Goal: Task Accomplishment & Management: Use online tool/utility

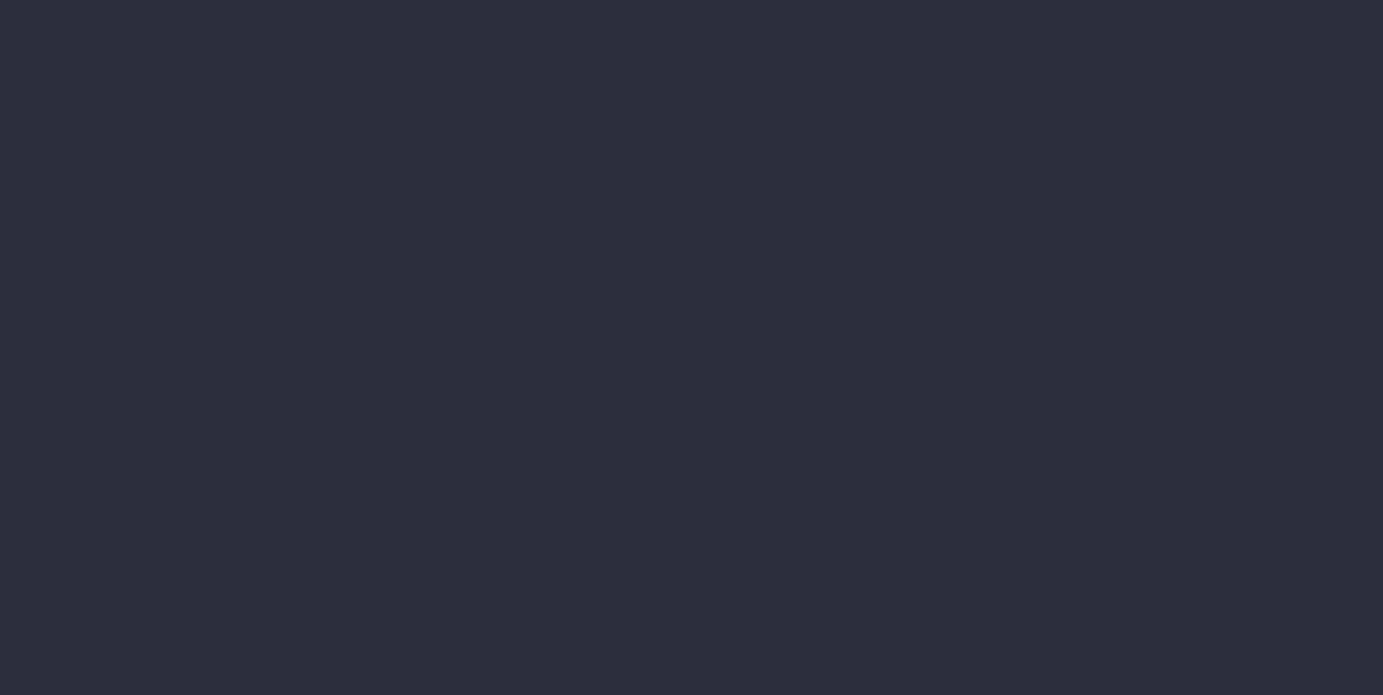
click at [263, 259] on li "Annual Revenue" at bounding box center [164, 243] width 200 height 32
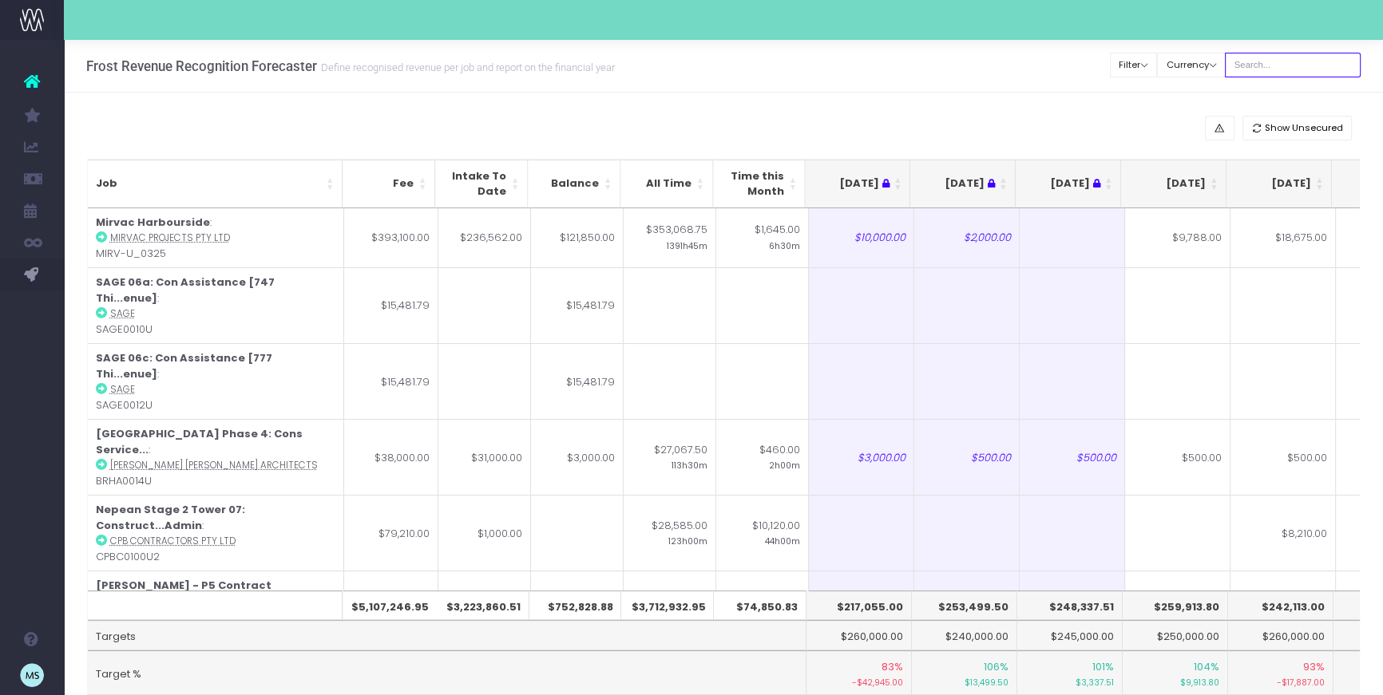
click at [1269, 70] on input "text" at bounding box center [1293, 65] width 136 height 25
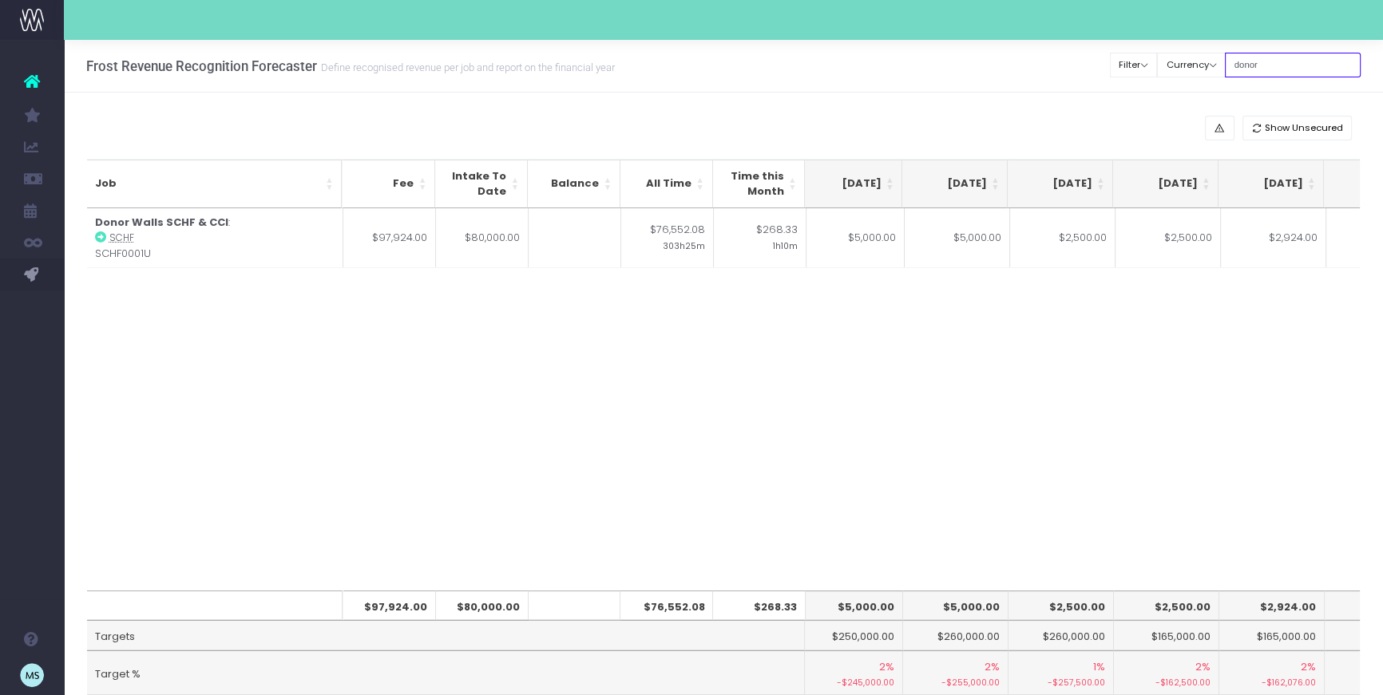
scroll to position [0, 548]
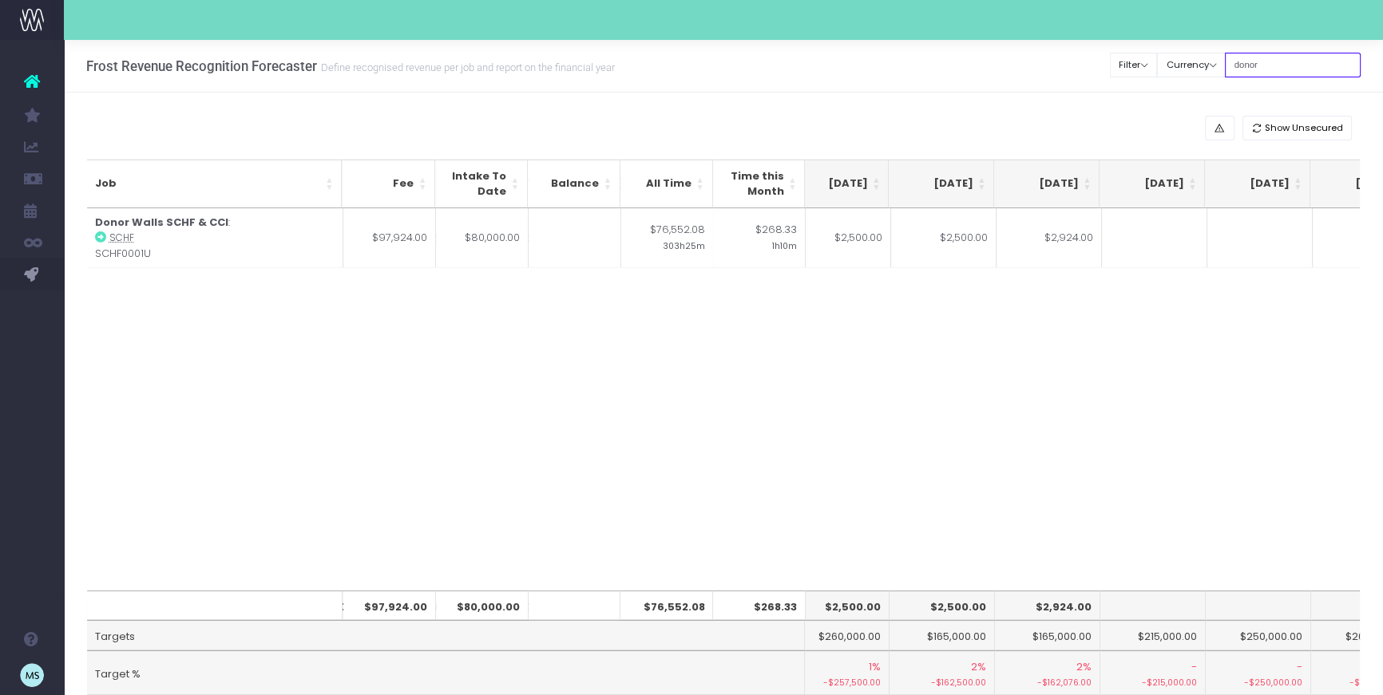
type input "donor"
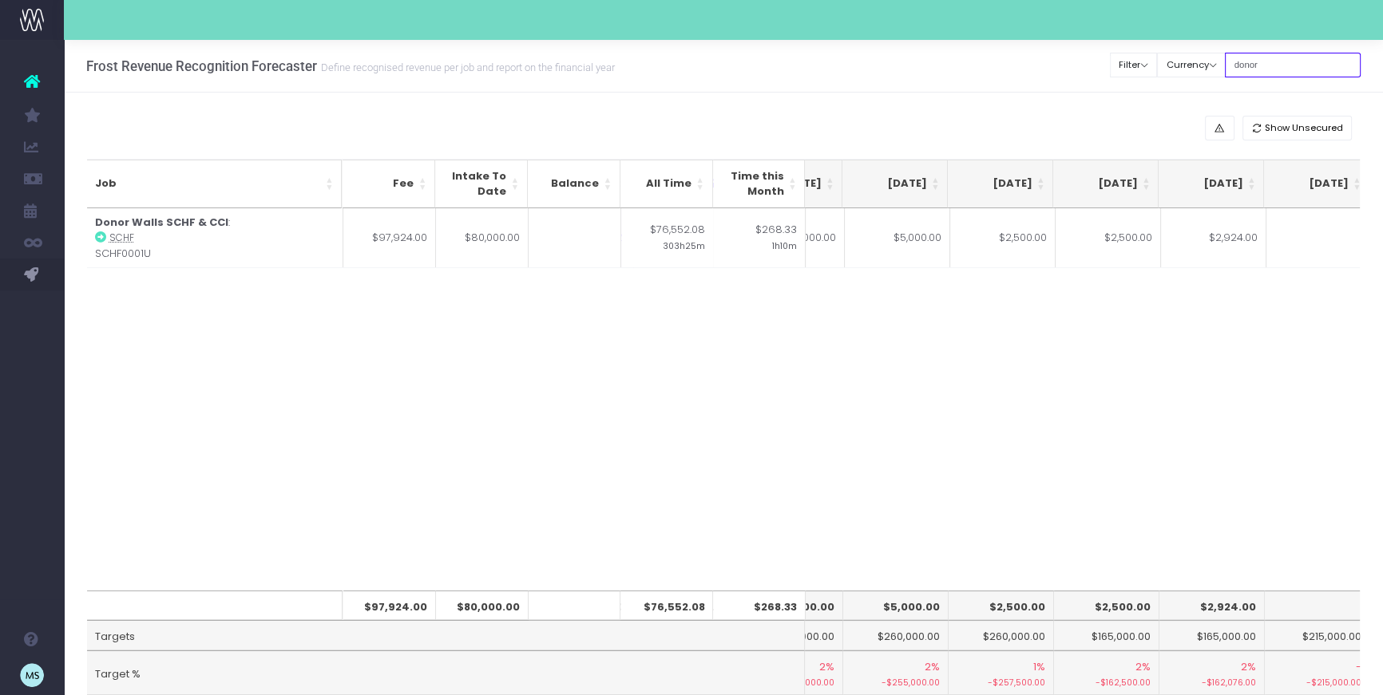
scroll to position [0, 361]
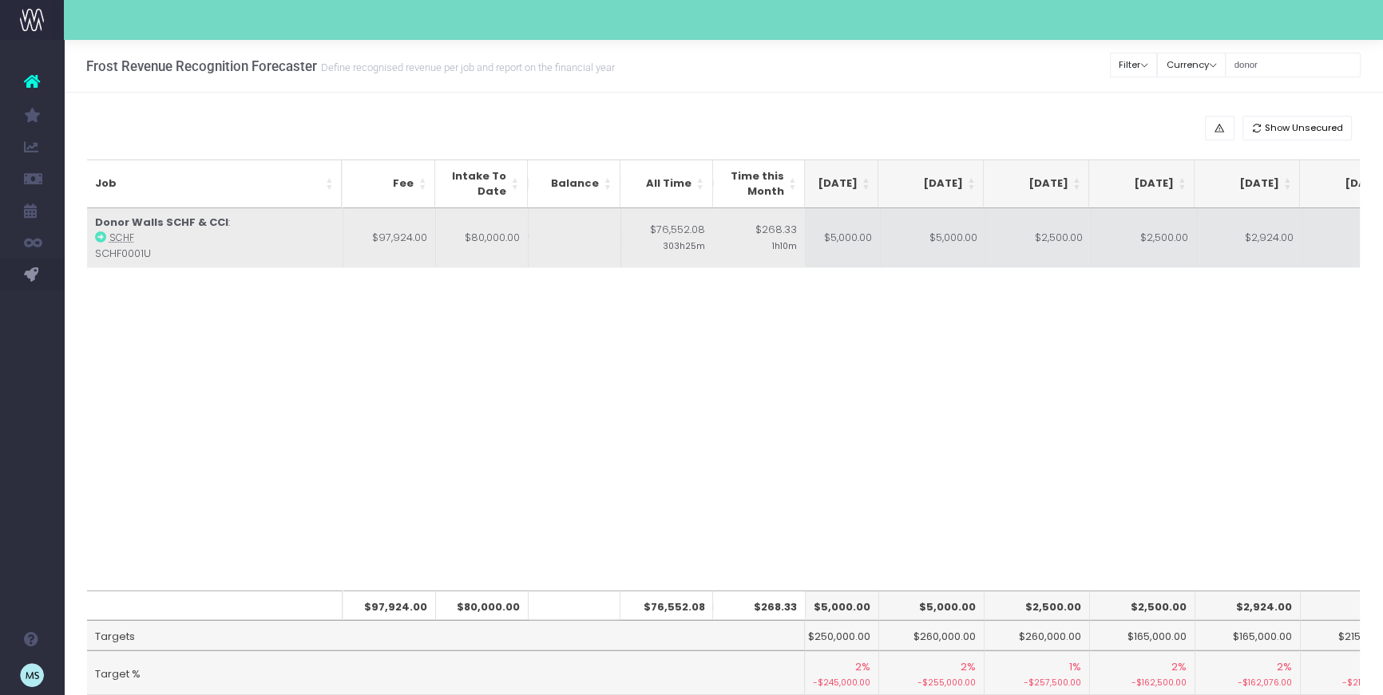
click at [929, 234] on td "$5,000.00" at bounding box center [933, 238] width 105 height 60
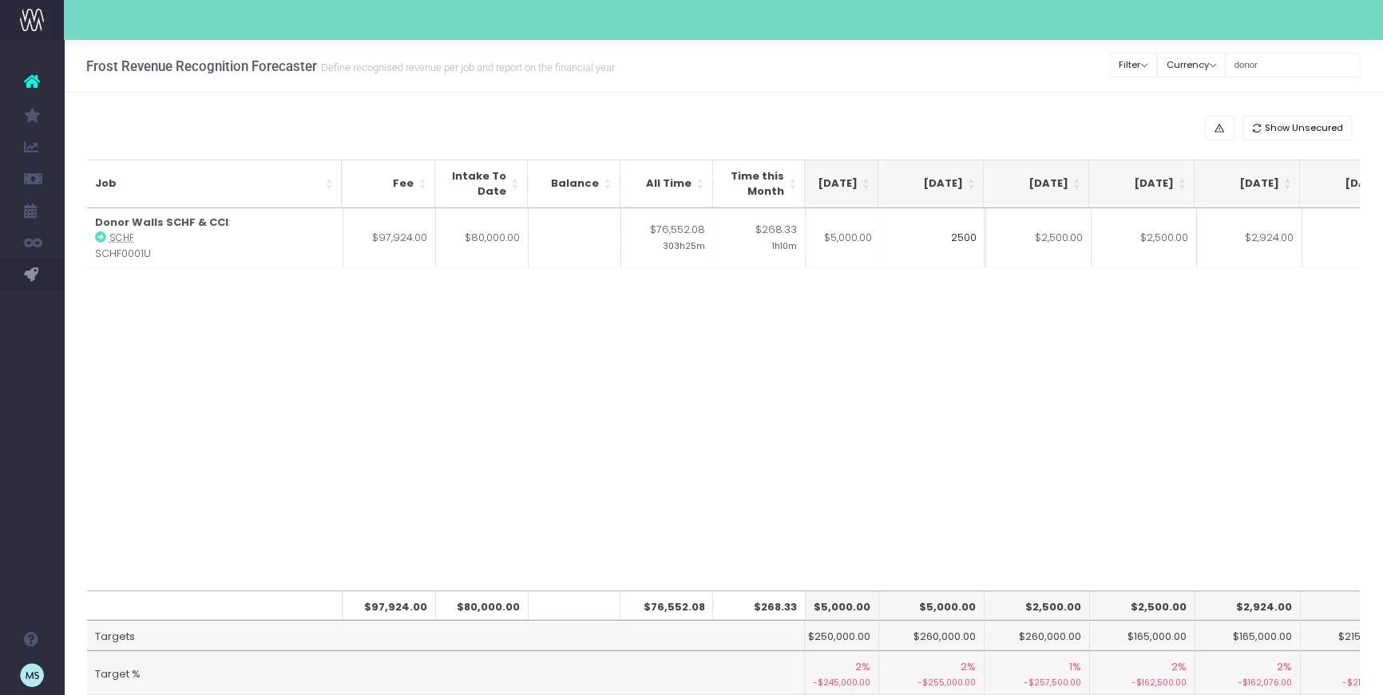
click at [1012, 312] on div "Job Fee Intake To Date Balance All Time Time this Month Jun 25 Jul 25 Aug 25 Se…" at bounding box center [723, 399] width 1273 height 382
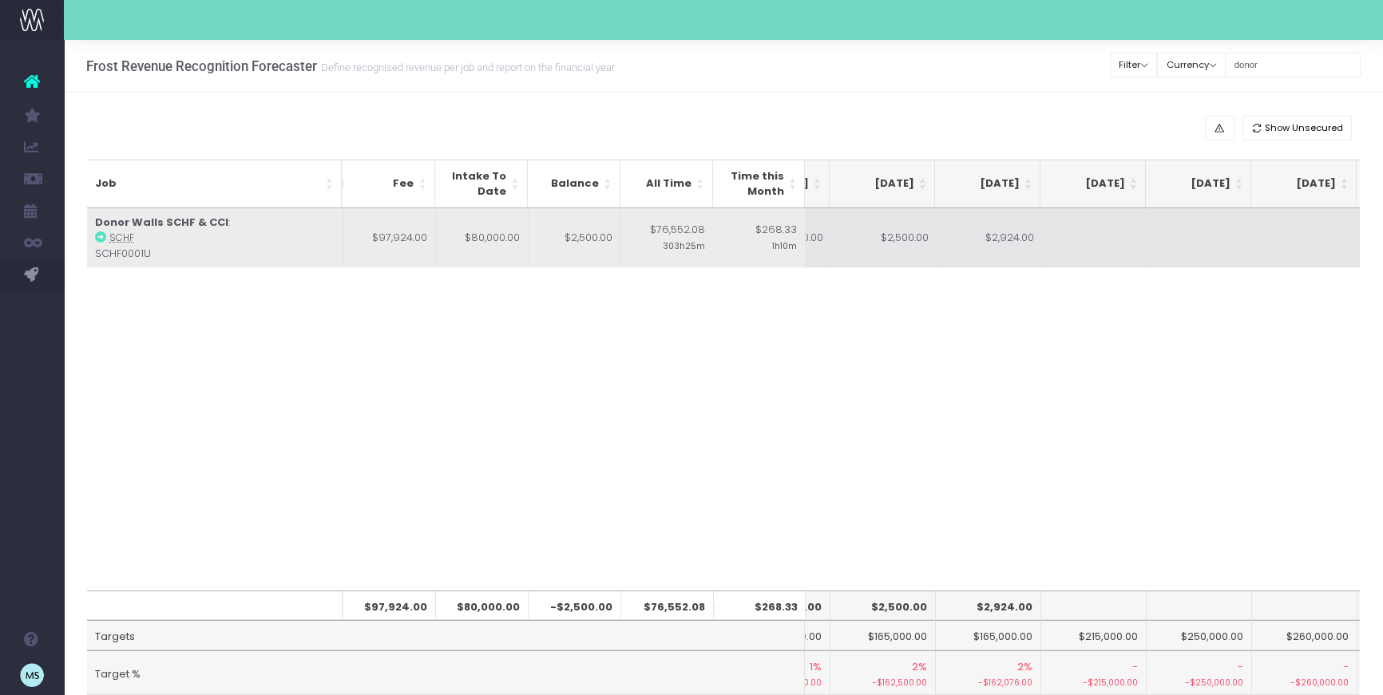
click at [1020, 232] on td "$2,924.00" at bounding box center [989, 238] width 105 height 60
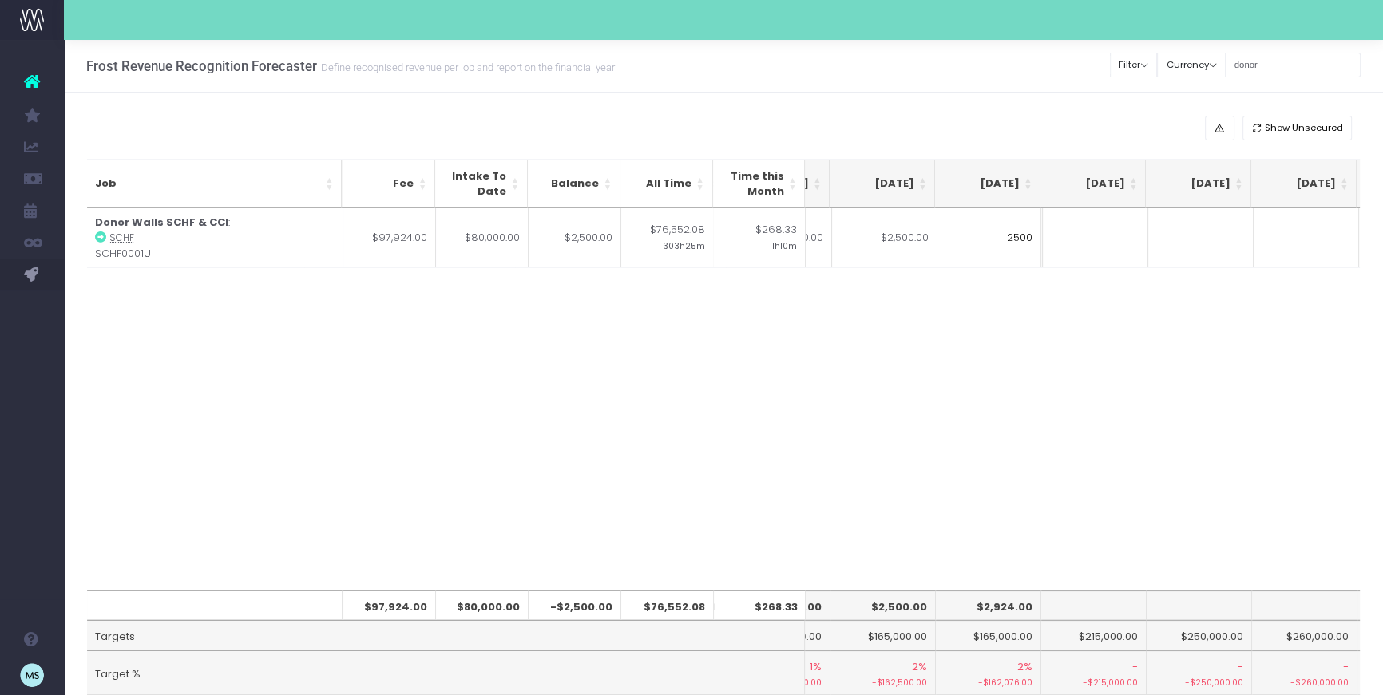
type input "2500"
click at [1034, 354] on div "Job Fee Intake To Date Balance All Time Time this Month Jun 25 Jul 25 Aug 25 Se…" at bounding box center [723, 399] width 1273 height 382
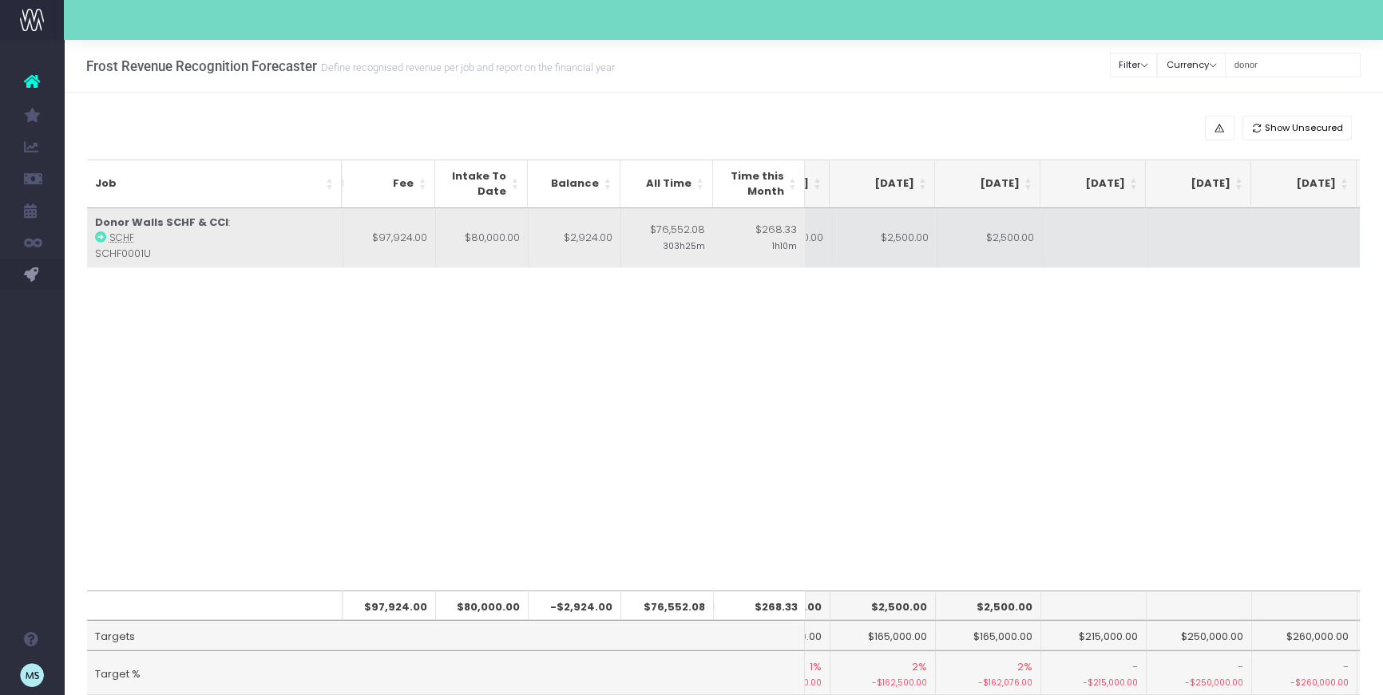
click at [1084, 236] on td at bounding box center [1095, 238] width 105 height 60
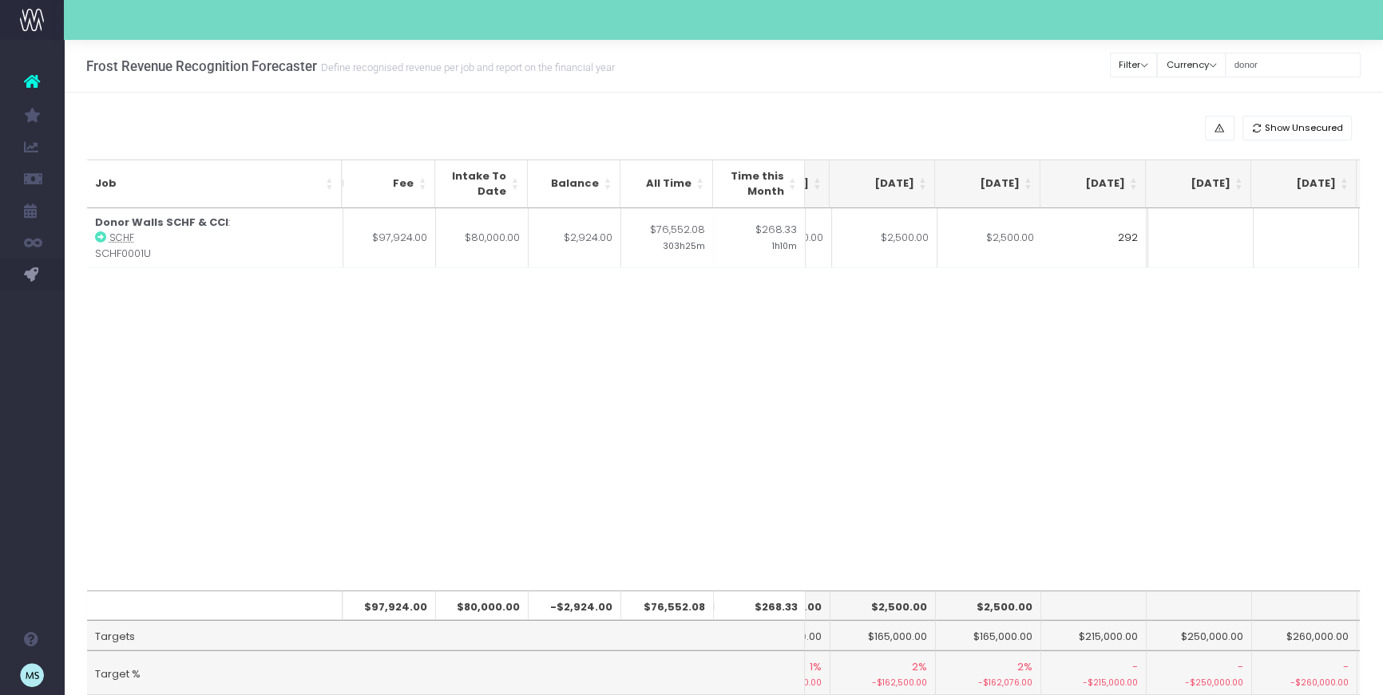
type input "2924"
click at [1120, 454] on div "Job Fee Intake To Date Balance All Time Time this Month Jun 25 Jul 25 Aug 25 Se…" at bounding box center [723, 399] width 1273 height 382
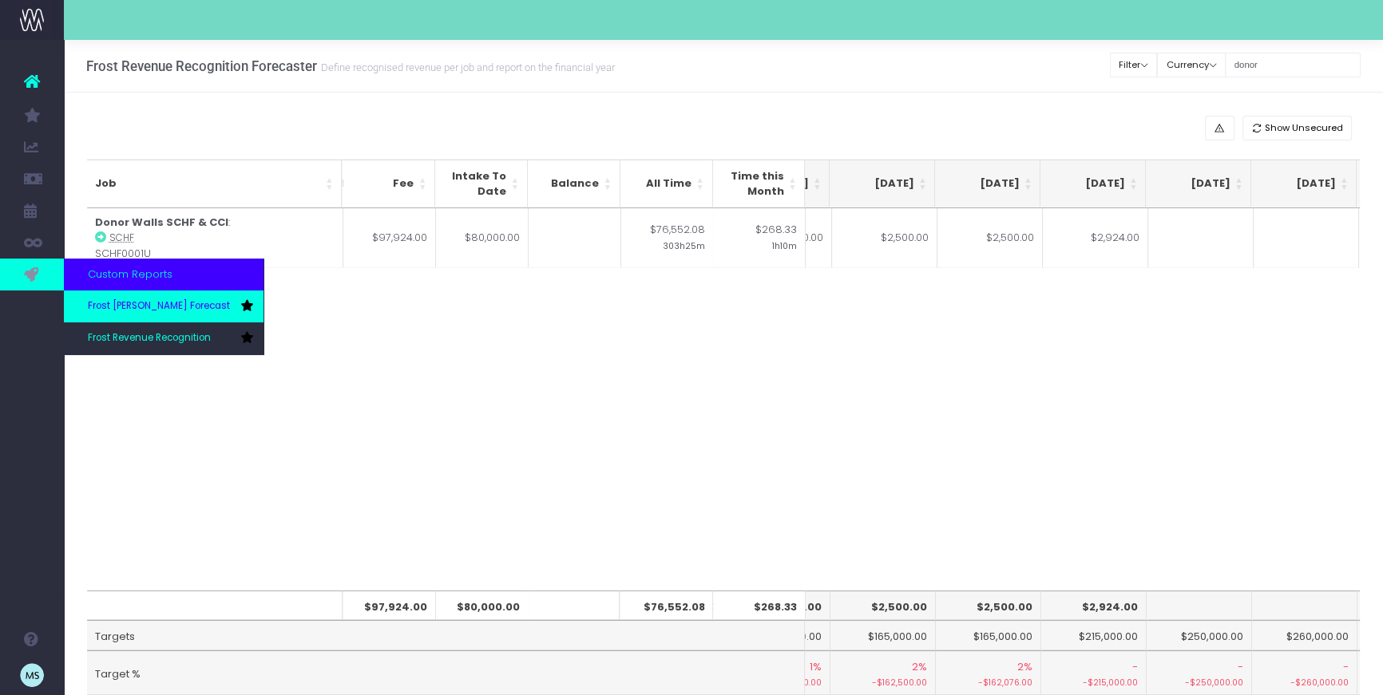
click at [137, 310] on span "Frost [PERSON_NAME] Forecast" at bounding box center [159, 306] width 142 height 14
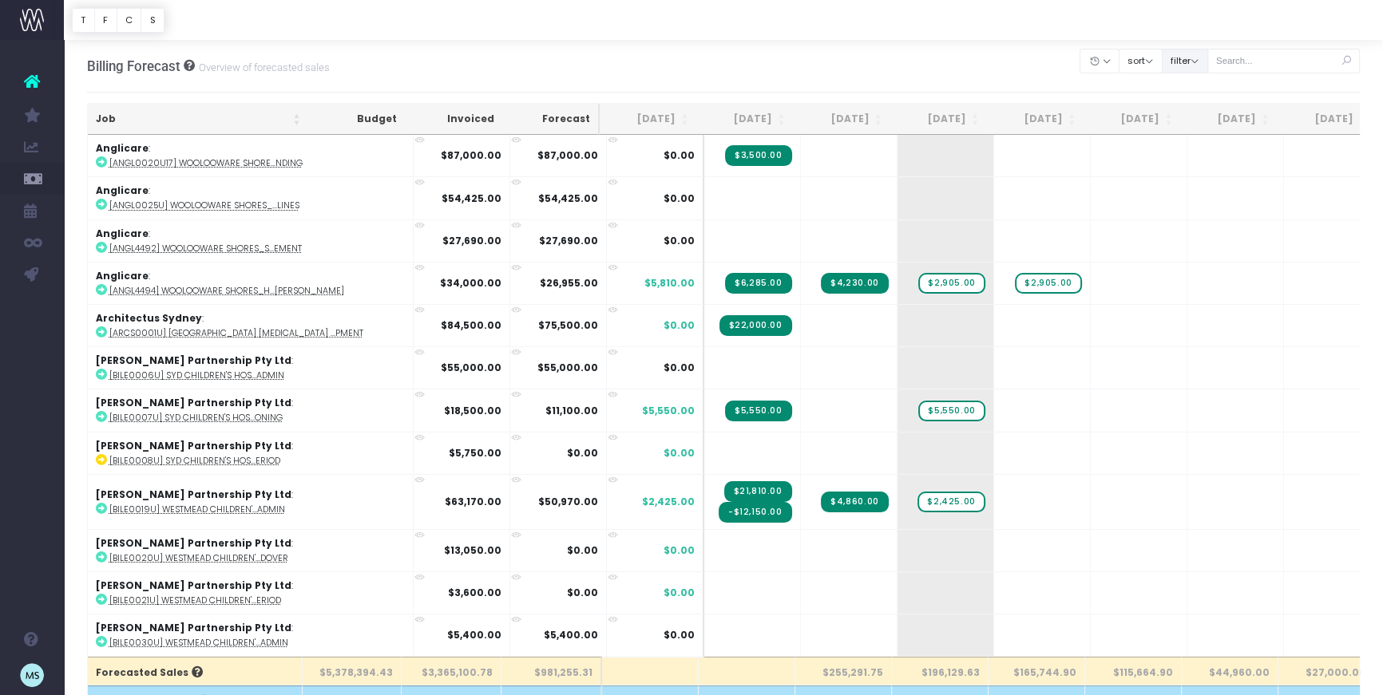
click at [1198, 61] on button "filter" at bounding box center [1185, 61] width 46 height 25
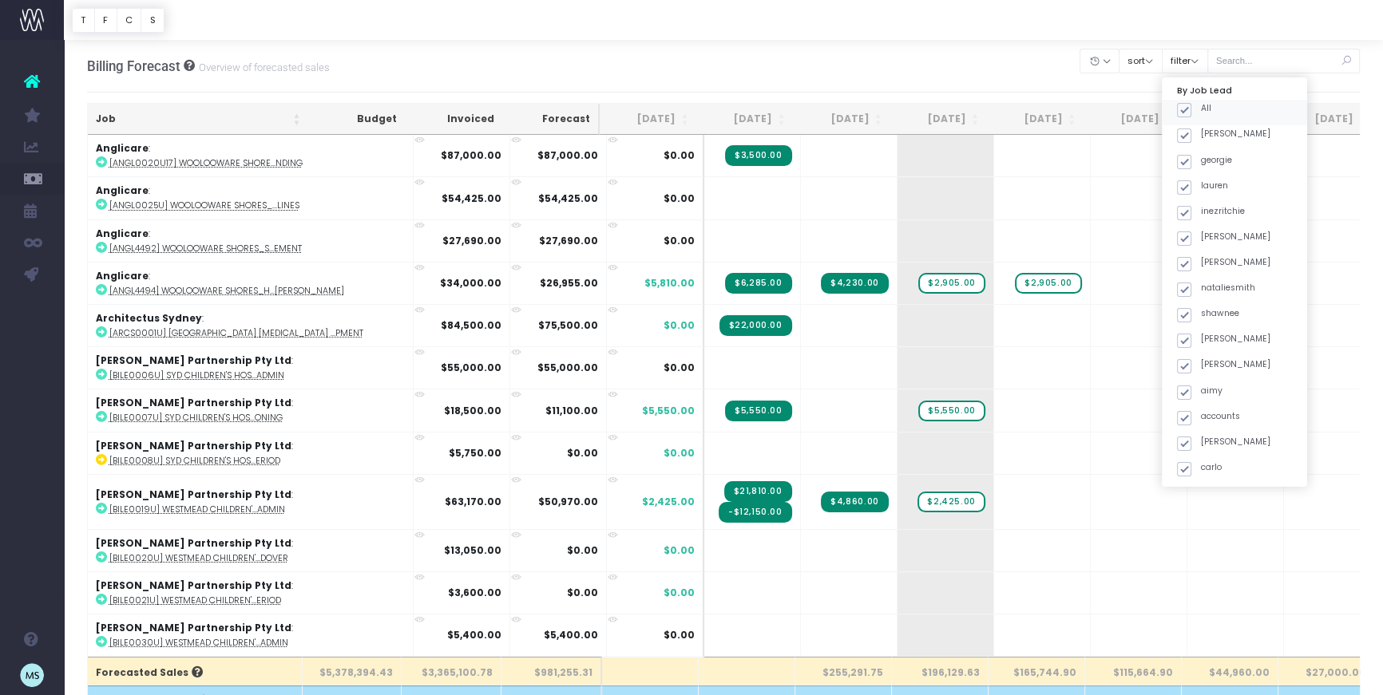
click at [1191, 113] on span at bounding box center [1184, 110] width 14 height 14
click at [1208, 113] on input "All" at bounding box center [1206, 107] width 10 height 10
checkbox input "false"
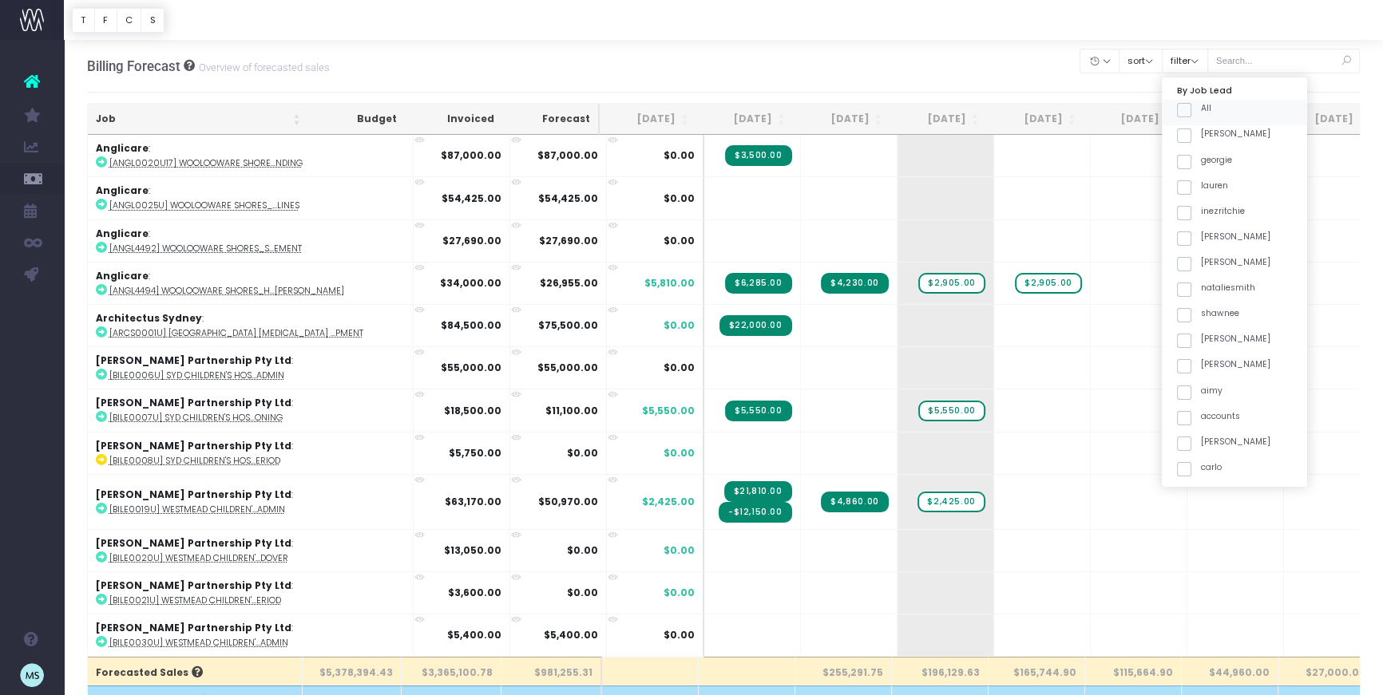
checkbox input "false"
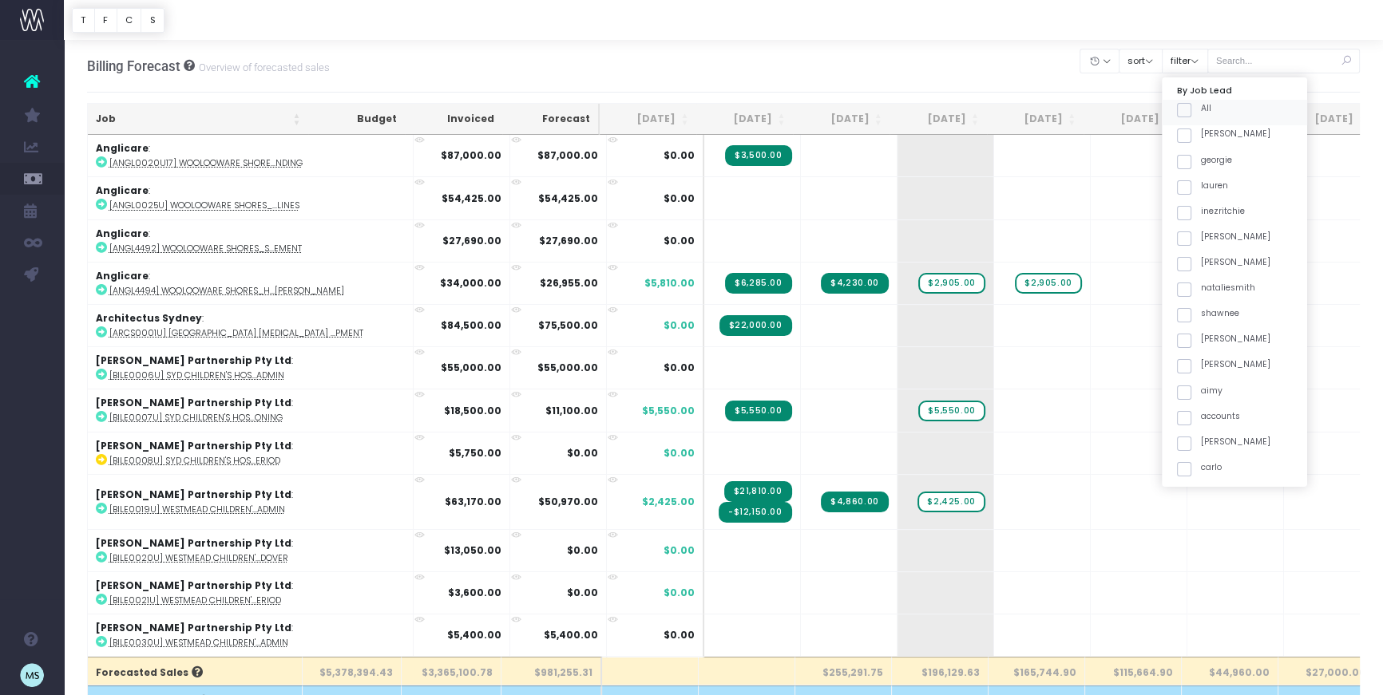
checkbox input "false"
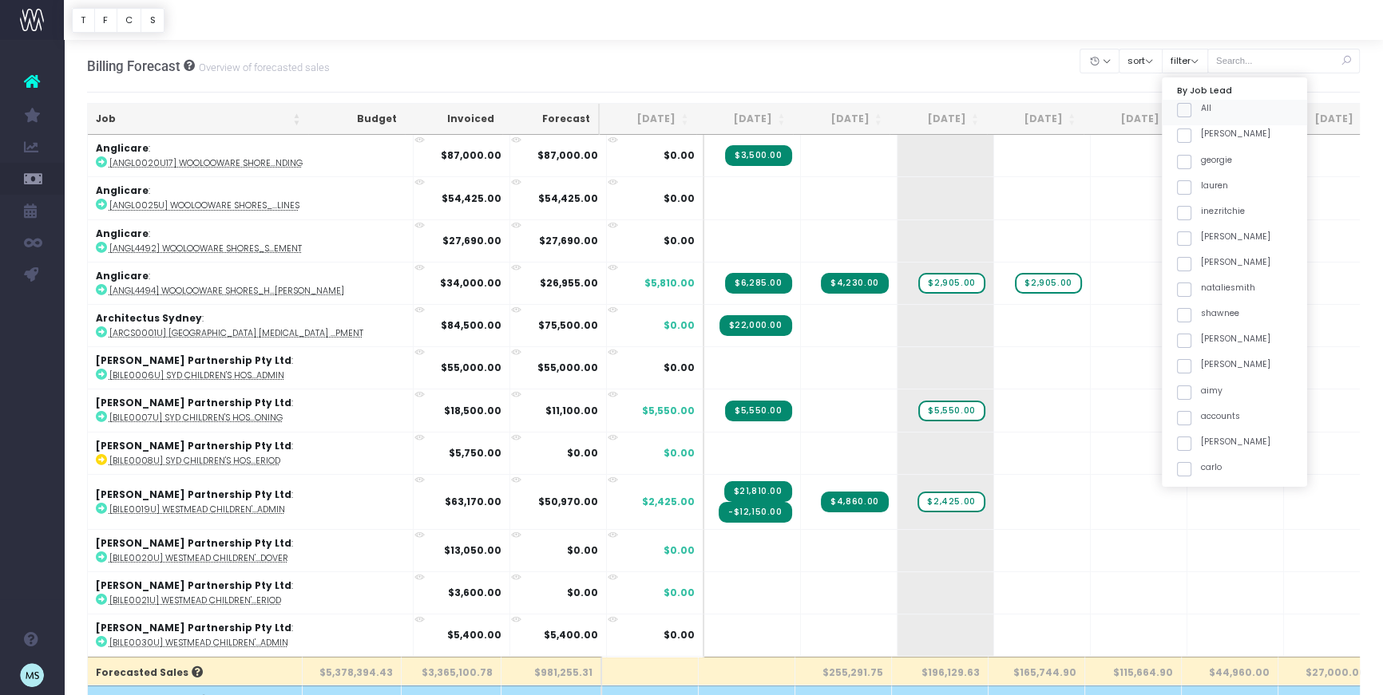
checkbox input "false"
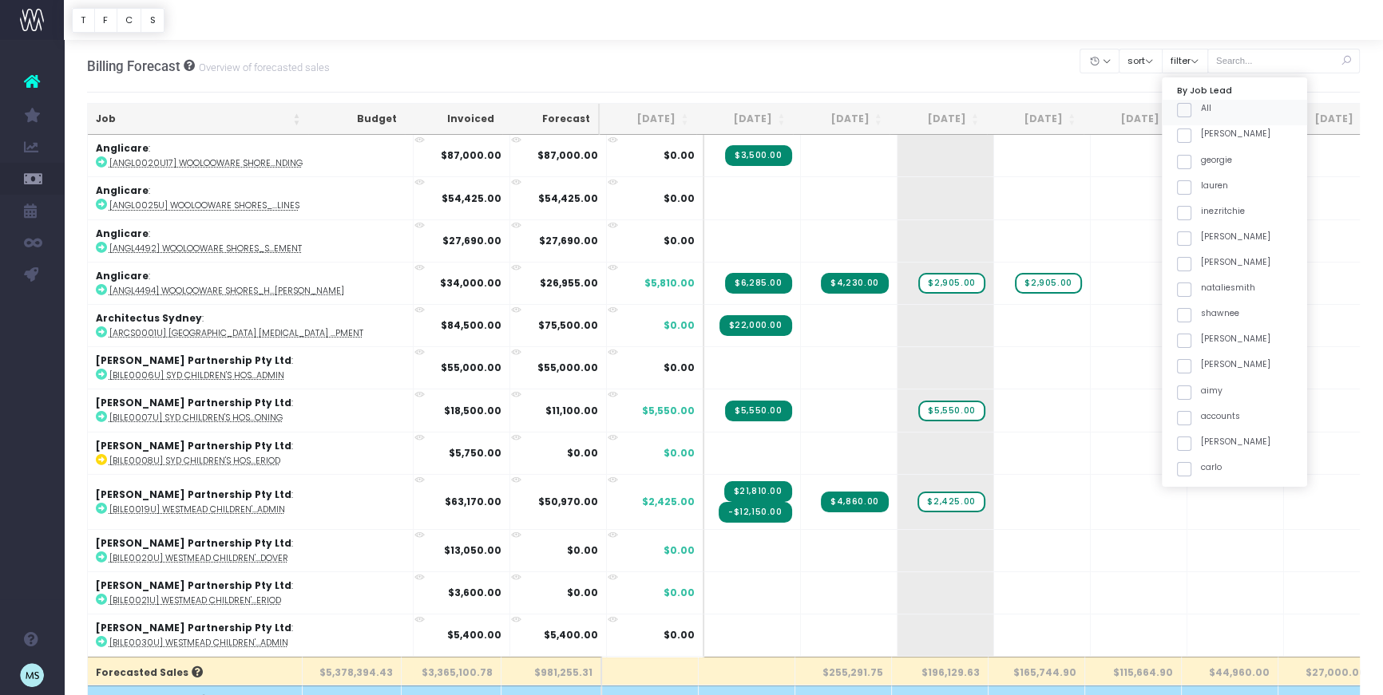
checkbox input "false"
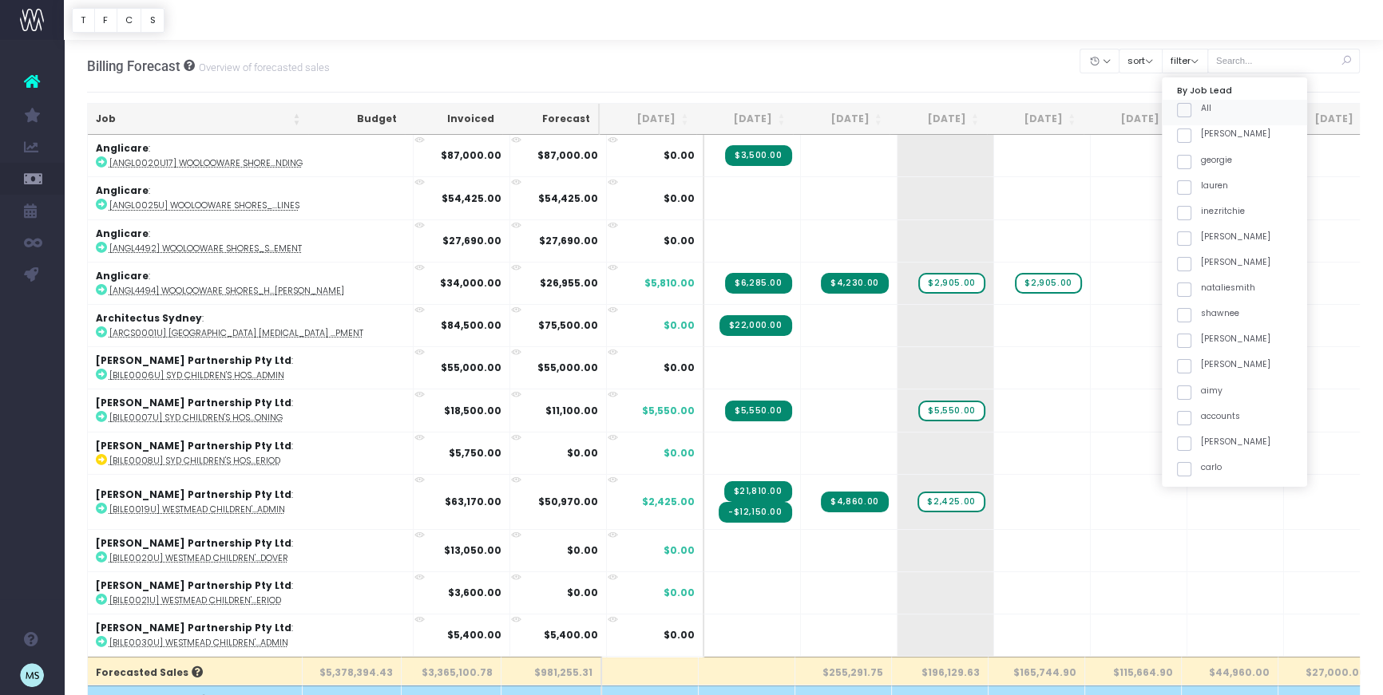
checkbox input "false"
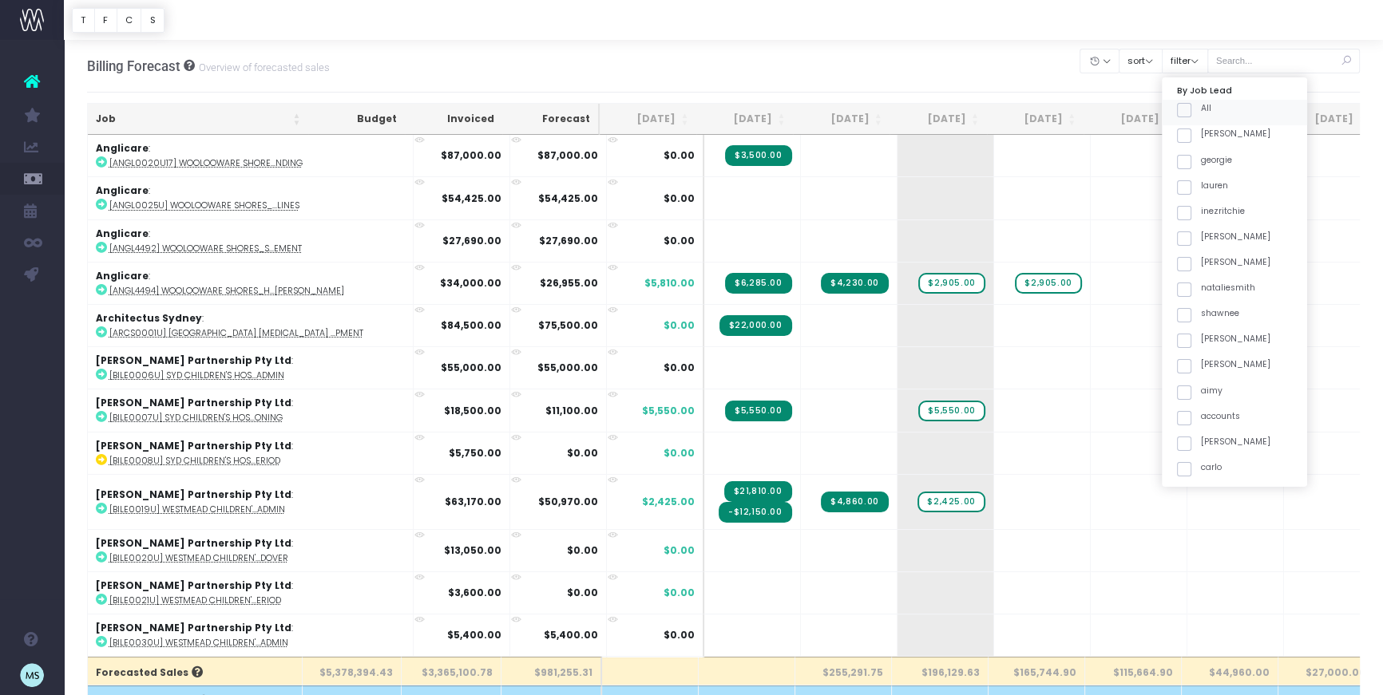
checkbox input "false"
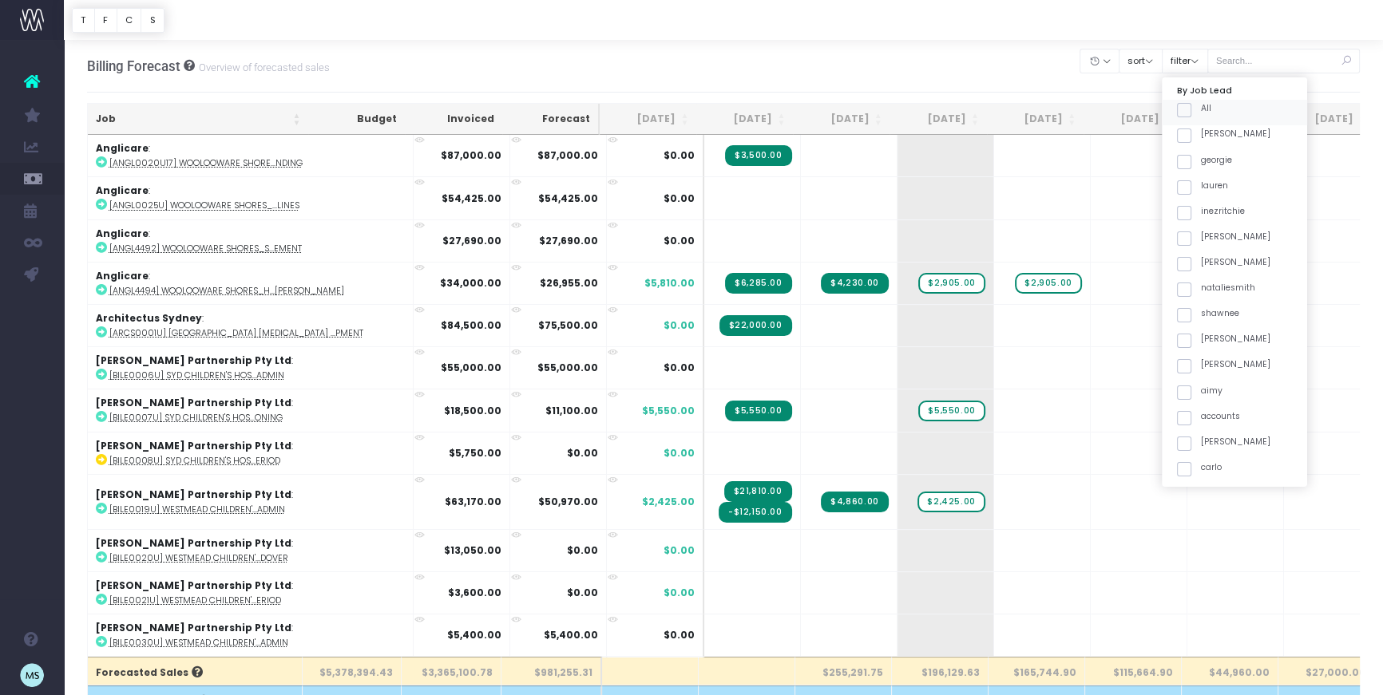
checkbox input "false"
click at [1191, 471] on span at bounding box center [1184, 474] width 14 height 14
click at [1205, 471] on input "maha" at bounding box center [1206, 471] width 10 height 10
checkbox input "true"
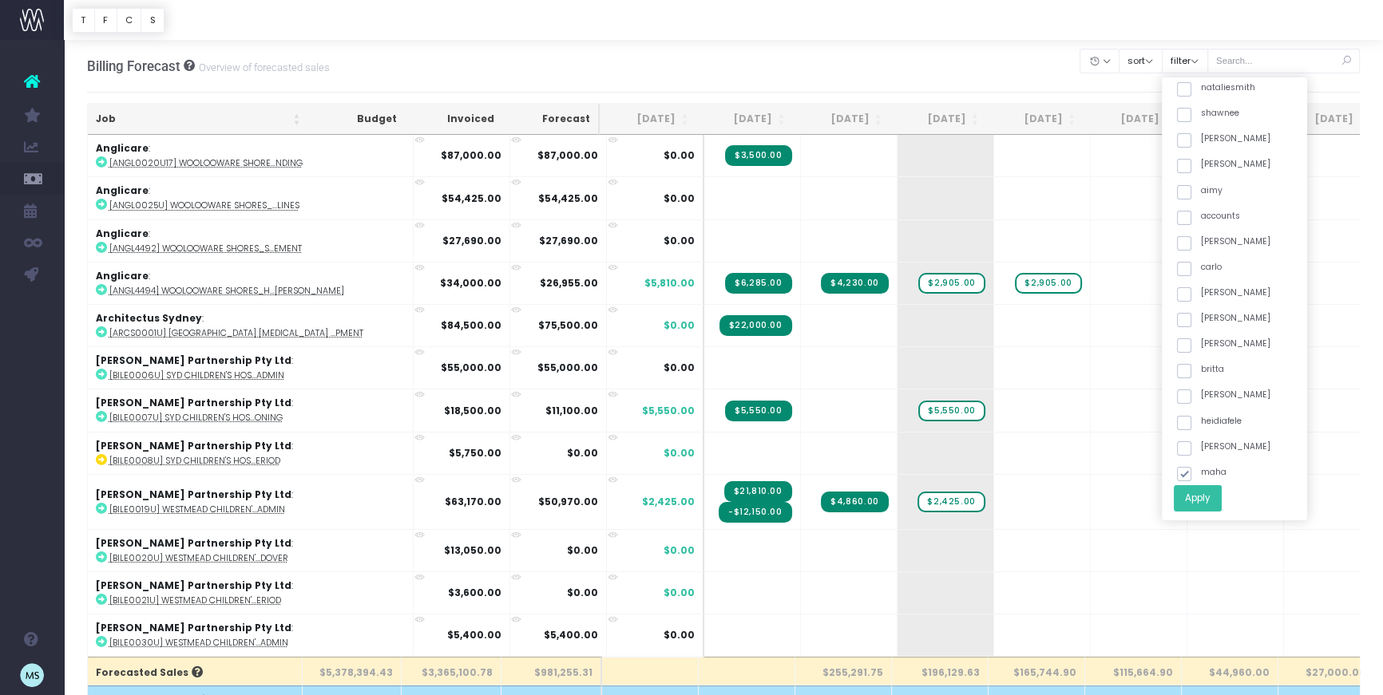
click at [1221, 494] on button "Apply" at bounding box center [1198, 498] width 48 height 26
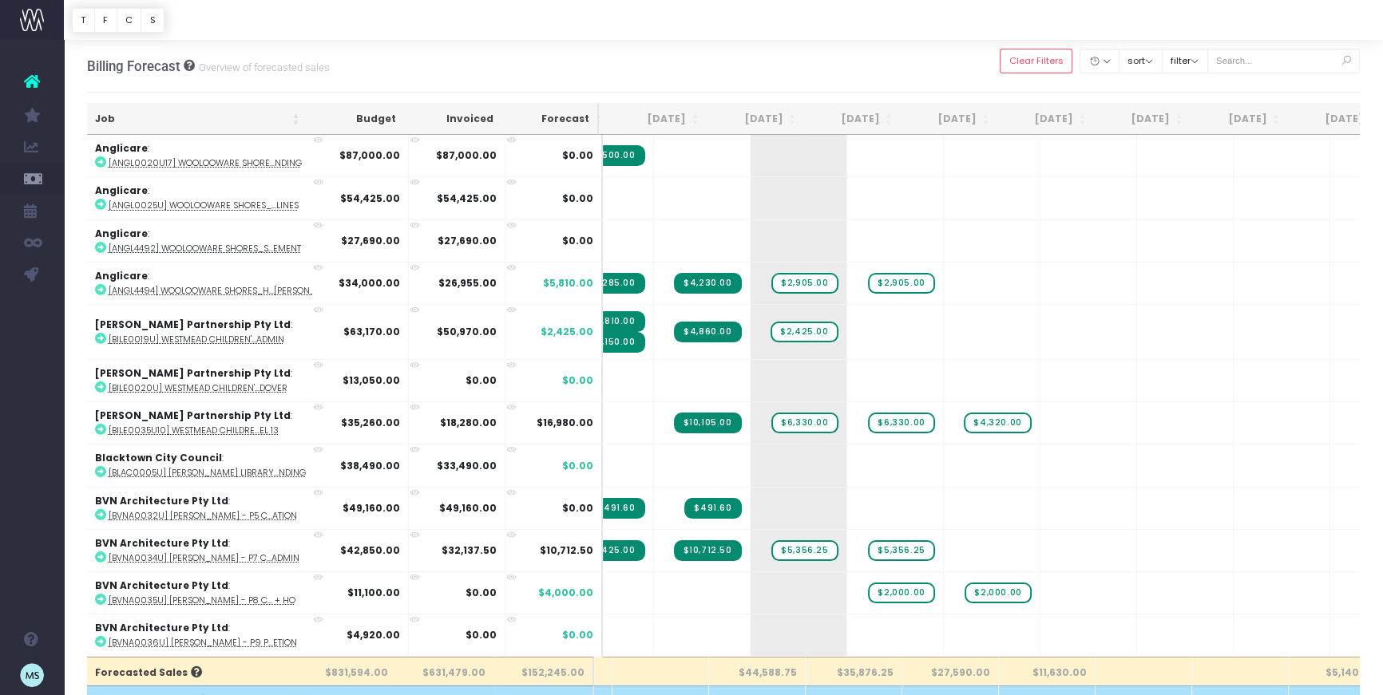
scroll to position [0, 0]
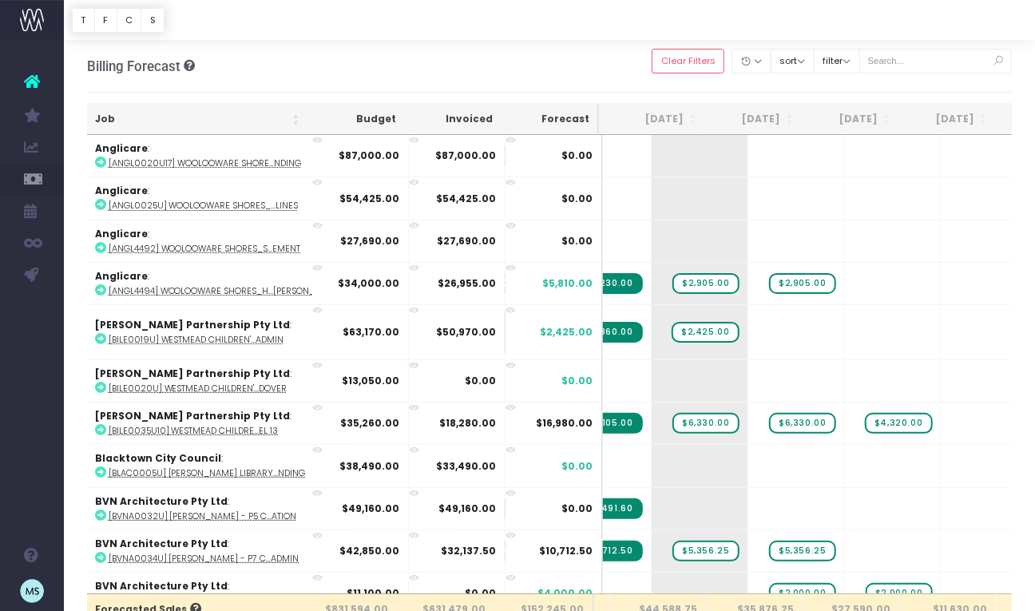
drag, startPoint x: 1023, startPoint y: 216, endPoint x: 1043, endPoint y: 216, distance: 20.0
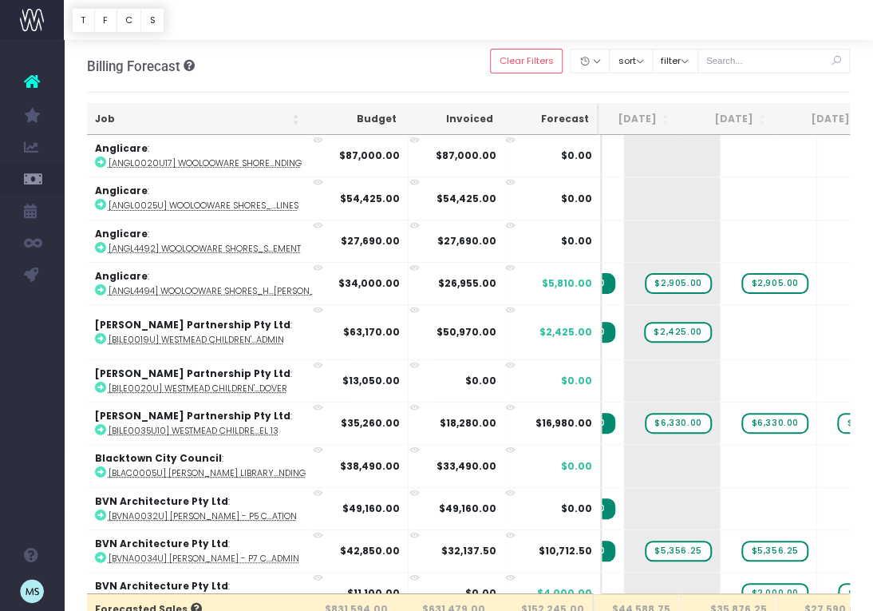
scroll to position [0, 207]
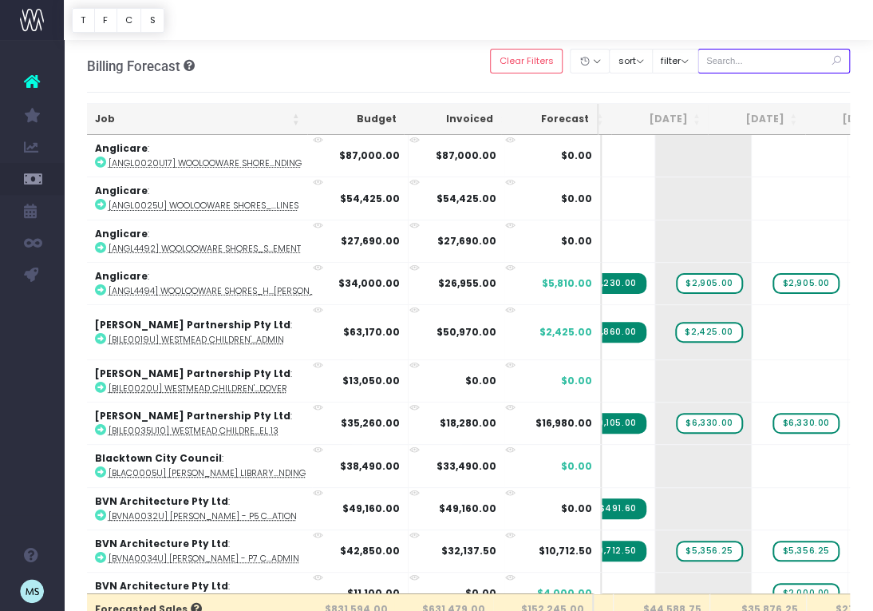
click at [762, 58] on input "text" at bounding box center [774, 61] width 153 height 25
type input "westmead"
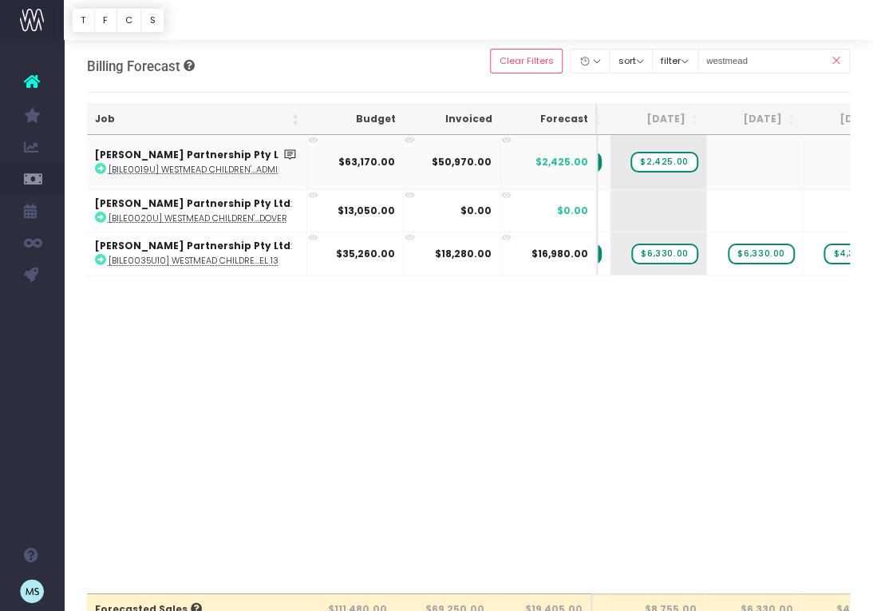
click at [101, 169] on icon at bounding box center [100, 168] width 11 height 11
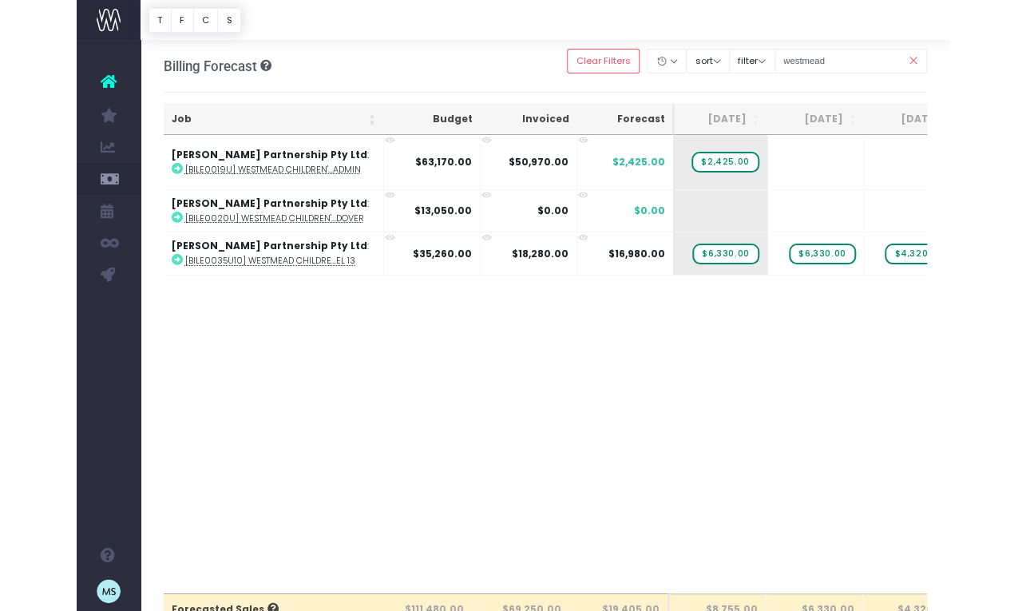
scroll to position [0, 192]
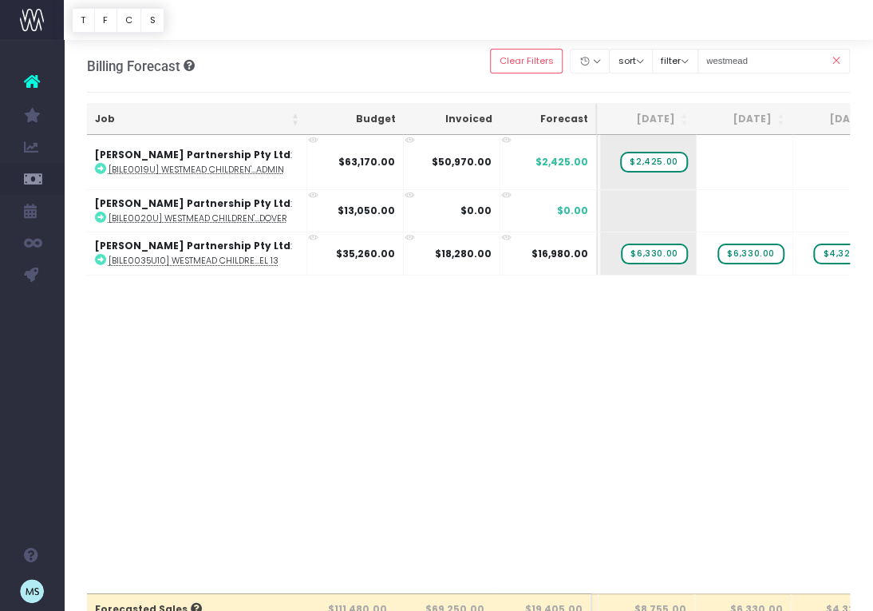
click at [415, 354] on div "Job Budget Invoiced Forecast Jul 25 Aug 25 Sep 25 Oct 25 Nov 25 Dec 25 Jan 26 F…" at bounding box center [469, 364] width 764 height 458
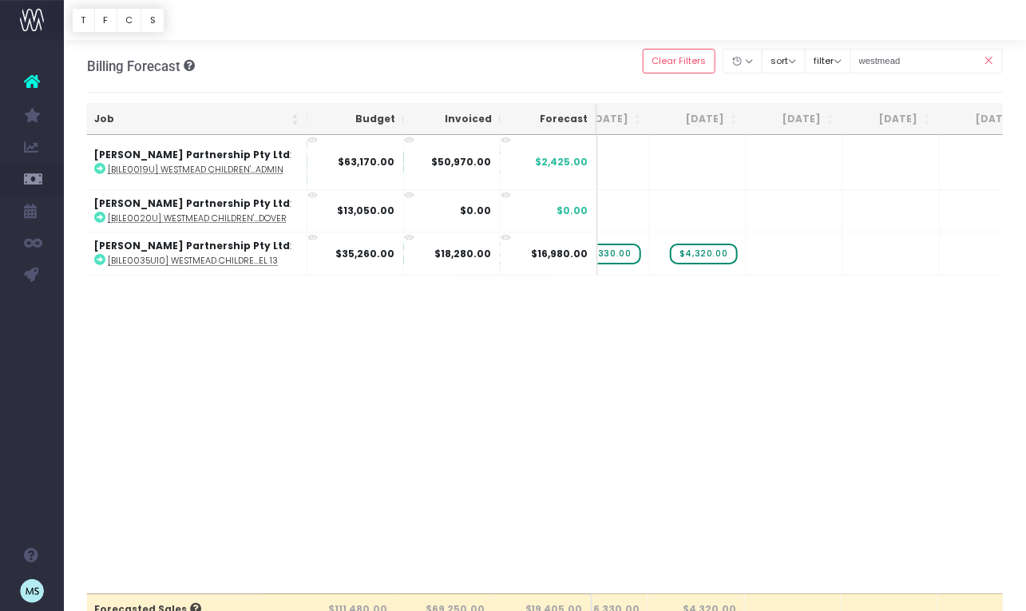
scroll to position [0, 246]
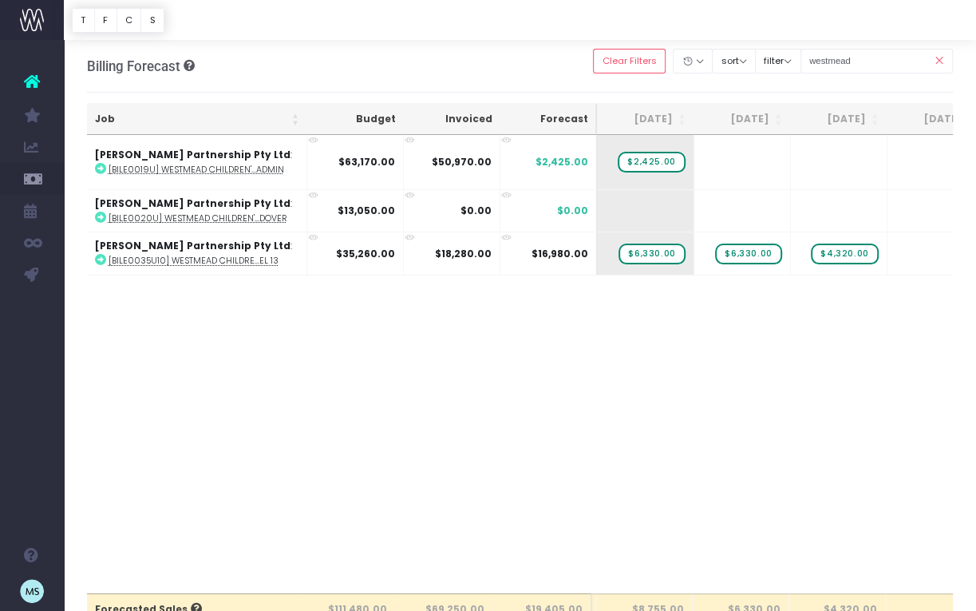
click at [540, 404] on div "Job Budget Invoiced Forecast Jul 25 Aug 25 Sep 25 Oct 25 Nov 25 Dec 25 Jan 26 F…" at bounding box center [520, 364] width 867 height 458
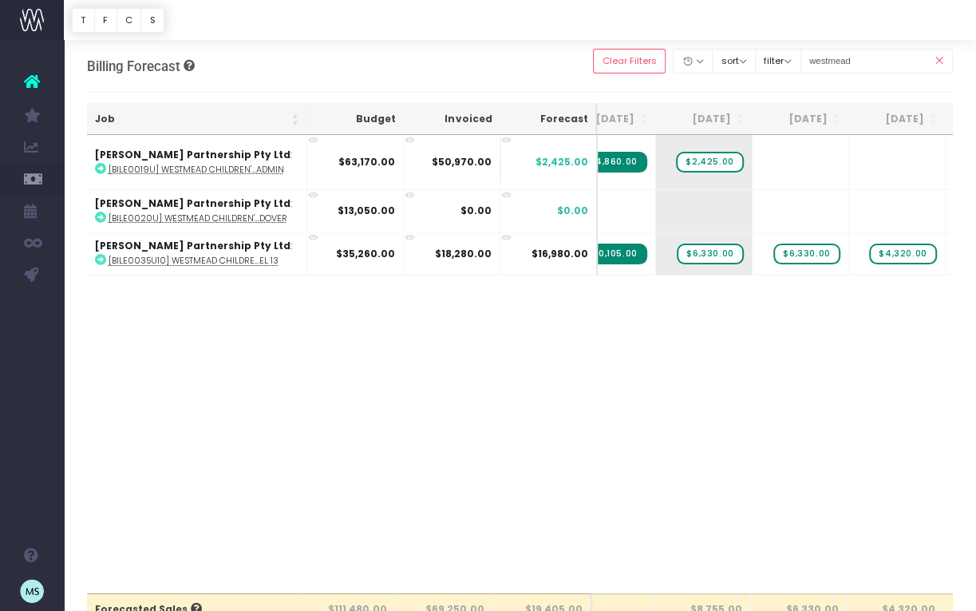
scroll to position [0, 120]
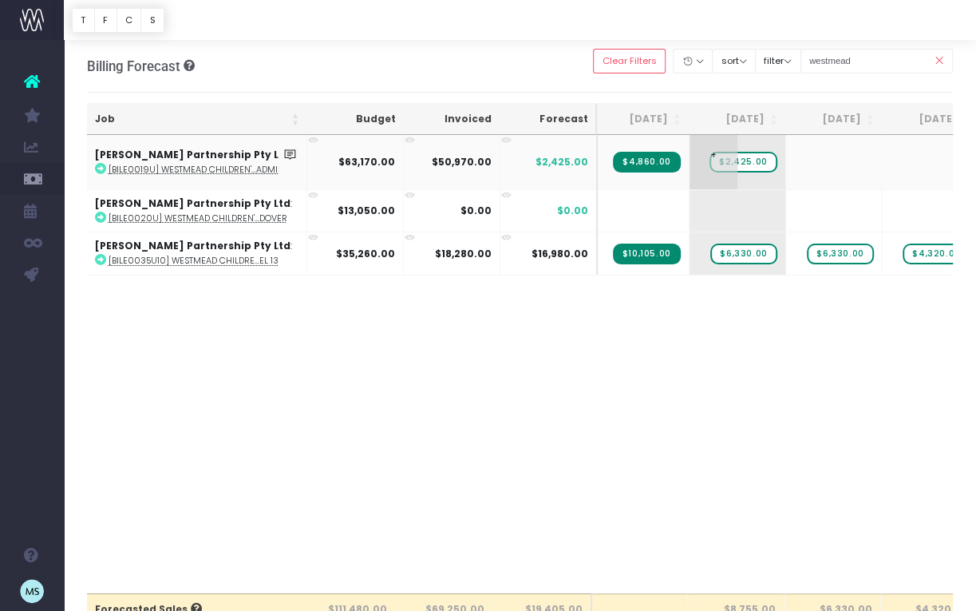
click at [759, 162] on span "$2,425.00" at bounding box center [743, 162] width 67 height 21
click at [851, 421] on body "Oh my... this is bad. [PERSON_NAME] wasn't able to load this page. Please conta…" at bounding box center [488, 305] width 976 height 611
click at [728, 159] on span "+" at bounding box center [714, 162] width 48 height 54
click at [725, 160] on span "+" at bounding box center [714, 162] width 48 height 54
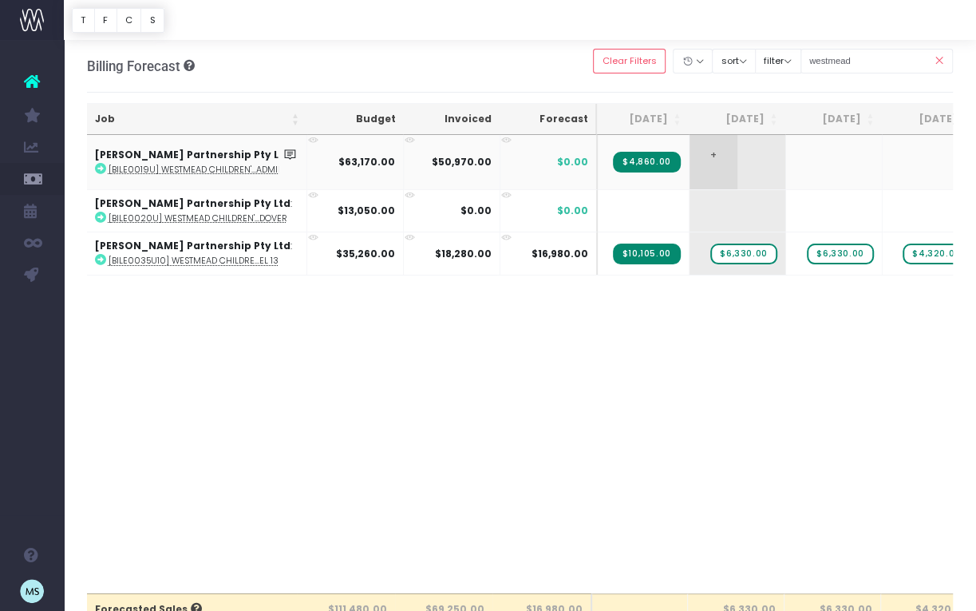
click at [725, 160] on span "+" at bounding box center [714, 162] width 48 height 54
type input "7350"
click at [782, 352] on body "Oh my... this is bad. [PERSON_NAME] wasn't able to load this page. Please conta…" at bounding box center [488, 305] width 976 height 611
click at [834, 163] on td "+" at bounding box center [834, 162] width 97 height 54
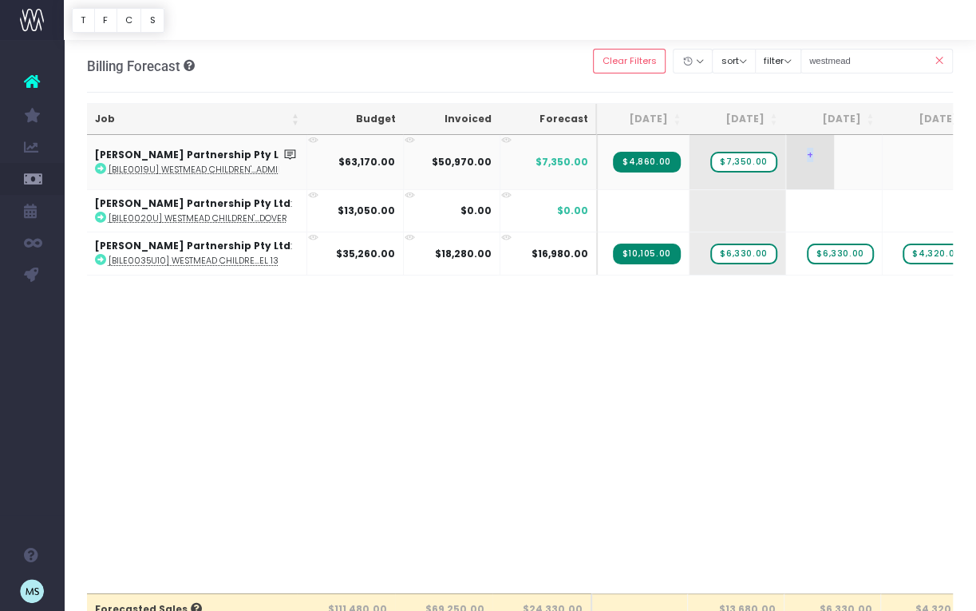
click at [806, 153] on span "+" at bounding box center [810, 162] width 48 height 54
click at [810, 156] on span "+" at bounding box center [810, 162] width 48 height 54
click at [898, 331] on body "Oh my... this is bad. [PERSON_NAME] wasn't able to load this page. Please conta…" at bounding box center [488, 305] width 976 height 611
click at [926, 172] on span "+" at bounding box center [907, 162] width 48 height 54
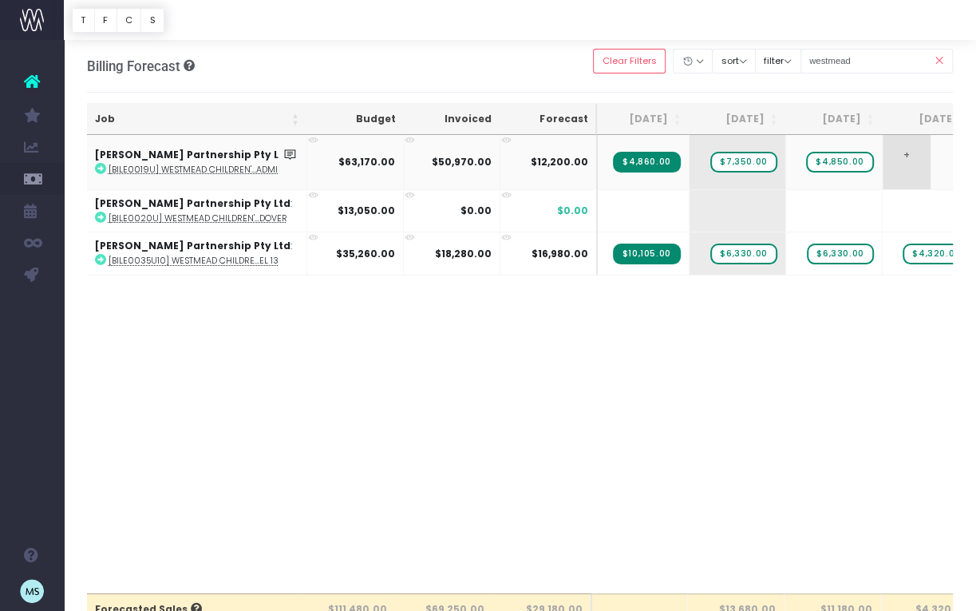
click at [926, 172] on span "+" at bounding box center [907, 162] width 48 height 54
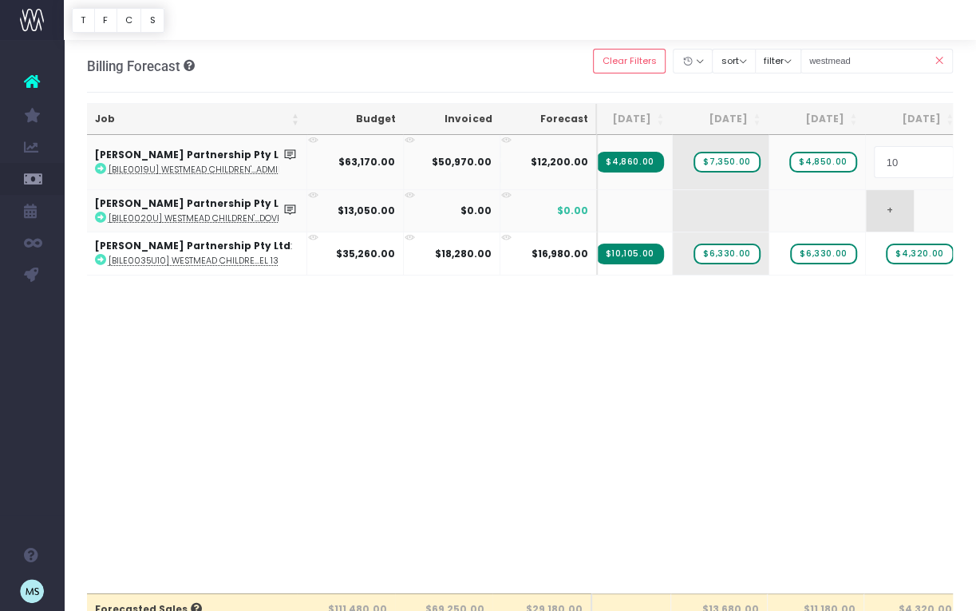
type input "100"
click at [880, 366] on body "Oh my... this is bad. [PERSON_NAME] wasn't able to load this page. Please conta…" at bounding box center [488, 305] width 976 height 611
click at [891, 382] on div "Job Budget Invoiced Forecast Jul 25 Aug 25 Sep 25 Oct 25 Nov 25 Dec 25 Jan 26 F…" at bounding box center [520, 364] width 867 height 458
click at [917, 159] on span "$100.00" at bounding box center [925, 162] width 56 height 21
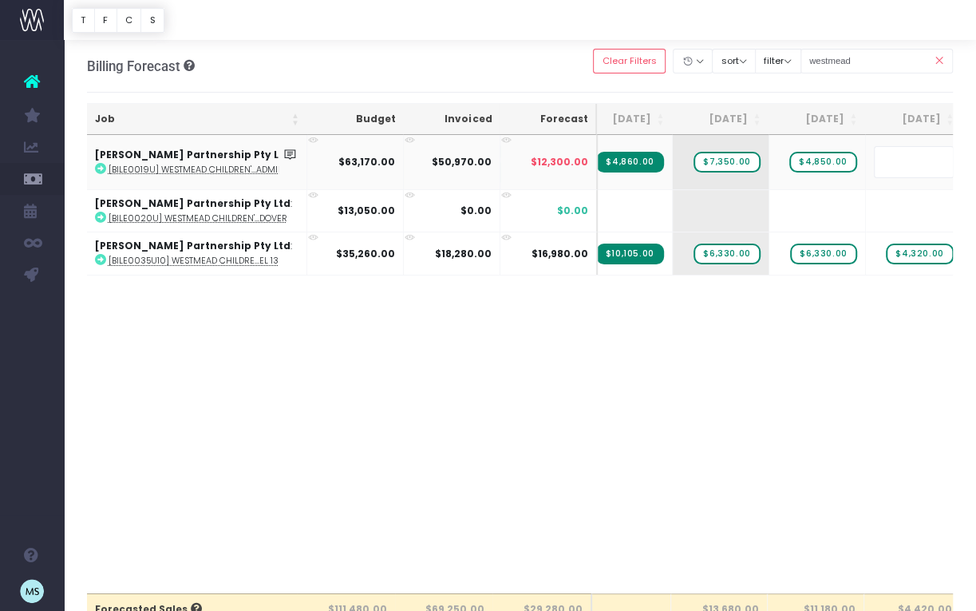
click at [838, 419] on body "Oh my... this is bad. [PERSON_NAME] wasn't able to load this page. Please conta…" at bounding box center [488, 305] width 976 height 611
click at [804, 420] on div "Job Budget Invoiced Forecast Jul 25 Aug 25 Sep 25 Oct 25 Nov 25 Dec 25 Jan 26 F…" at bounding box center [520, 364] width 867 height 458
click at [783, 339] on div "Job Budget Invoiced Forecast Jul 25 Aug 25 Sep 25 Oct 25 Nov 25 Dec 25 Jan 26 F…" at bounding box center [520, 364] width 867 height 458
click at [935, 63] on icon at bounding box center [939, 61] width 28 height 33
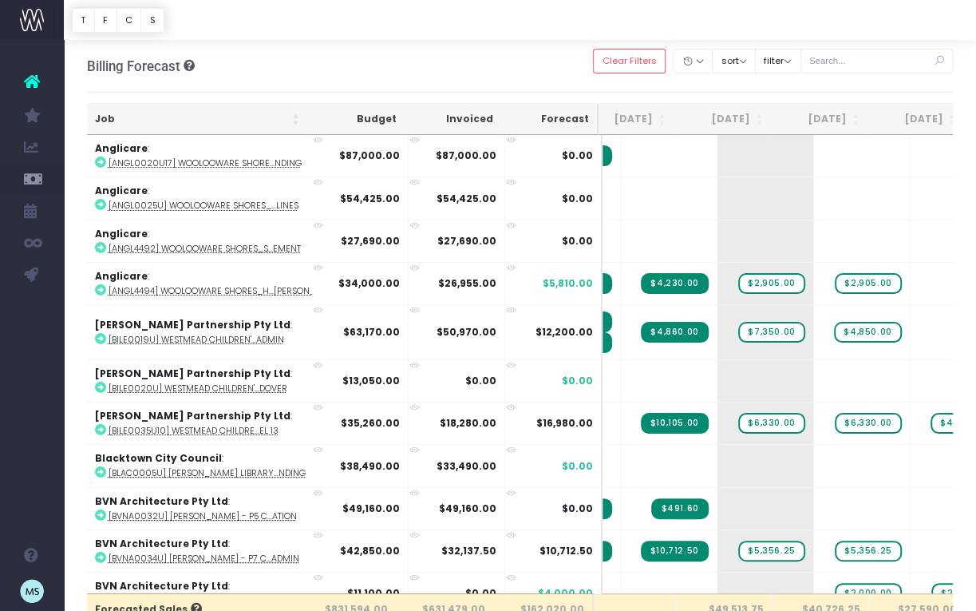
click at [937, 63] on icon at bounding box center [939, 61] width 28 height 33
click at [890, 65] on input "text" at bounding box center [877, 61] width 153 height 25
type input "[PERSON_NAME]"
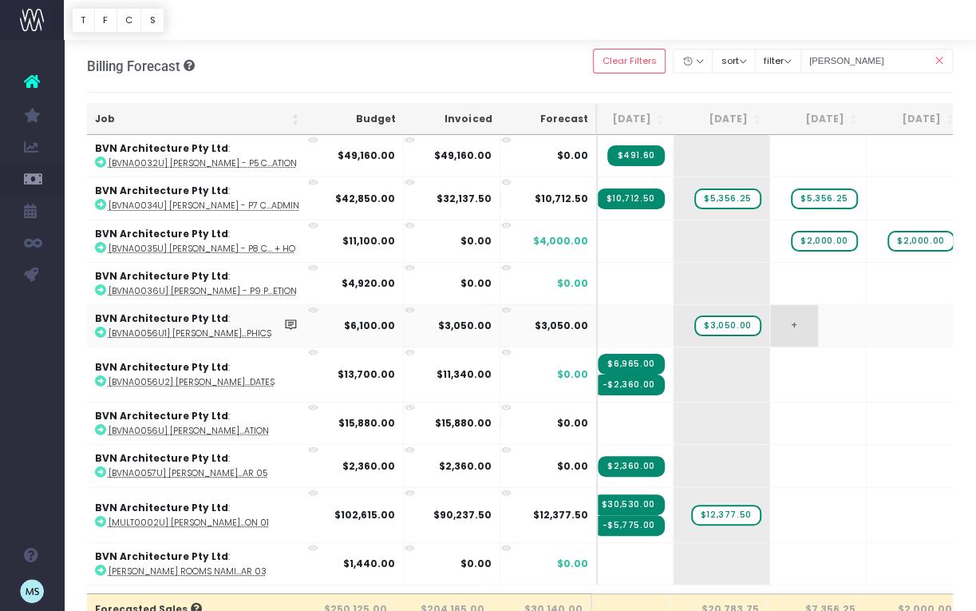
click at [798, 323] on span "+" at bounding box center [794, 326] width 48 height 42
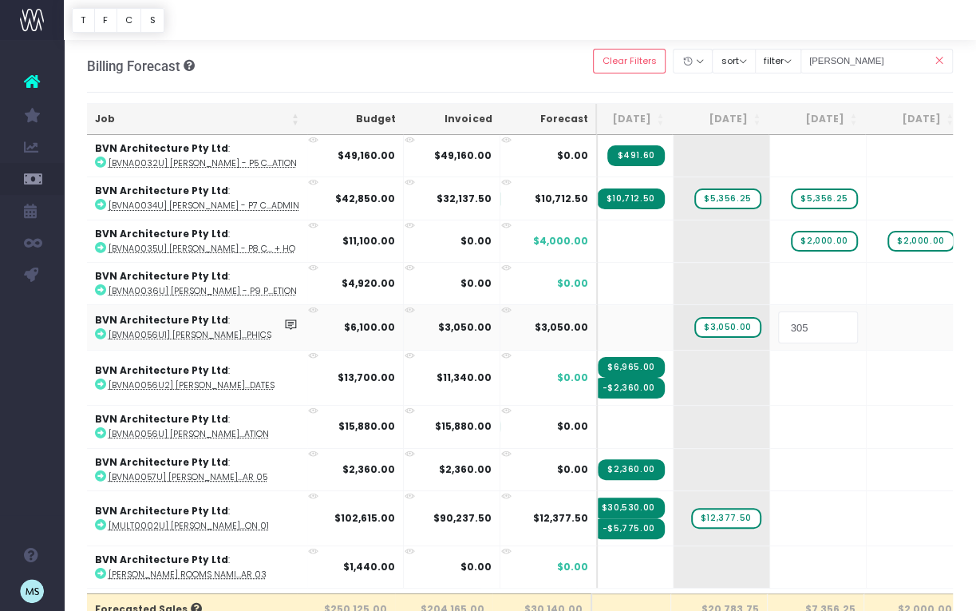
type input "3050"
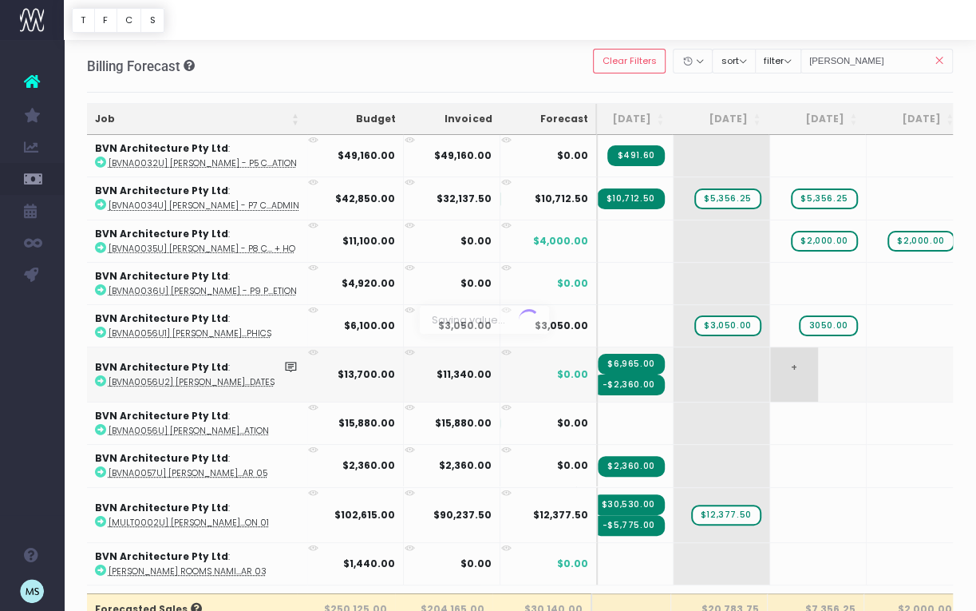
click at [830, 374] on body "Oh my... this is bad. [PERSON_NAME] wasn't able to load this page. Please conta…" at bounding box center [488, 305] width 976 height 611
click at [731, 322] on span "$3,050.00" at bounding box center [728, 325] width 66 height 21
click at [762, 339] on td "+ $3,050.00" at bounding box center [722, 325] width 97 height 42
click at [738, 325] on span "$3,050.00" at bounding box center [728, 325] width 66 height 21
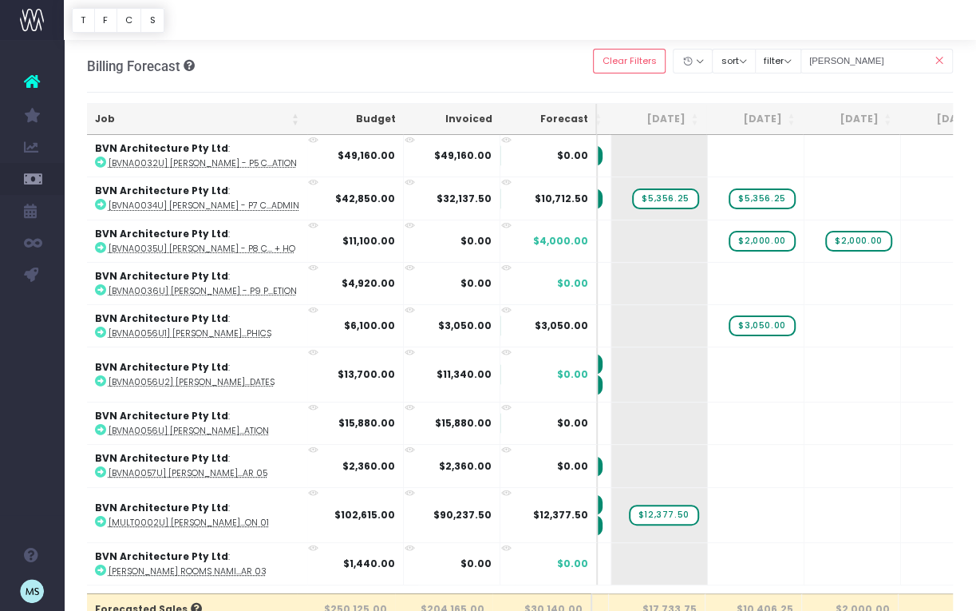
scroll to position [0, 184]
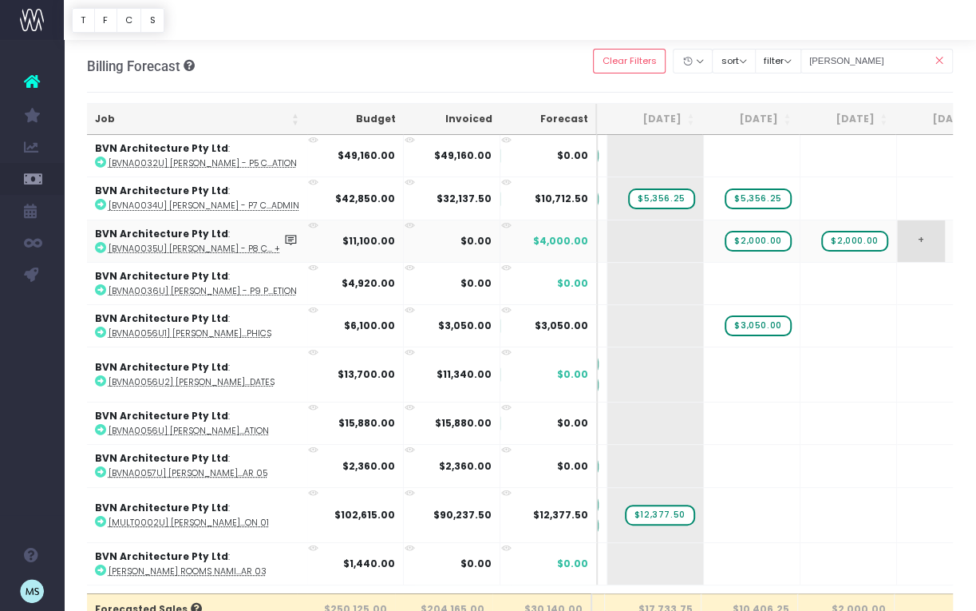
click at [917, 244] on span "+" at bounding box center [921, 241] width 48 height 42
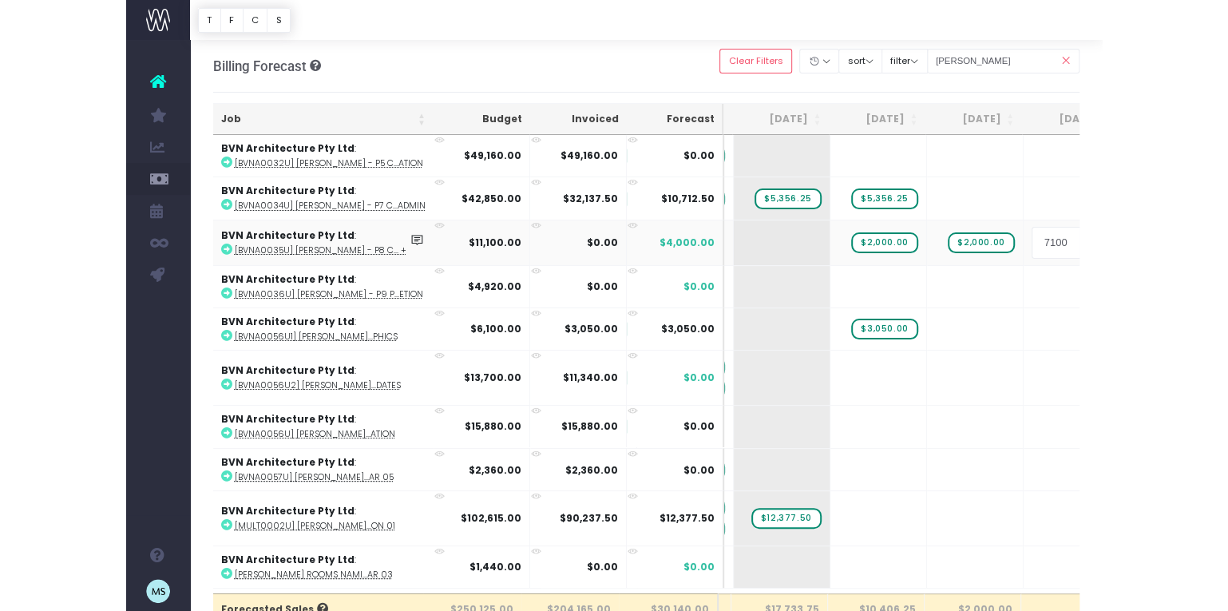
scroll to position [0, 226]
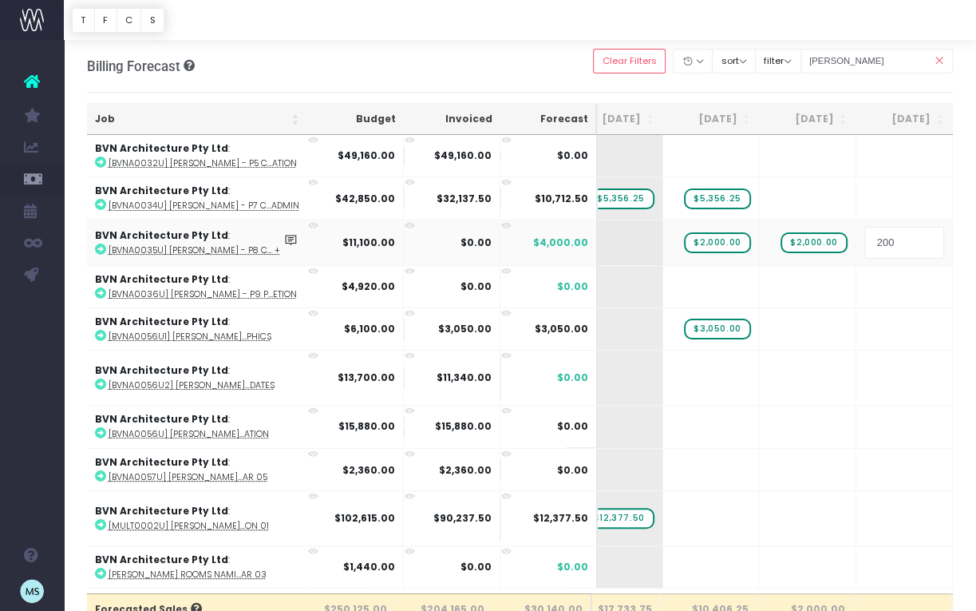
type input "2000"
click at [880, 300] on body "Oh my... this is bad. [PERSON_NAME] wasn't able to load this page. Please conta…" at bounding box center [488, 305] width 976 height 611
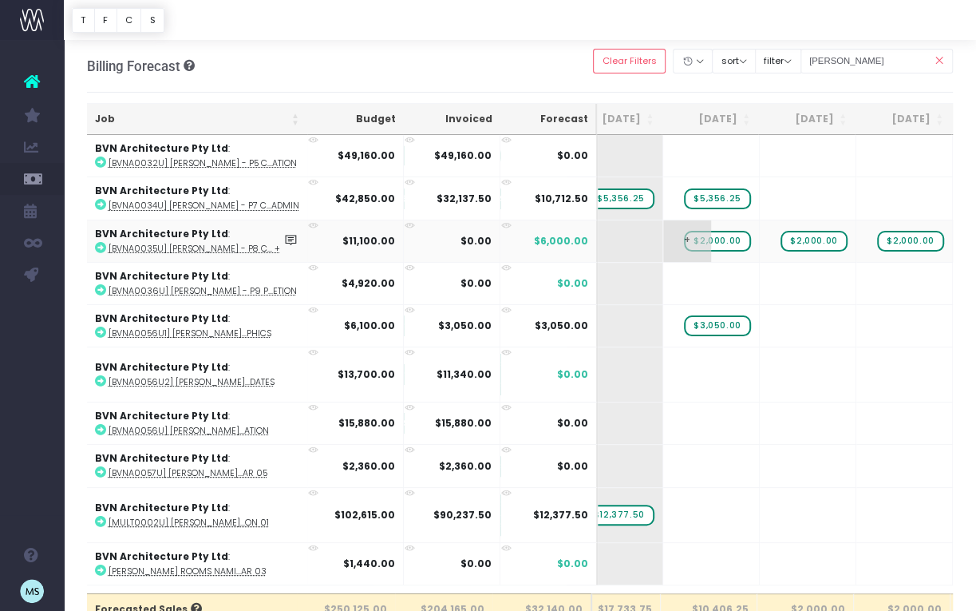
click at [716, 241] on span "$2,000.00" at bounding box center [717, 241] width 66 height 21
click at [721, 240] on span "$2,000.00" at bounding box center [717, 241] width 66 height 21
click at [922, 241] on span "$2,000.00" at bounding box center [910, 241] width 66 height 21
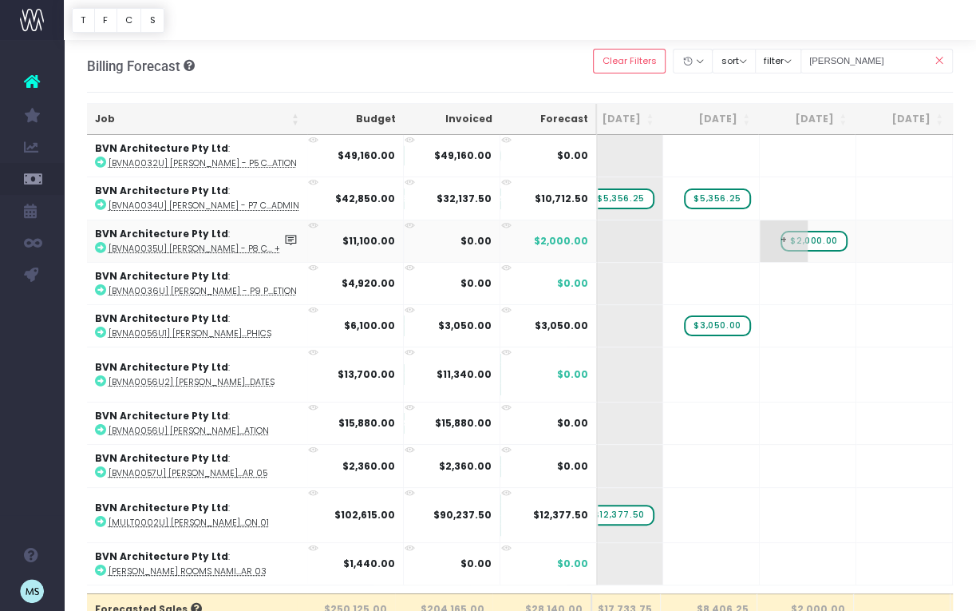
click at [818, 240] on span "$2,000.00" at bounding box center [814, 241] width 66 height 21
click at [816, 240] on div at bounding box center [488, 305] width 976 height 611
click at [773, 240] on span "+" at bounding box center [784, 241] width 48 height 42
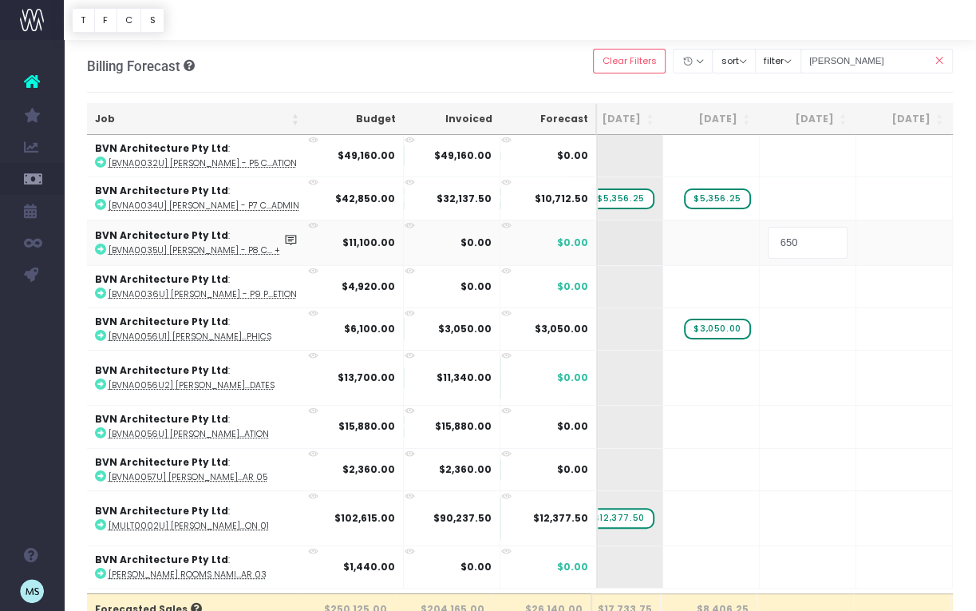
type input "6500"
click at [879, 241] on body "Oh my... this is bad. [PERSON_NAME] wasn't able to load this page. Please conta…" at bounding box center [488, 305] width 976 height 611
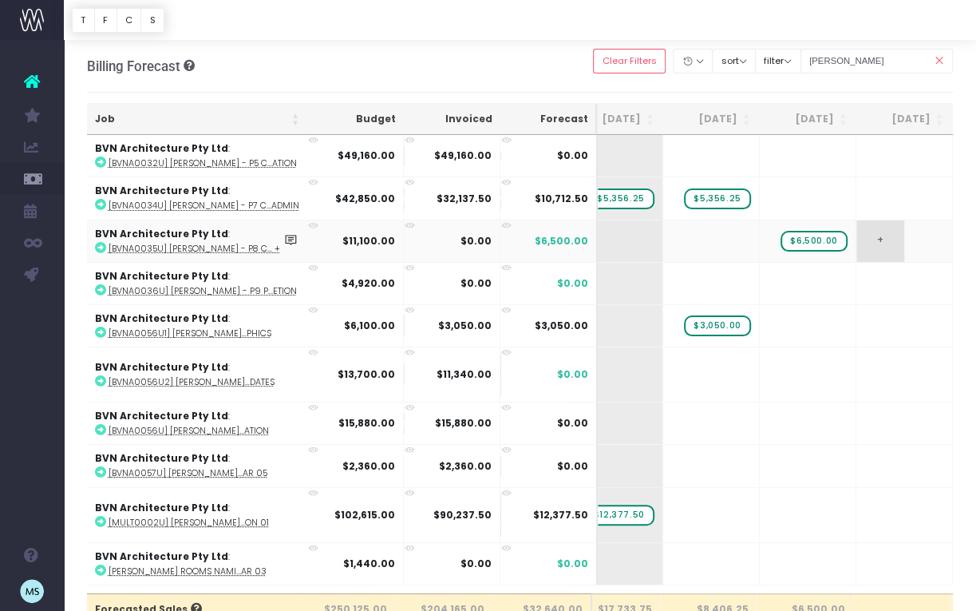
click at [883, 241] on span "+" at bounding box center [881, 241] width 48 height 42
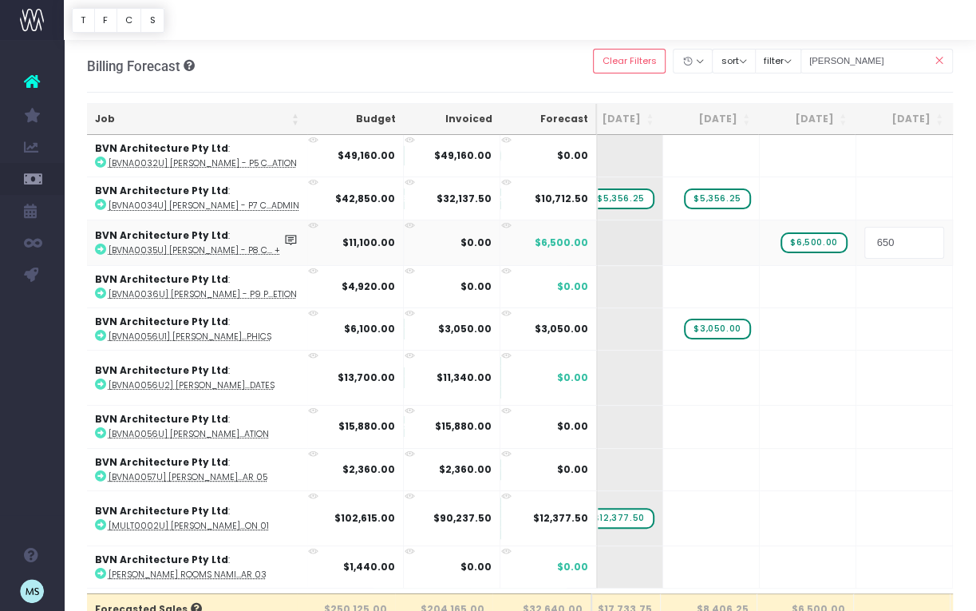
type input "6500"
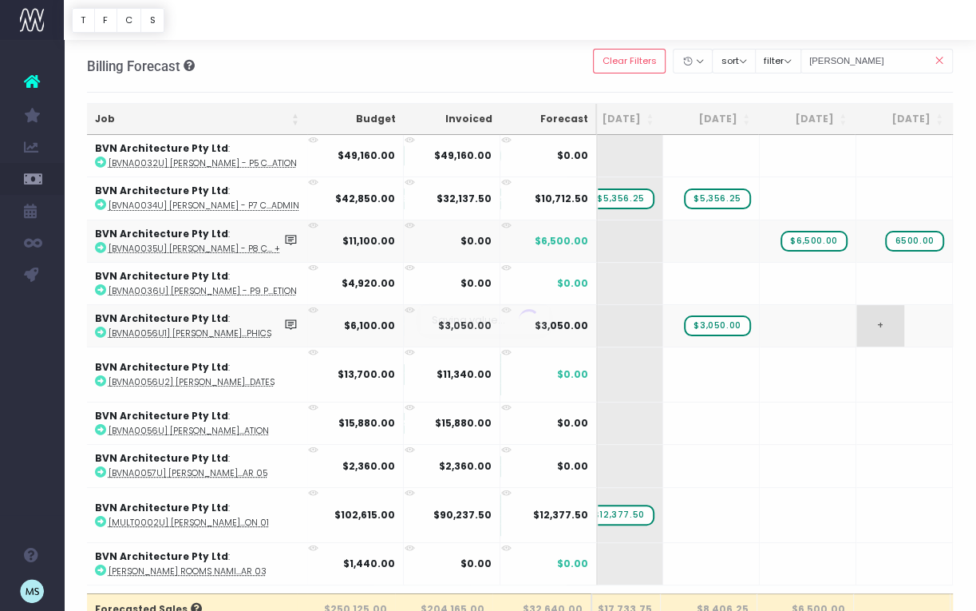
click at [909, 323] on body "Oh my... this is bad. [PERSON_NAME] wasn't able to load this page. Please conta…" at bounding box center [488, 305] width 976 height 611
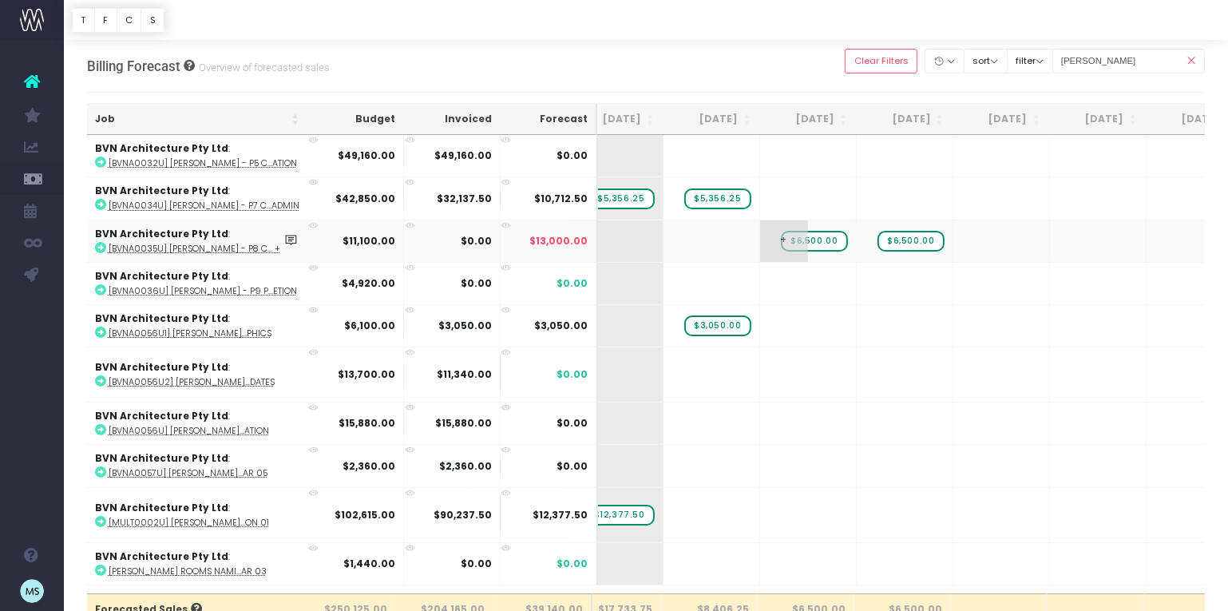
click at [812, 242] on span "$6,500.00" at bounding box center [814, 241] width 66 height 21
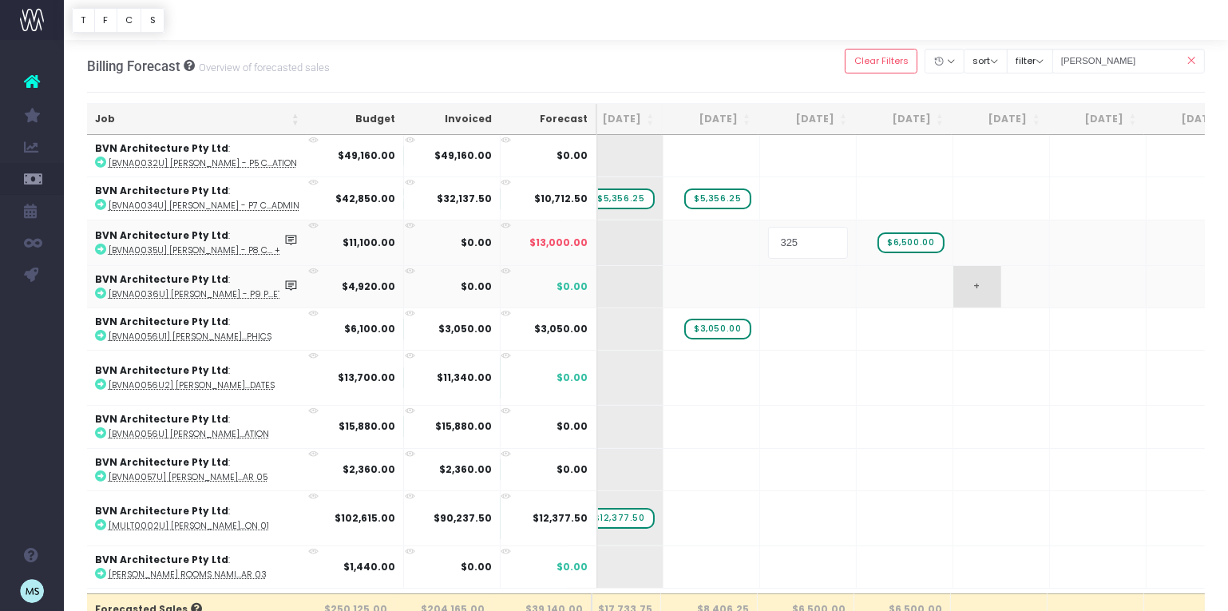
type input "3250"
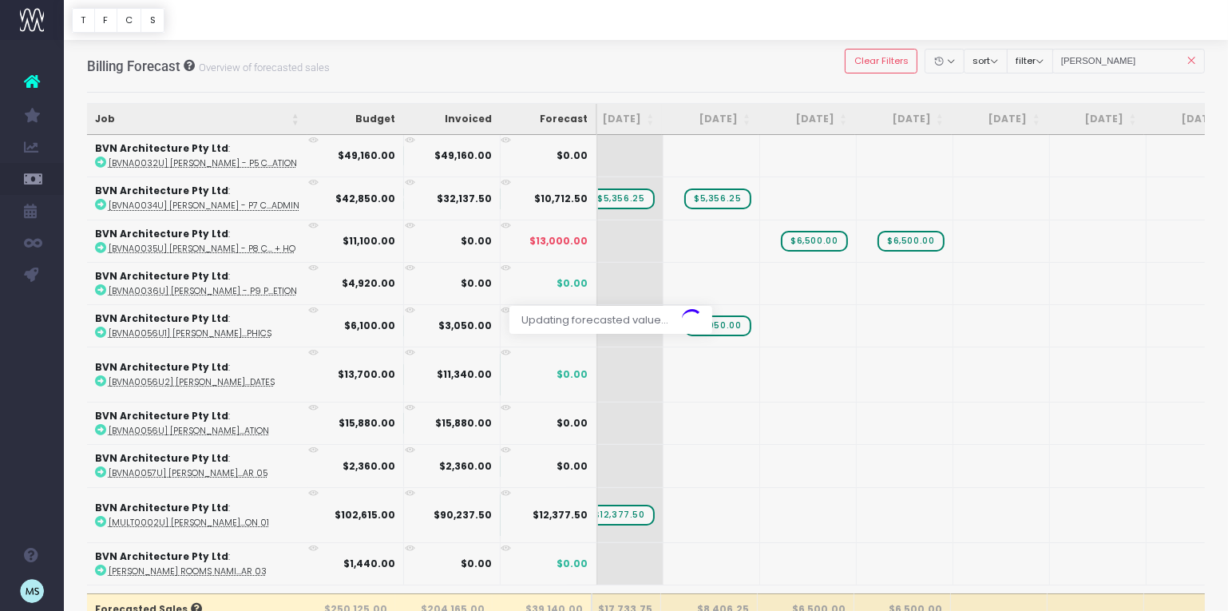
click at [915, 235] on div at bounding box center [614, 305] width 1228 height 611
click at [913, 240] on div at bounding box center [614, 305] width 1228 height 611
click at [913, 240] on span "$6,500.00" at bounding box center [910, 241] width 66 height 21
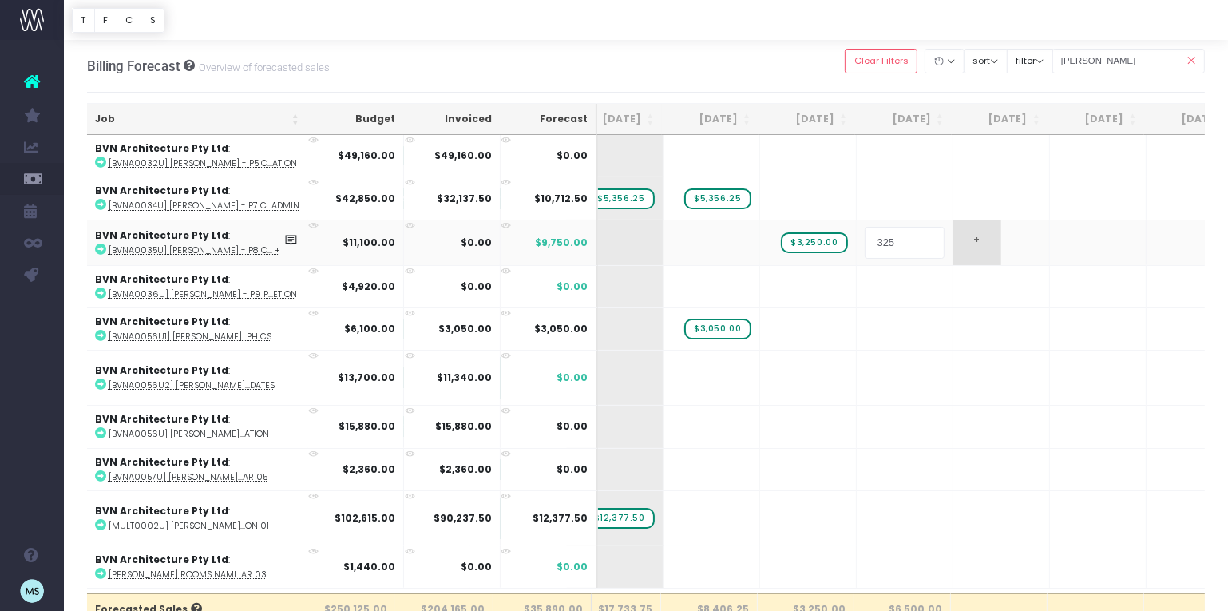
type input "3250"
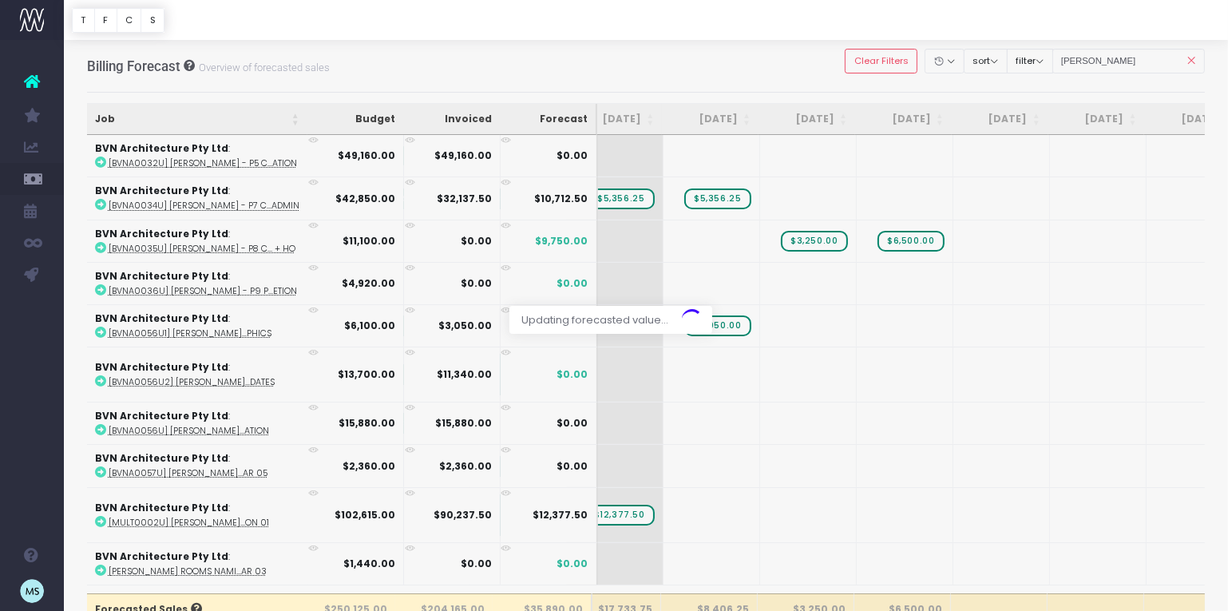
click at [1000, 240] on div at bounding box center [614, 305] width 1228 height 611
click at [1004, 243] on td "+" at bounding box center [1001, 241] width 97 height 42
click at [980, 236] on span "+" at bounding box center [977, 241] width 48 height 42
click at [979, 237] on span "+" at bounding box center [977, 241] width 48 height 42
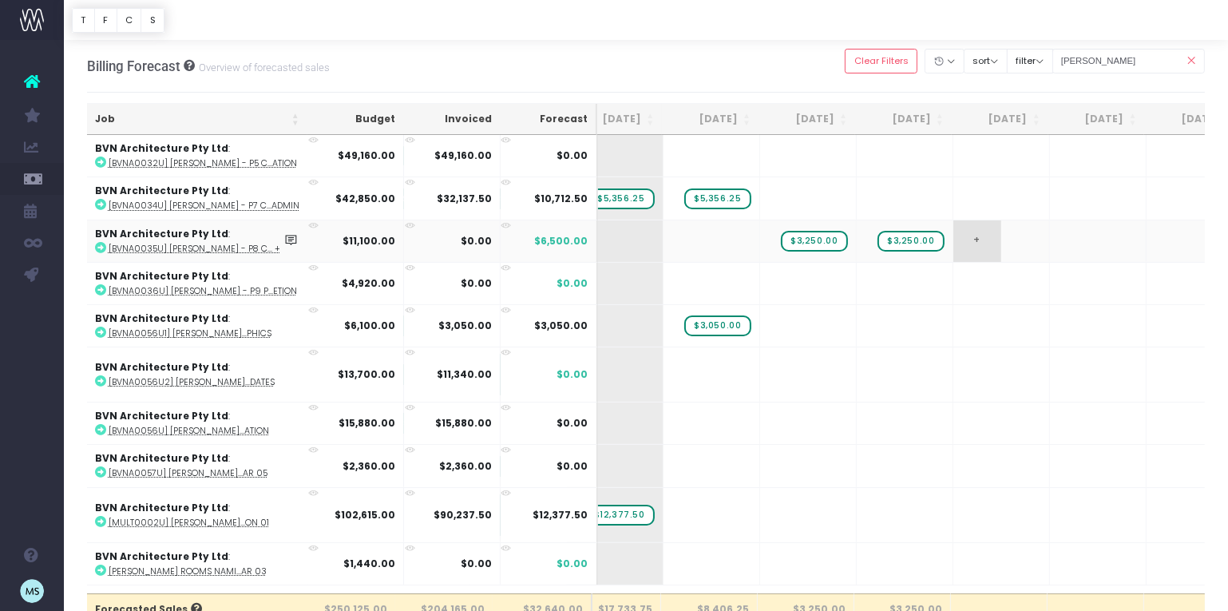
click at [979, 237] on span "+" at bounding box center [977, 241] width 48 height 42
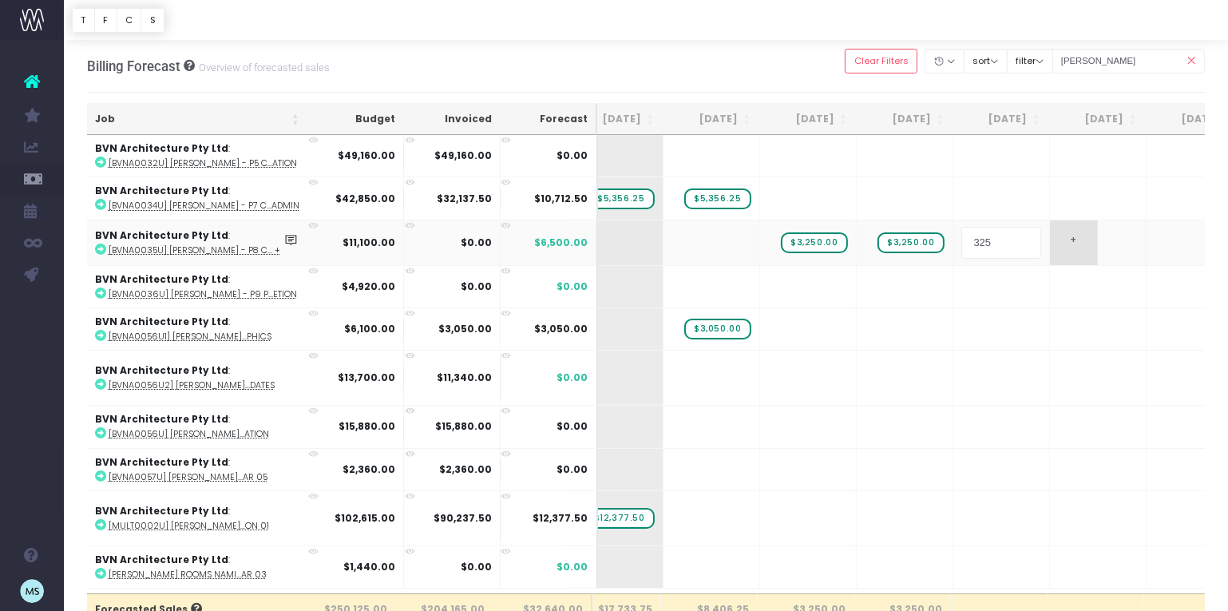
type input "3250"
click at [1098, 240] on body "Oh my... this is bad. [PERSON_NAME] wasn't able to load this page. Please conta…" at bounding box center [614, 305] width 1228 height 611
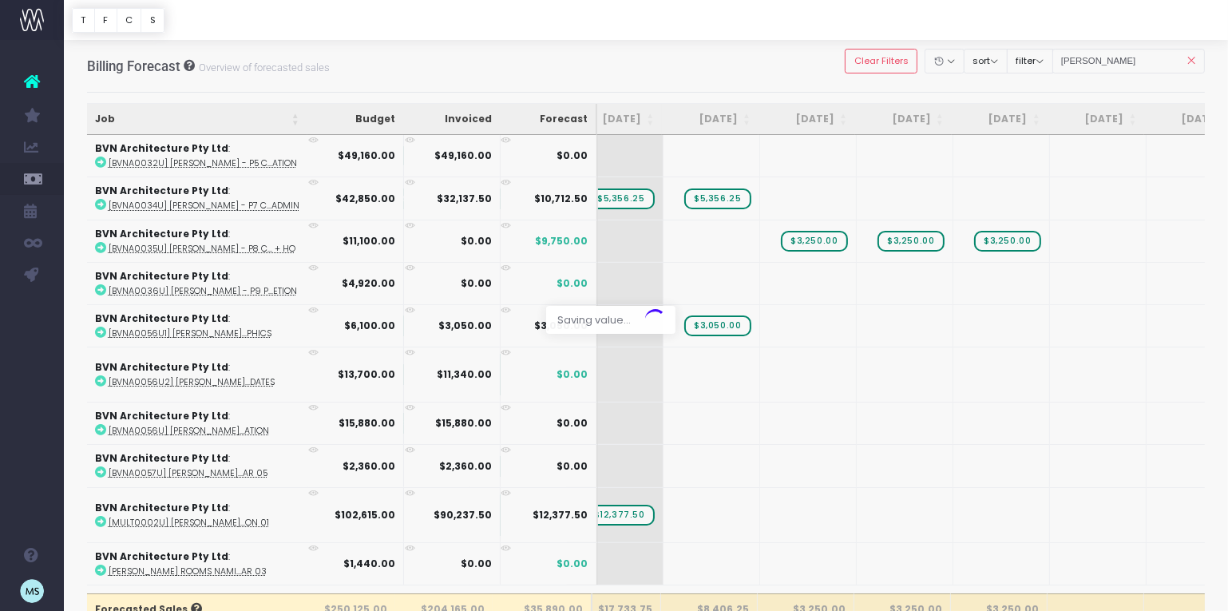
click at [1079, 242] on div at bounding box center [614, 305] width 1228 height 611
click at [1079, 243] on span "+" at bounding box center [1074, 241] width 48 height 42
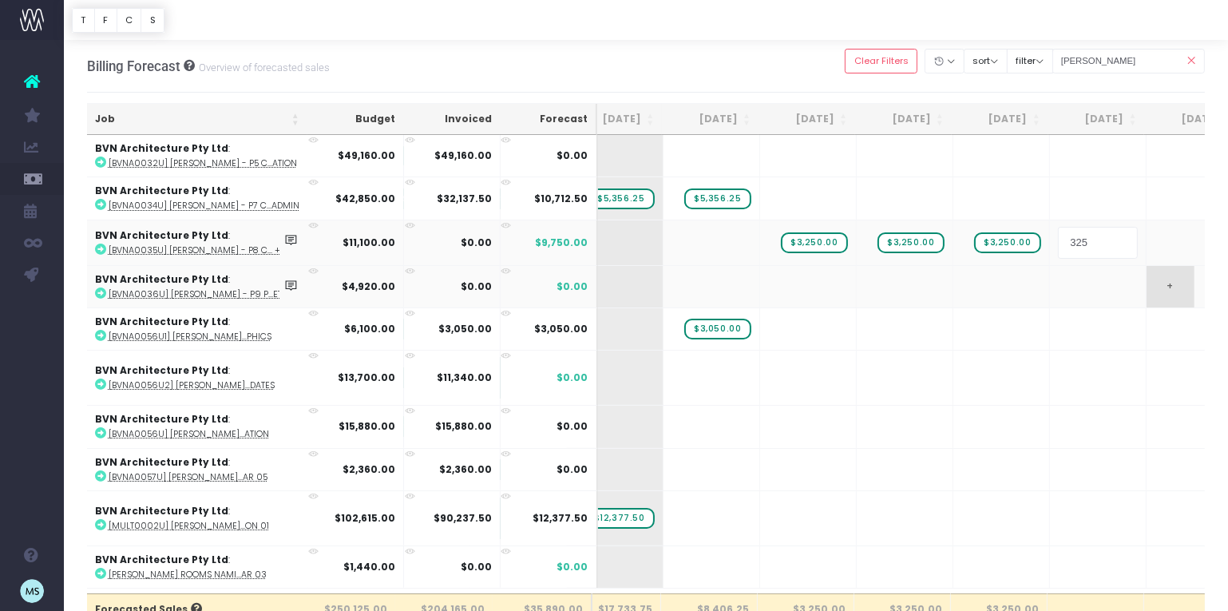
type input "3250"
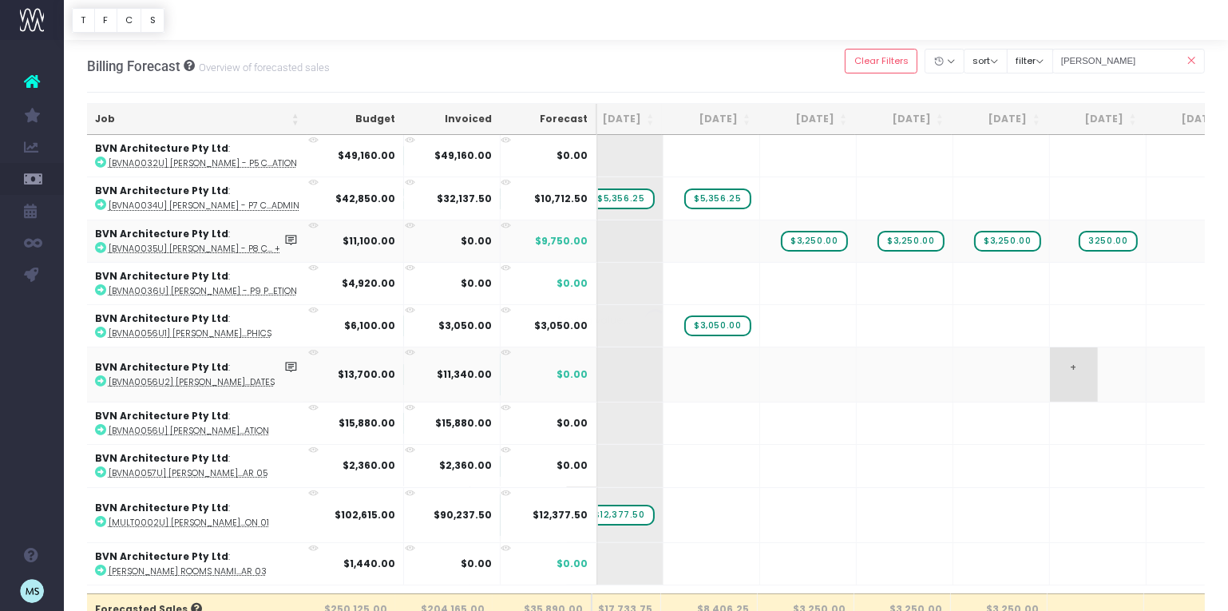
click at [1121, 382] on body "Oh my... this is bad. [PERSON_NAME] wasn't able to load this page. Please conta…" at bounding box center [614, 305] width 1228 height 611
click at [1094, 240] on span "+" at bounding box center [1074, 241] width 48 height 42
click at [1105, 242] on span "$3,250.00" at bounding box center [1104, 241] width 66 height 21
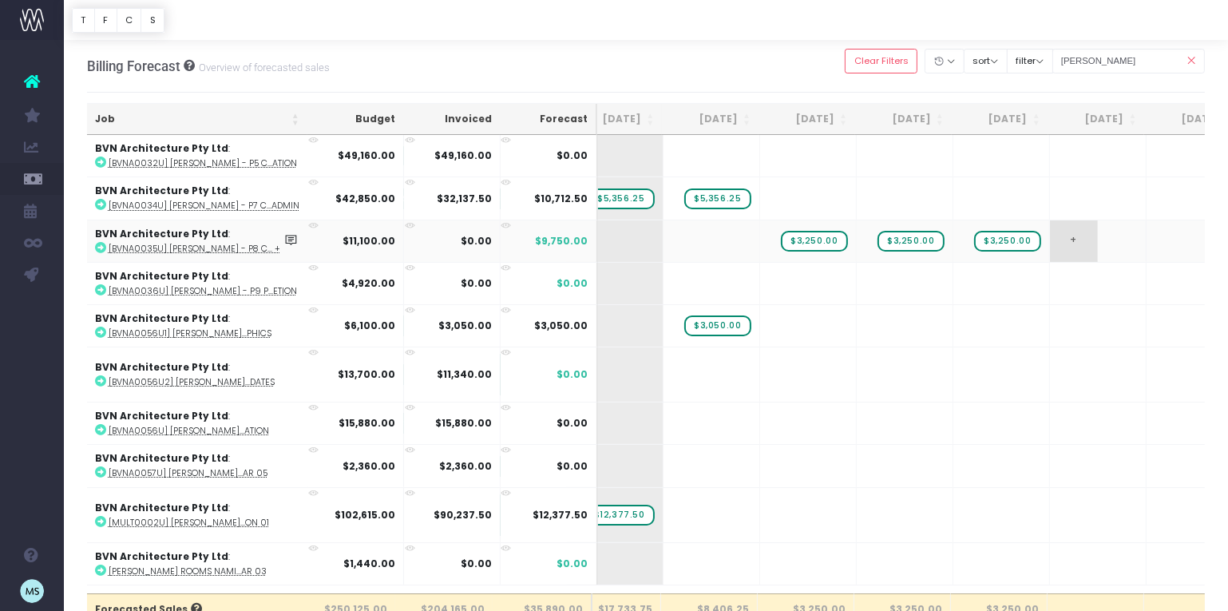
click at [1083, 241] on span "+" at bounding box center [1074, 241] width 48 height 42
click at [1000, 247] on body "Oh my... this is bad. [PERSON_NAME] wasn't able to load this page. Please conta…" at bounding box center [614, 305] width 1228 height 611
click at [1000, 247] on div at bounding box center [614, 305] width 1228 height 611
click at [1094, 242] on span "+" at bounding box center [1074, 241] width 48 height 42
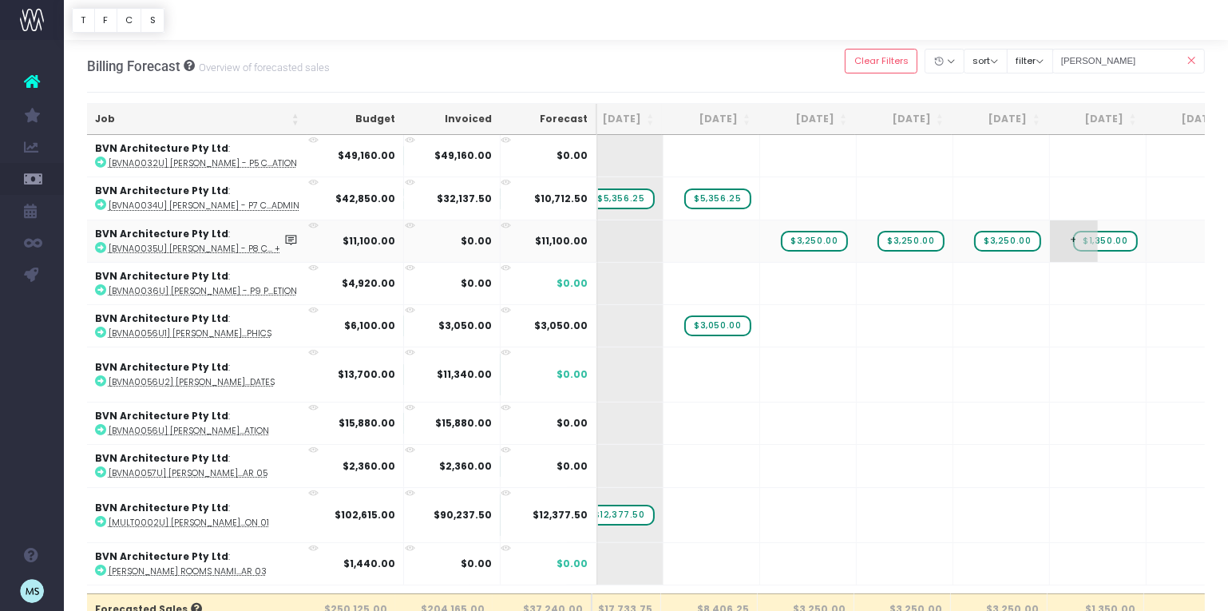
click at [1094, 242] on span "+" at bounding box center [1074, 241] width 48 height 42
click at [1110, 242] on span "$1,350.00" at bounding box center [1105, 241] width 64 height 21
click at [1018, 243] on span "$3,250.00" at bounding box center [1007, 241] width 66 height 21
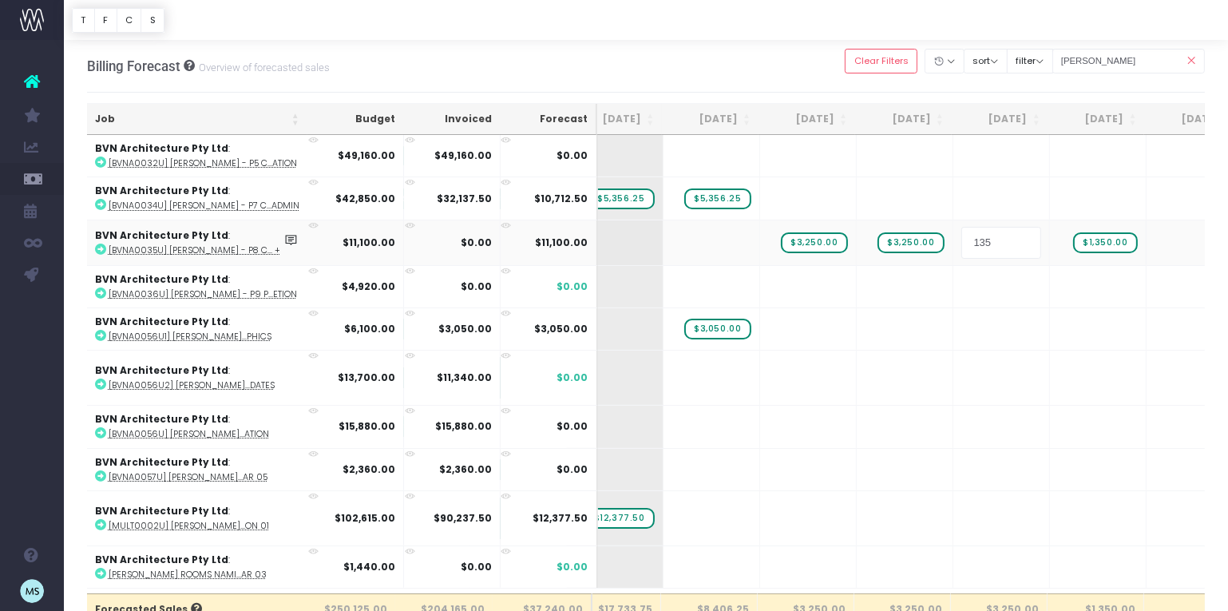
type input "1350"
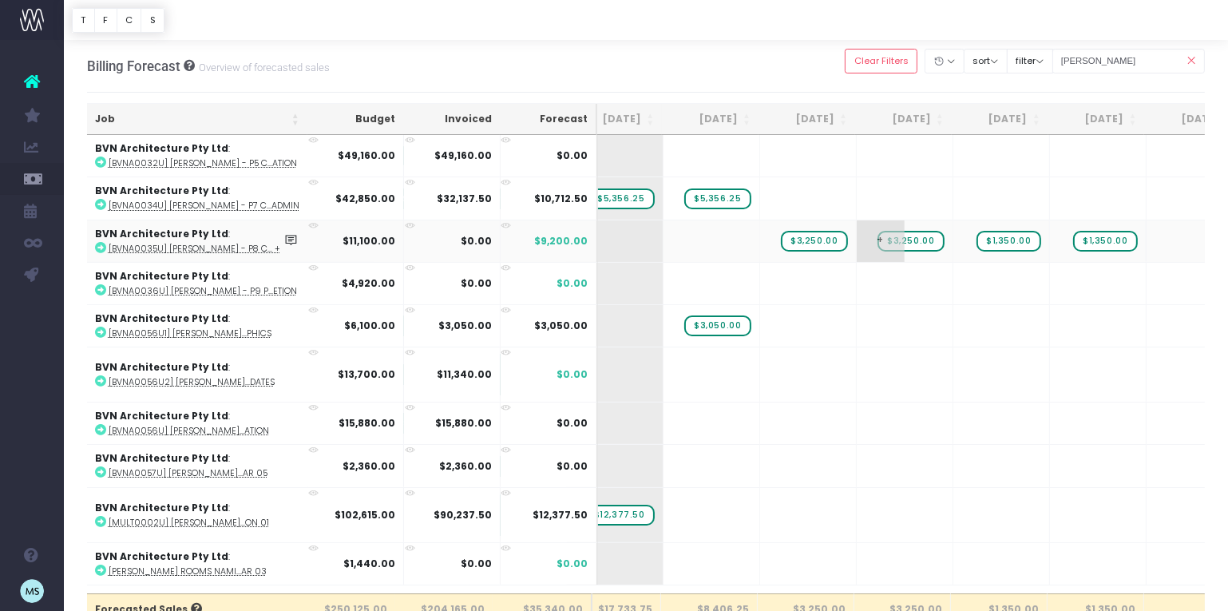
click at [912, 244] on span "$3,250.00" at bounding box center [910, 241] width 66 height 21
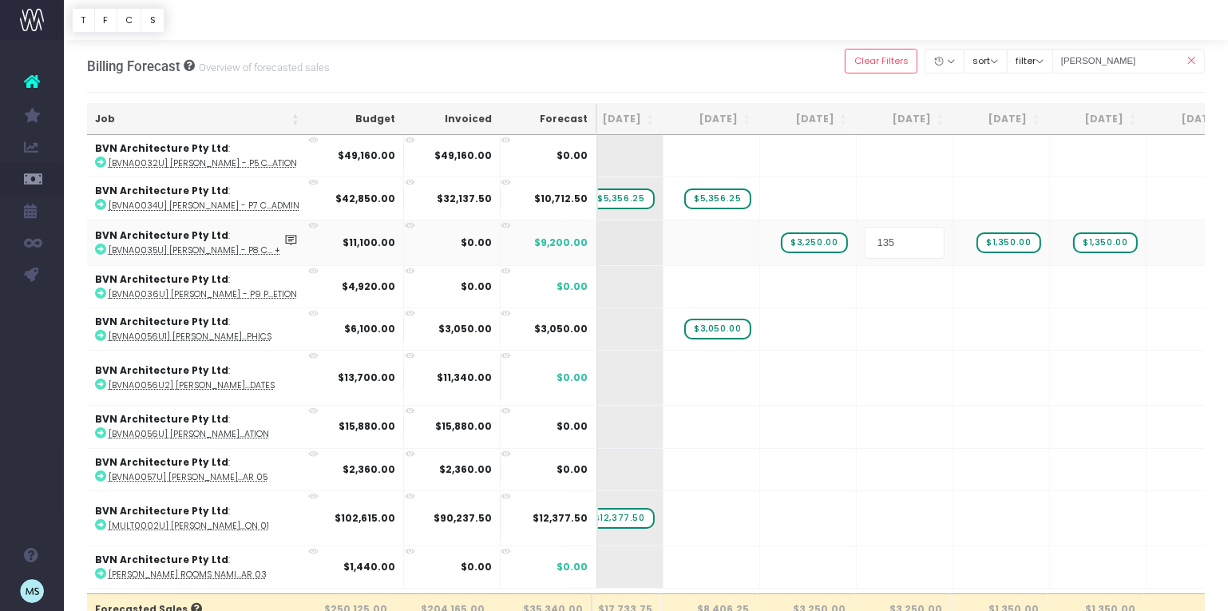
type input "1350"
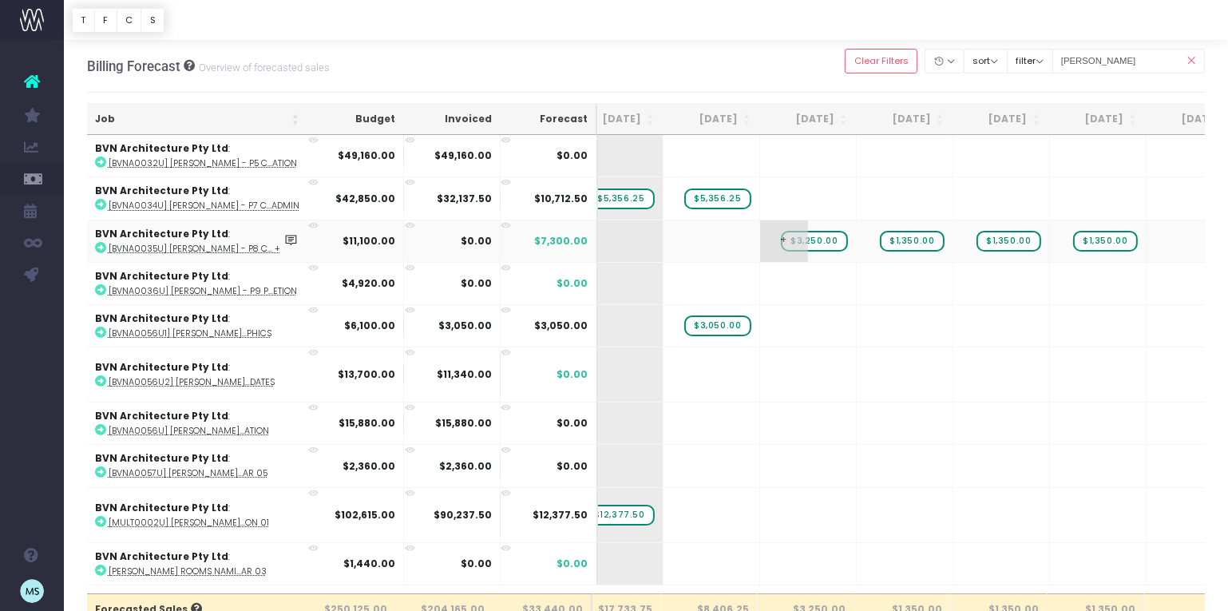
click at [814, 243] on span "$3,250.00" at bounding box center [814, 241] width 66 height 21
click at [820, 240] on td "+" at bounding box center [808, 241] width 97 height 42
click at [792, 236] on span "+" at bounding box center [784, 241] width 48 height 42
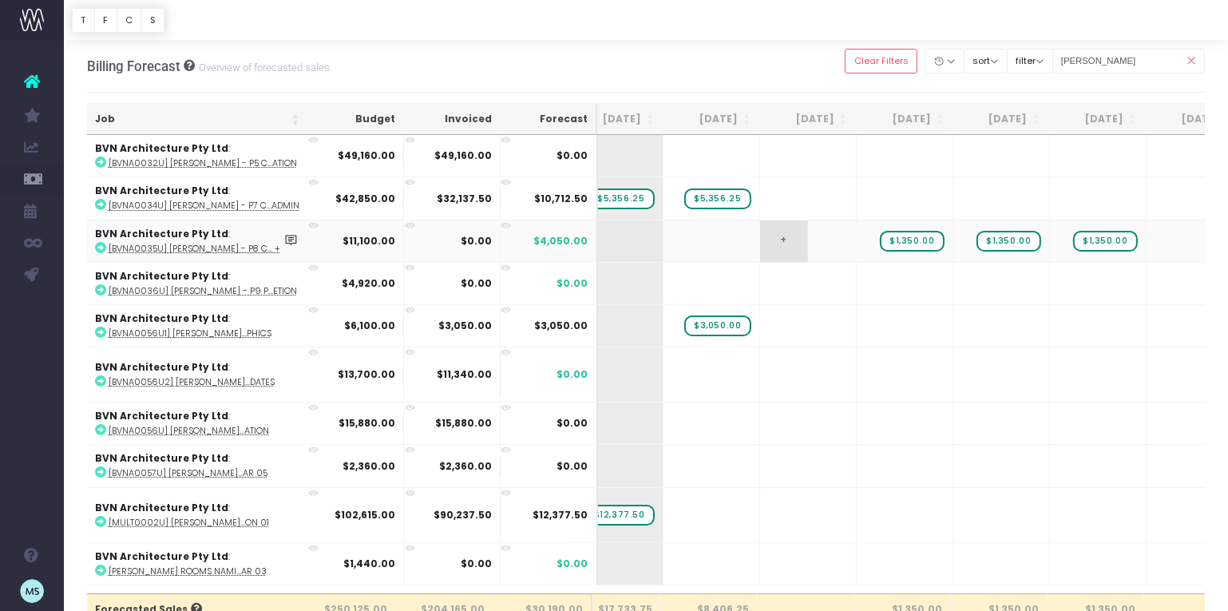
click at [792, 236] on span "+" at bounding box center [784, 241] width 48 height 42
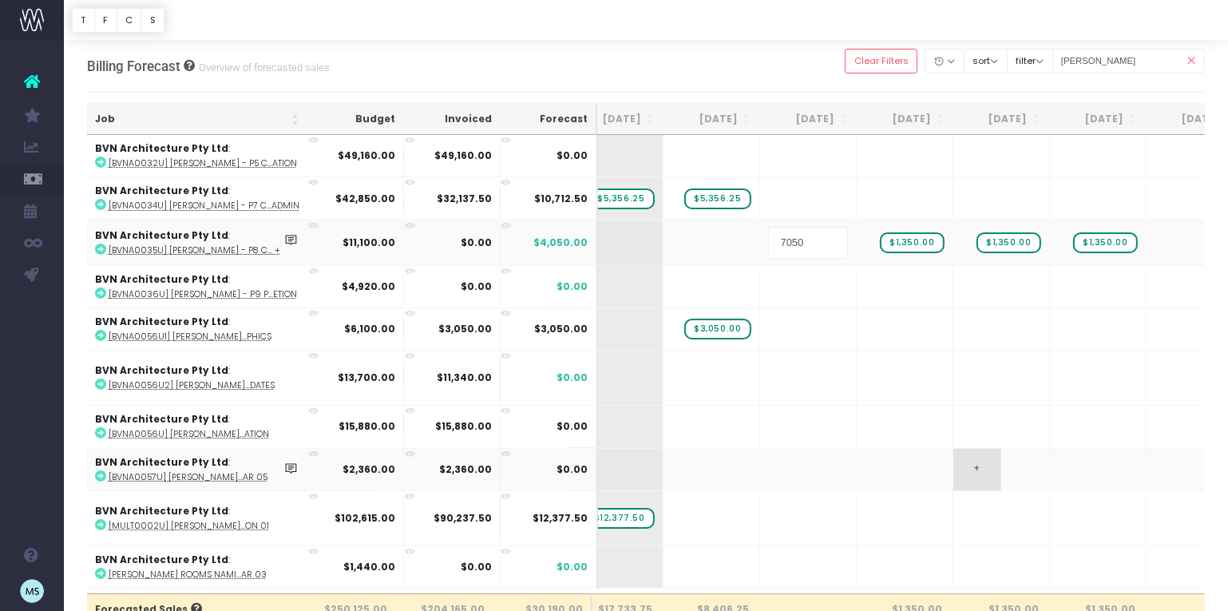
click at [1011, 445] on body "Oh my... this is bad. [PERSON_NAME] wasn't able to load this page. Please conta…" at bounding box center [614, 305] width 1228 height 611
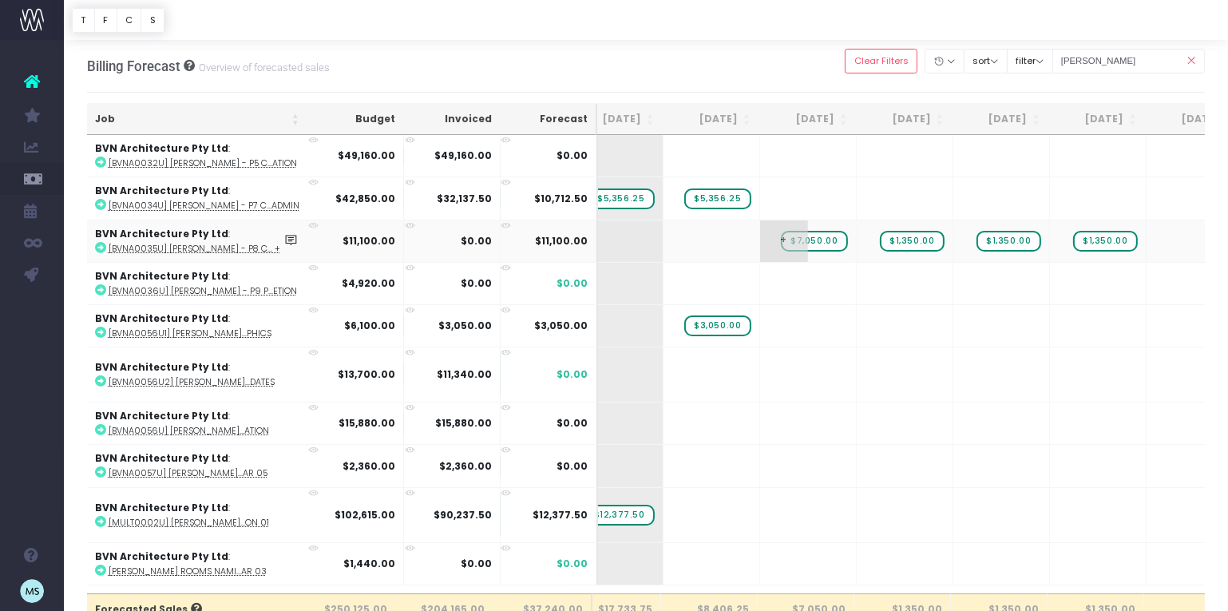
click at [814, 242] on span "$7,050.00" at bounding box center [814, 241] width 66 height 21
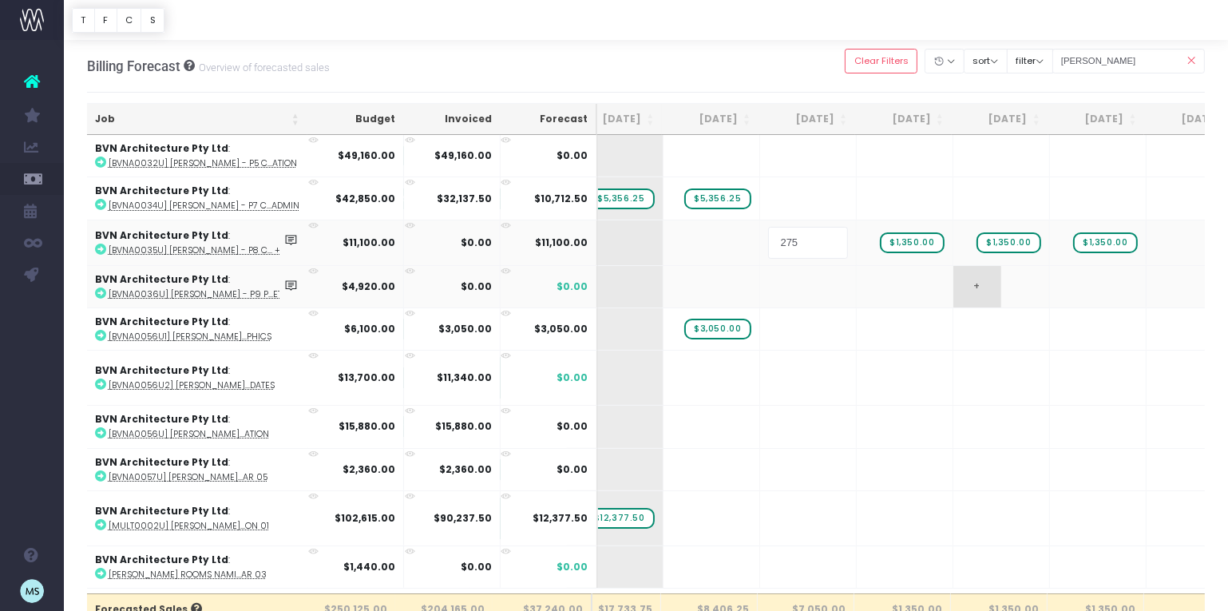
type input "2750"
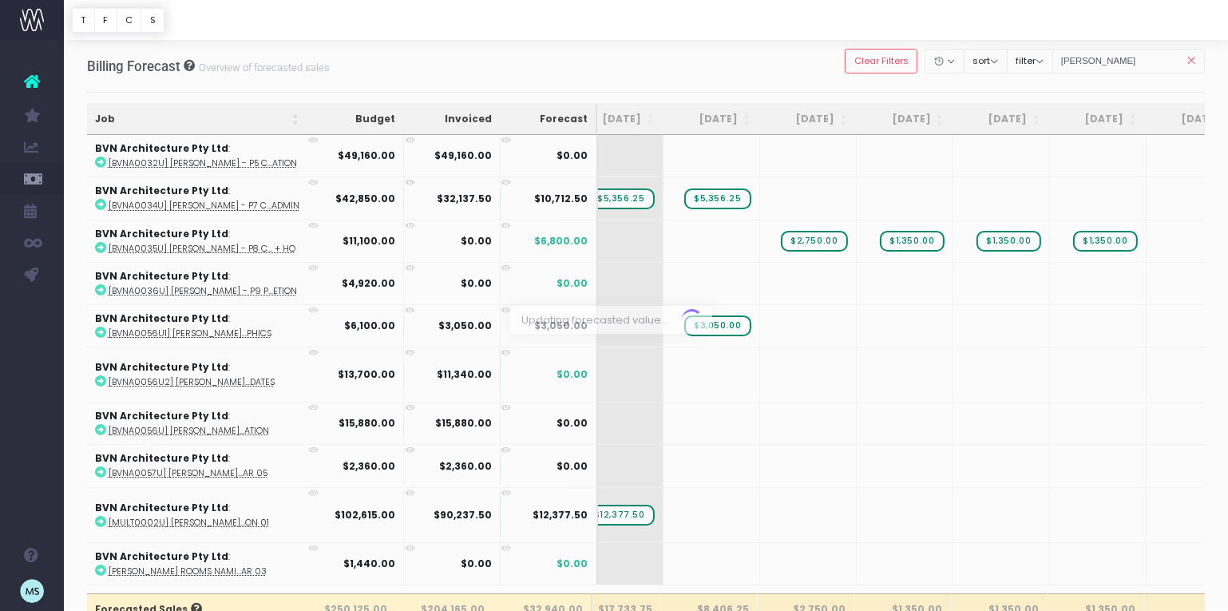
click at [924, 240] on div at bounding box center [614, 305] width 1228 height 611
click at [924, 240] on span "$1,350.00" at bounding box center [912, 241] width 64 height 21
click at [923, 240] on span "$1,350.00" at bounding box center [912, 241] width 64 height 21
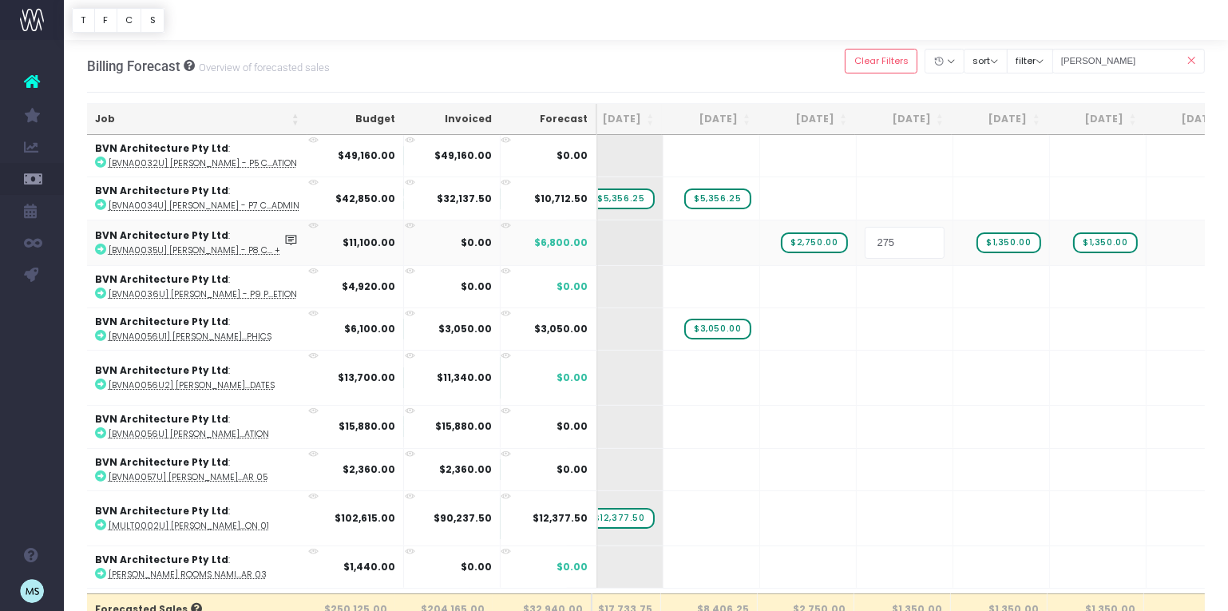
type input "2750"
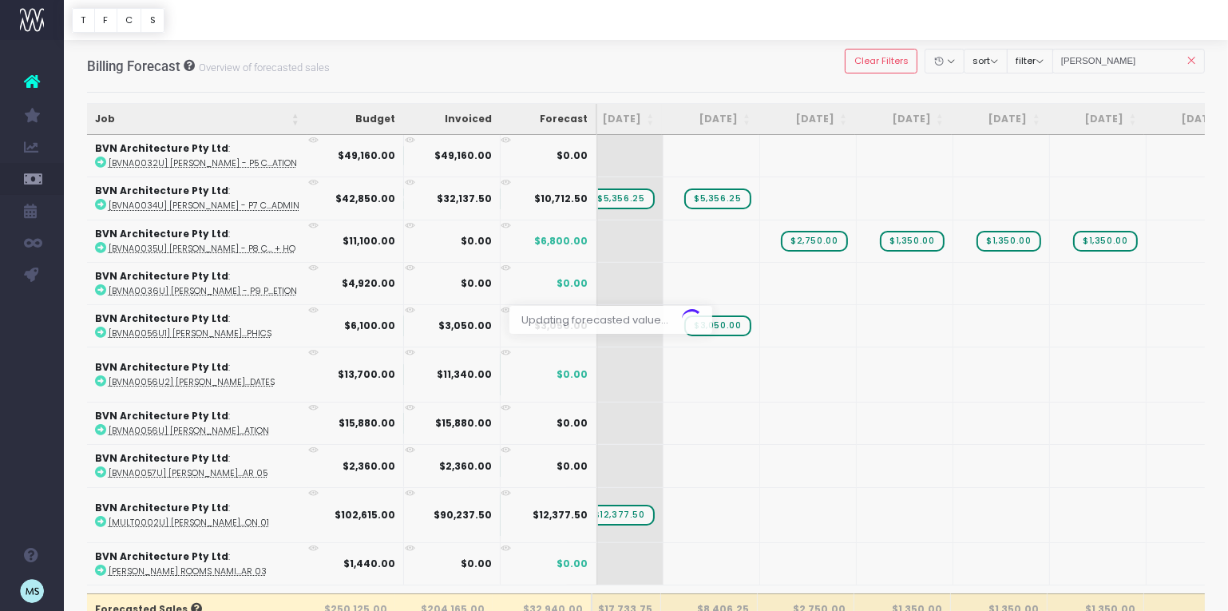
click at [1024, 245] on div at bounding box center [614, 305] width 1228 height 611
click at [1015, 243] on span "$1,350.00" at bounding box center [1008, 241] width 64 height 21
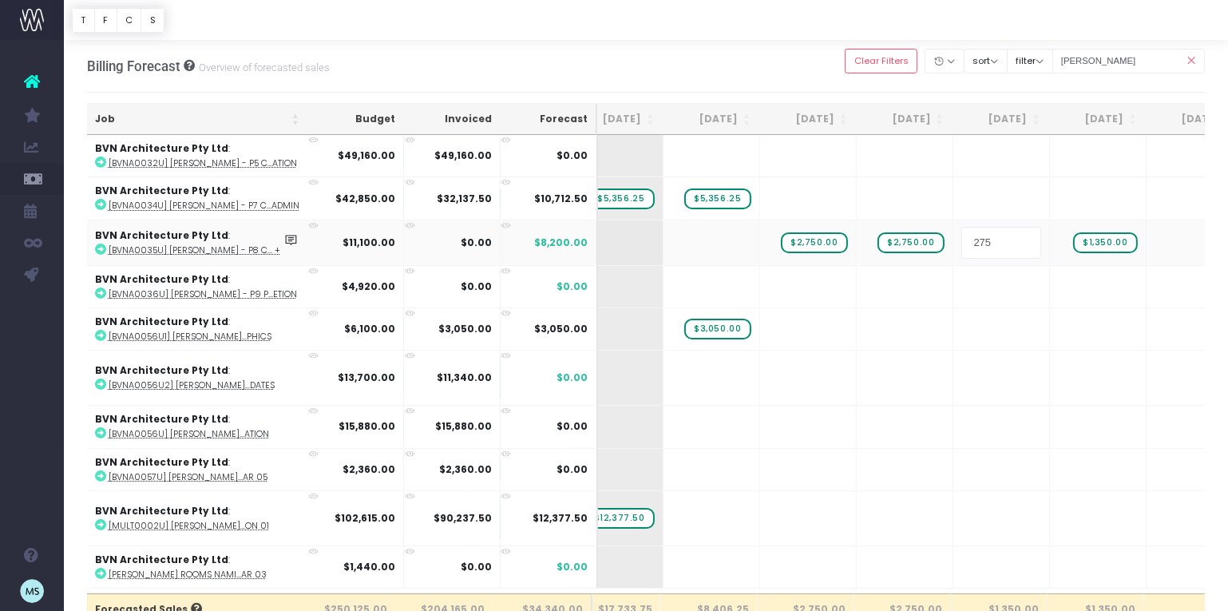
type input "2750"
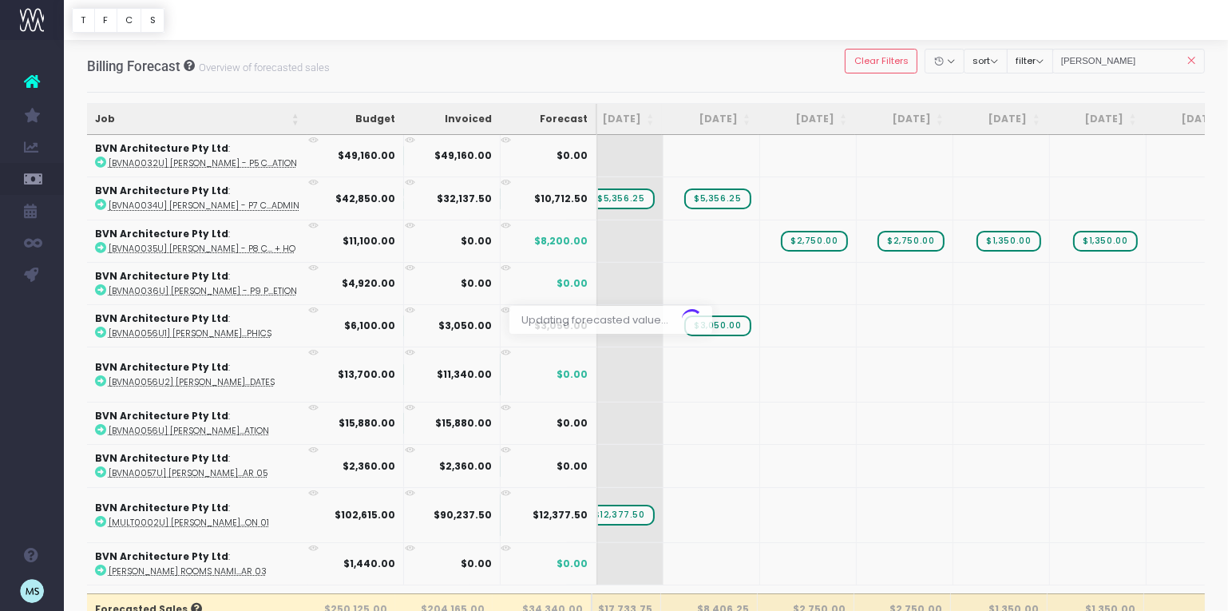
click at [1114, 246] on div at bounding box center [614, 305] width 1228 height 611
click at [1111, 243] on span "$1,350.00" at bounding box center [1105, 241] width 64 height 21
click at [1142, 358] on td "+" at bounding box center [1098, 373] width 97 height 55
click at [1115, 239] on span "$1,350.00" at bounding box center [1105, 241] width 64 height 21
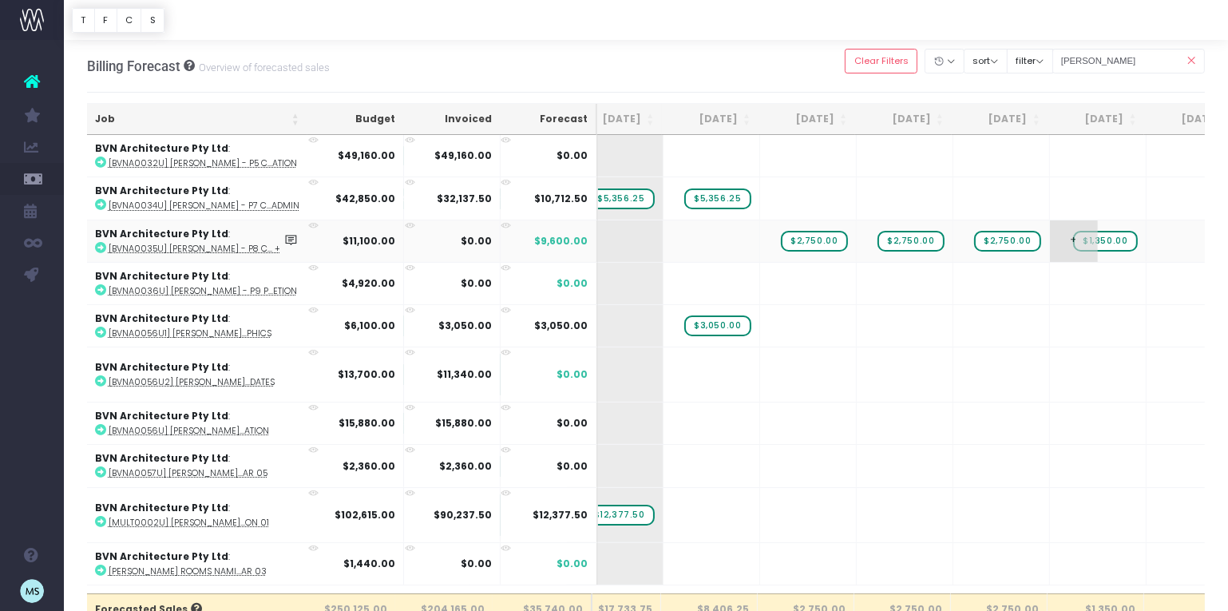
click at [1115, 239] on span "$1,350.00" at bounding box center [1105, 241] width 64 height 21
click at [1086, 246] on span "+" at bounding box center [1074, 241] width 48 height 42
click at [1103, 479] on body "Oh my... this is bad. [PERSON_NAME] wasn't able to load this page. Please conta…" at bounding box center [614, 305] width 1228 height 611
click at [818, 239] on span "$2,750.00" at bounding box center [814, 241] width 66 height 21
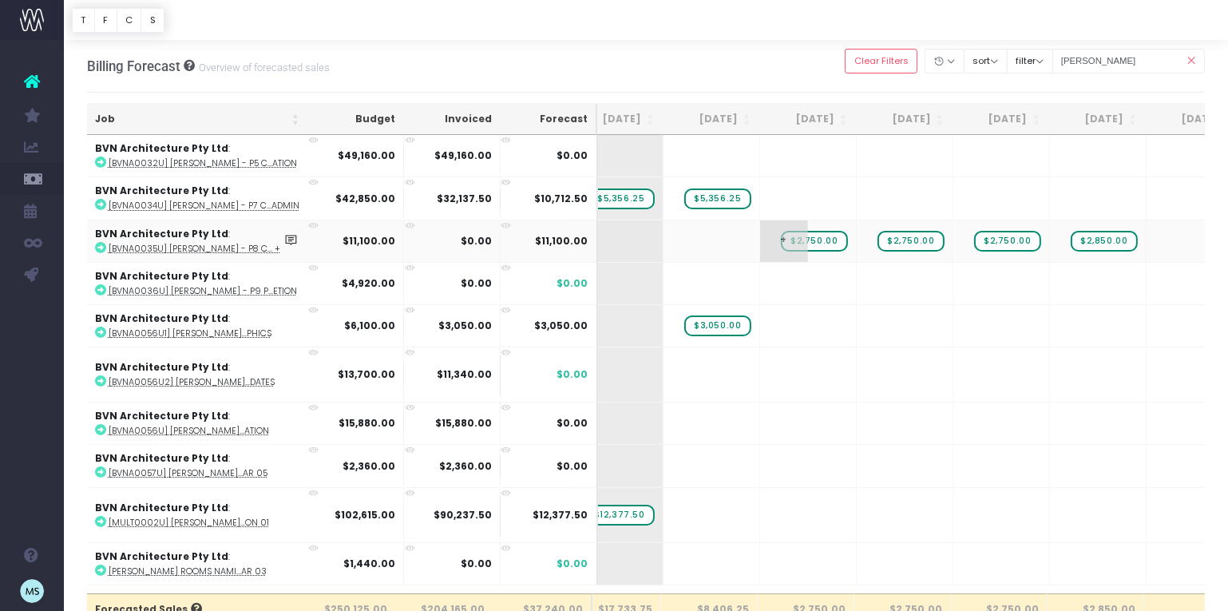
click at [818, 239] on span "$2,750.00" at bounding box center [814, 241] width 66 height 21
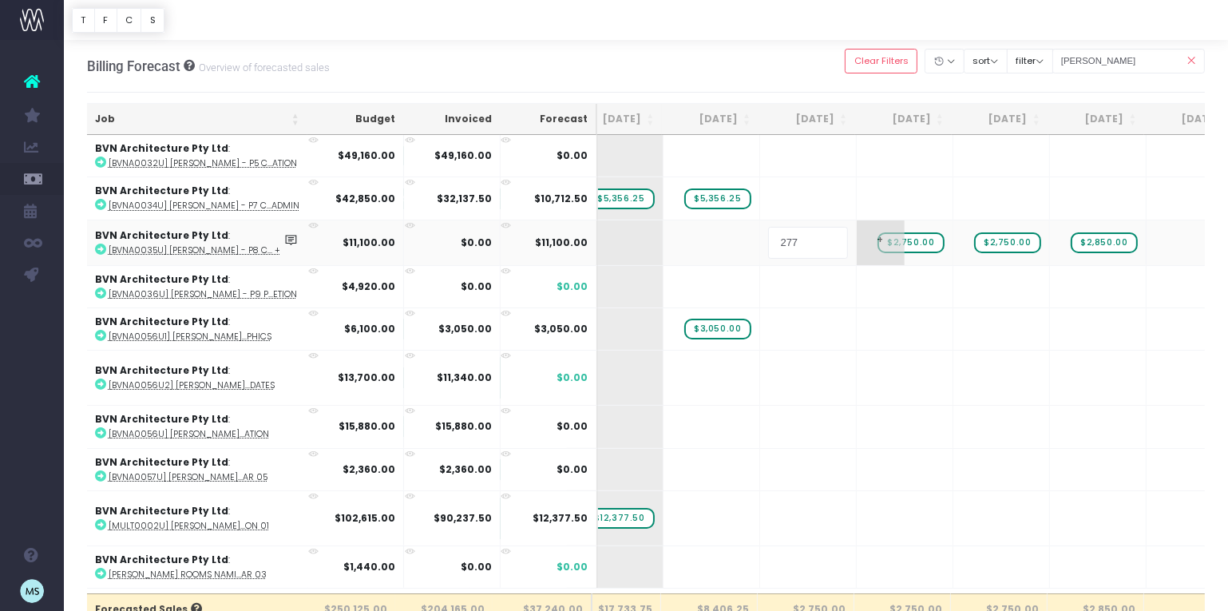
type input "2775"
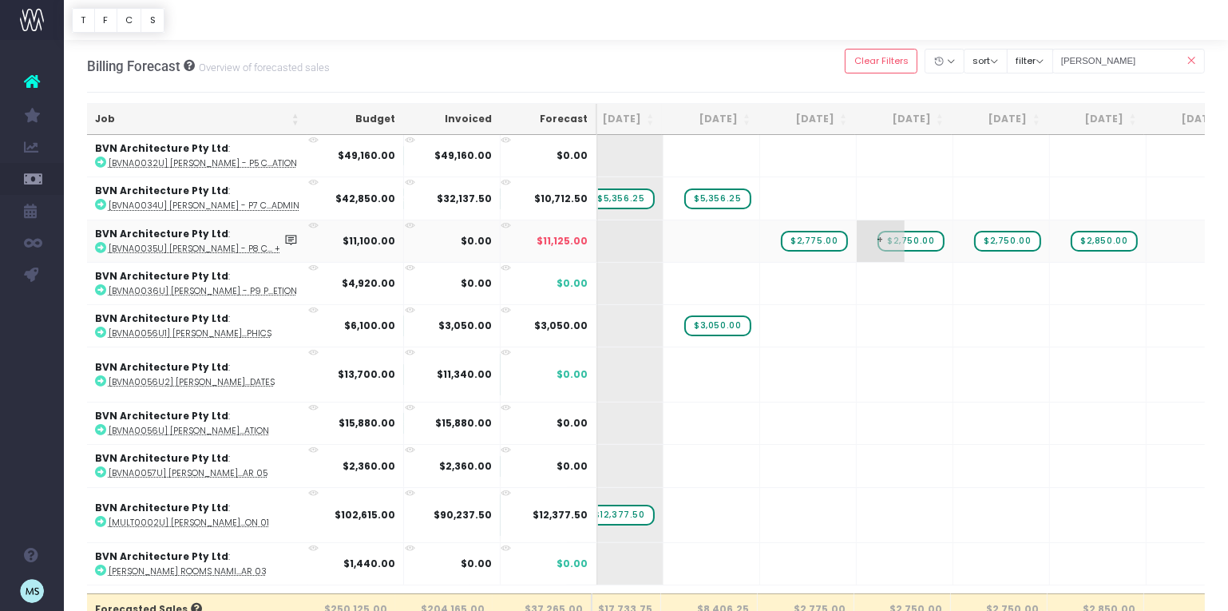
click at [905, 236] on span "$2,750.00" at bounding box center [910, 241] width 66 height 21
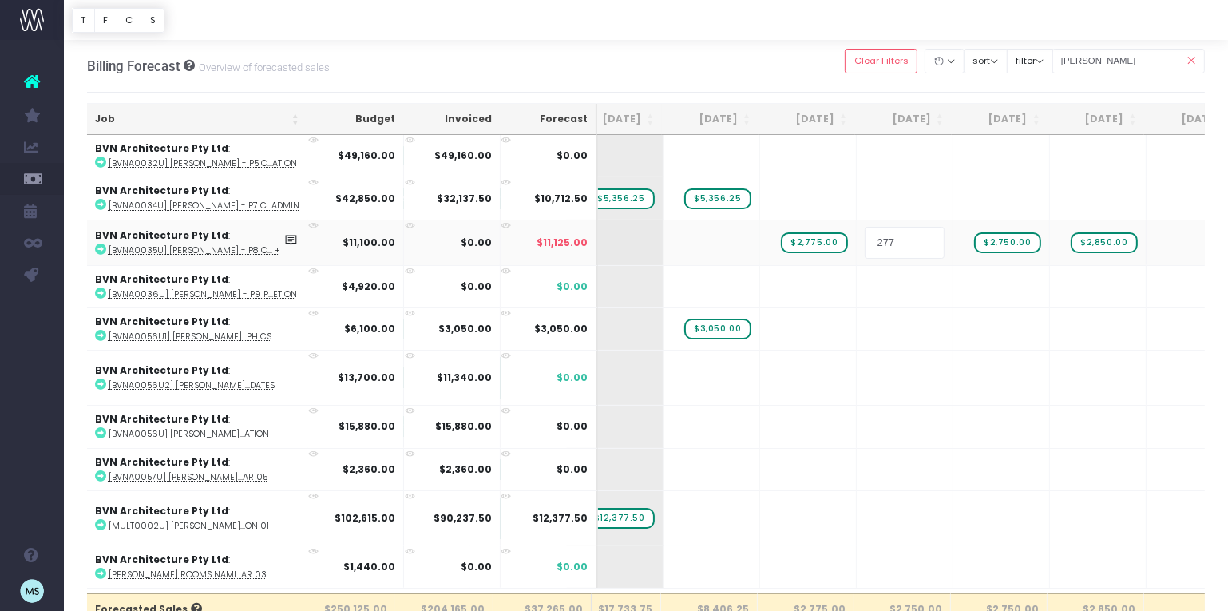
type input "2775"
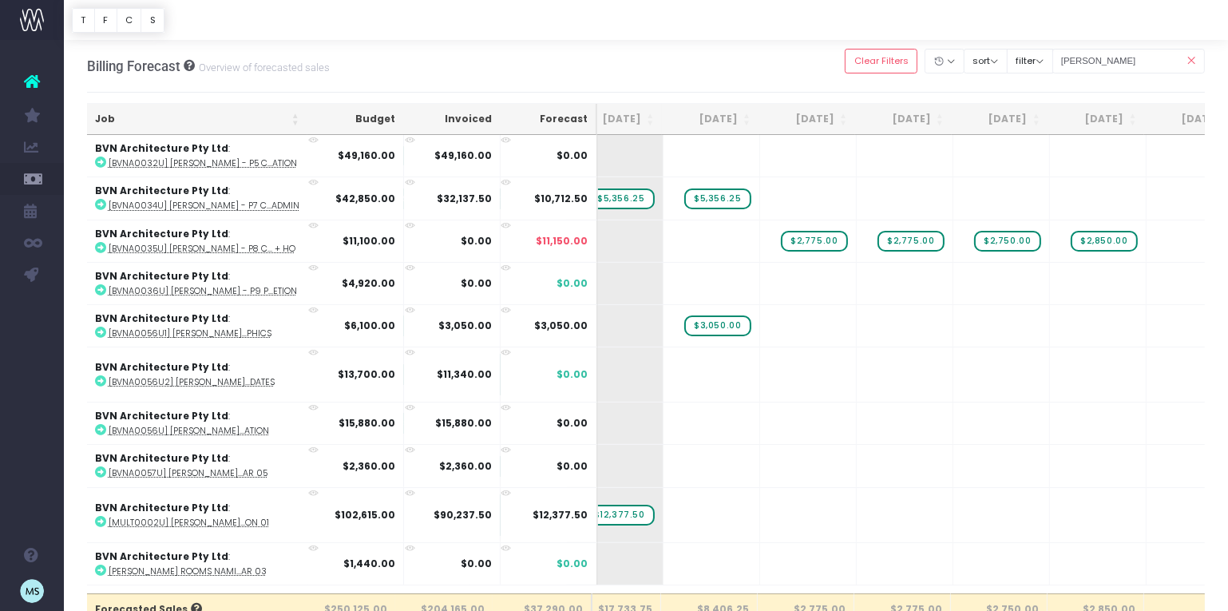
click at [1016, 238] on span "$2,750.00" at bounding box center [1007, 241] width 66 height 21
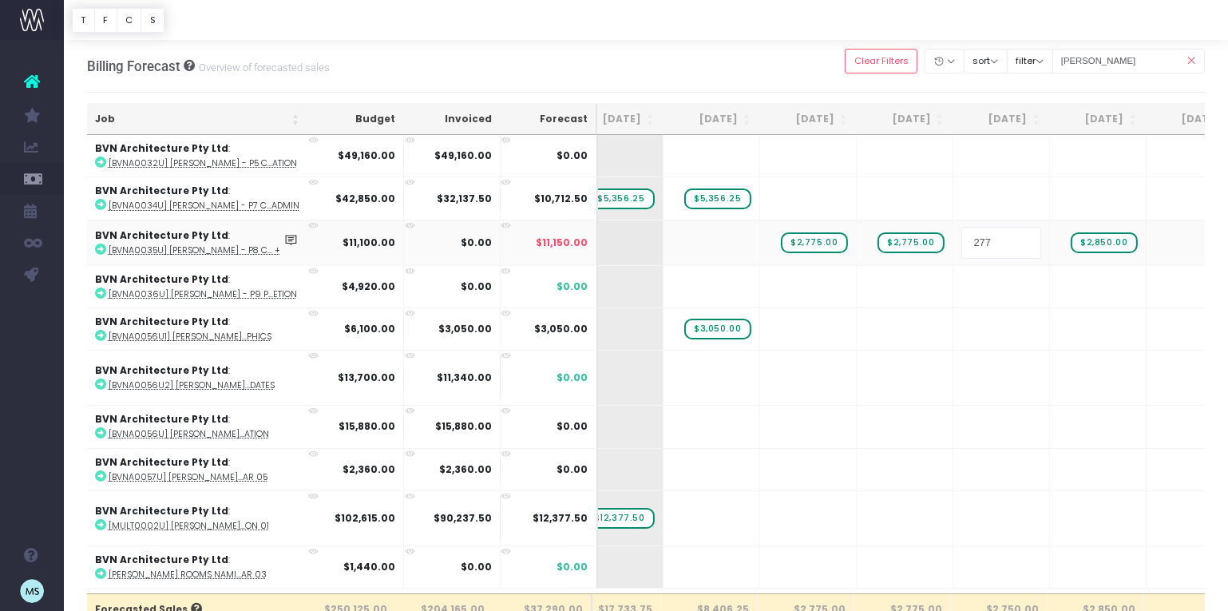
type input "2775"
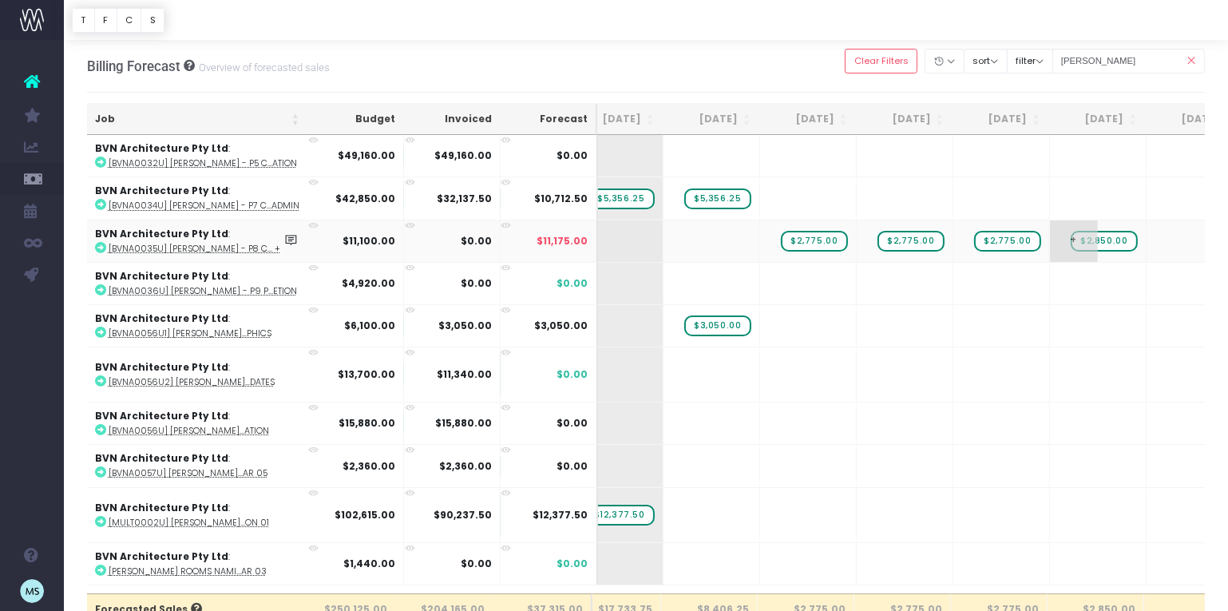
click at [1101, 240] on span "$2,850.00" at bounding box center [1104, 241] width 66 height 21
click at [1108, 240] on td "+" at bounding box center [1098, 241] width 97 height 42
click at [1096, 240] on td "+" at bounding box center [1098, 241] width 97 height 42
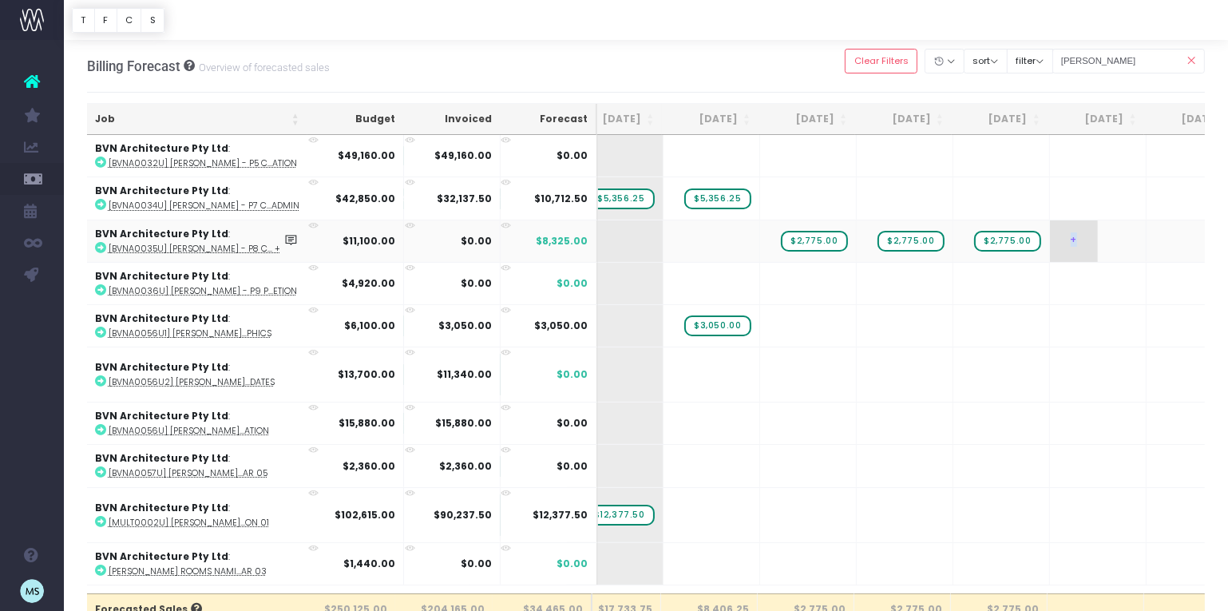
click at [1096, 240] on td "+" at bounding box center [1098, 241] width 97 height 42
click at [1075, 237] on span "+" at bounding box center [1074, 241] width 48 height 42
click at [1105, 453] on body "Oh my... this is bad. [PERSON_NAME] wasn't able to load this page. Please conta…" at bounding box center [614, 305] width 1228 height 611
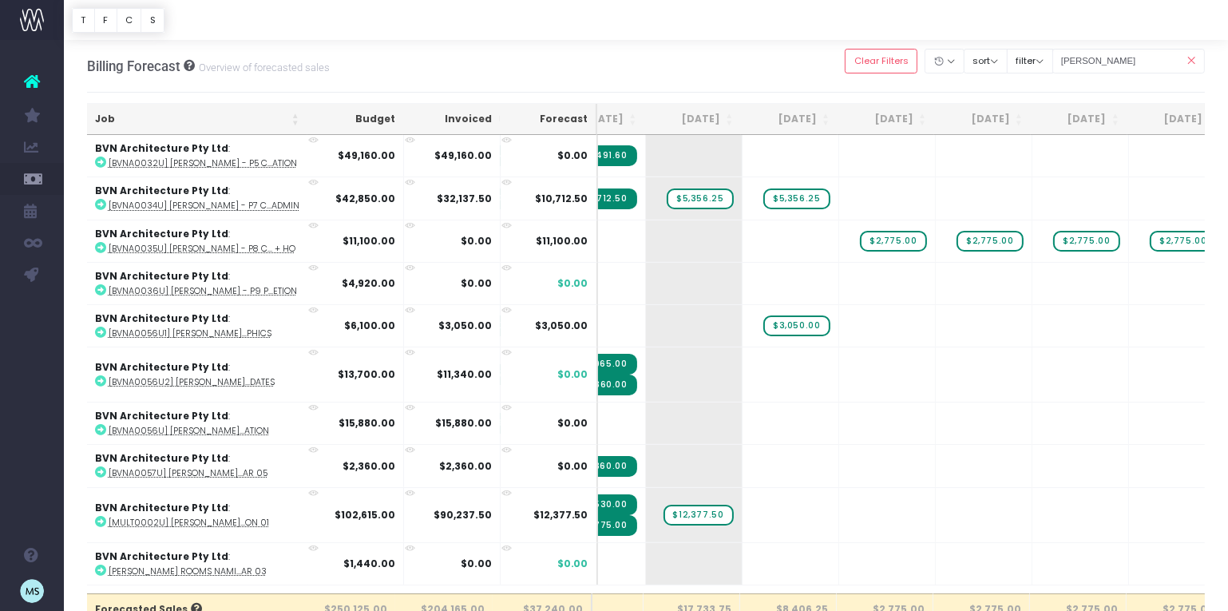
scroll to position [0, 152]
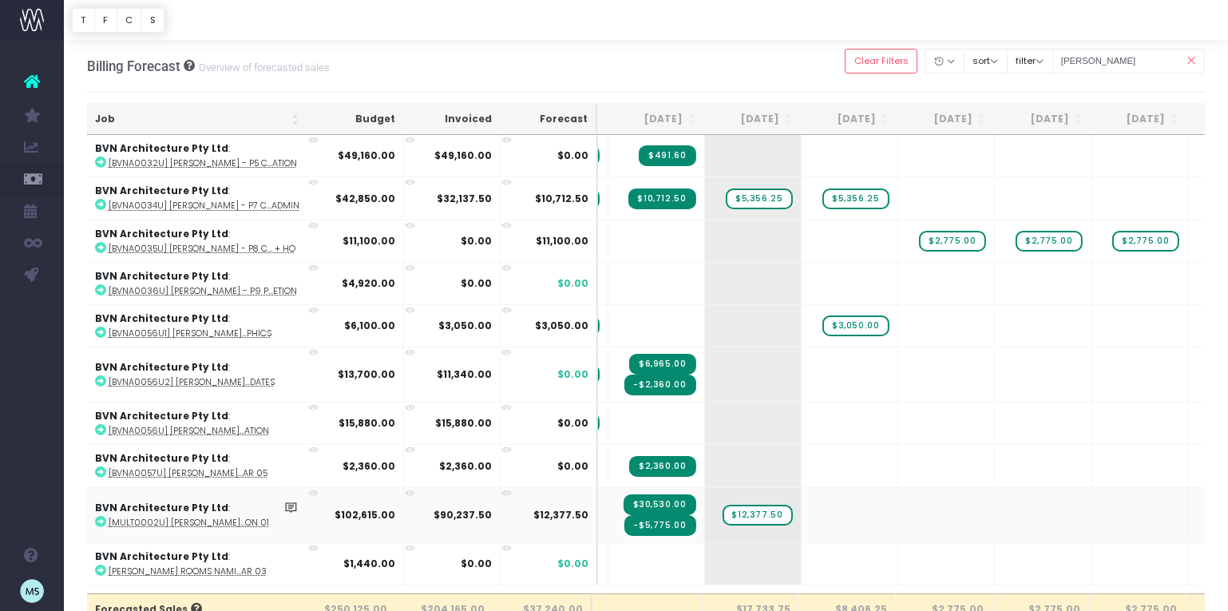
click at [100, 518] on icon at bounding box center [100, 521] width 11 height 11
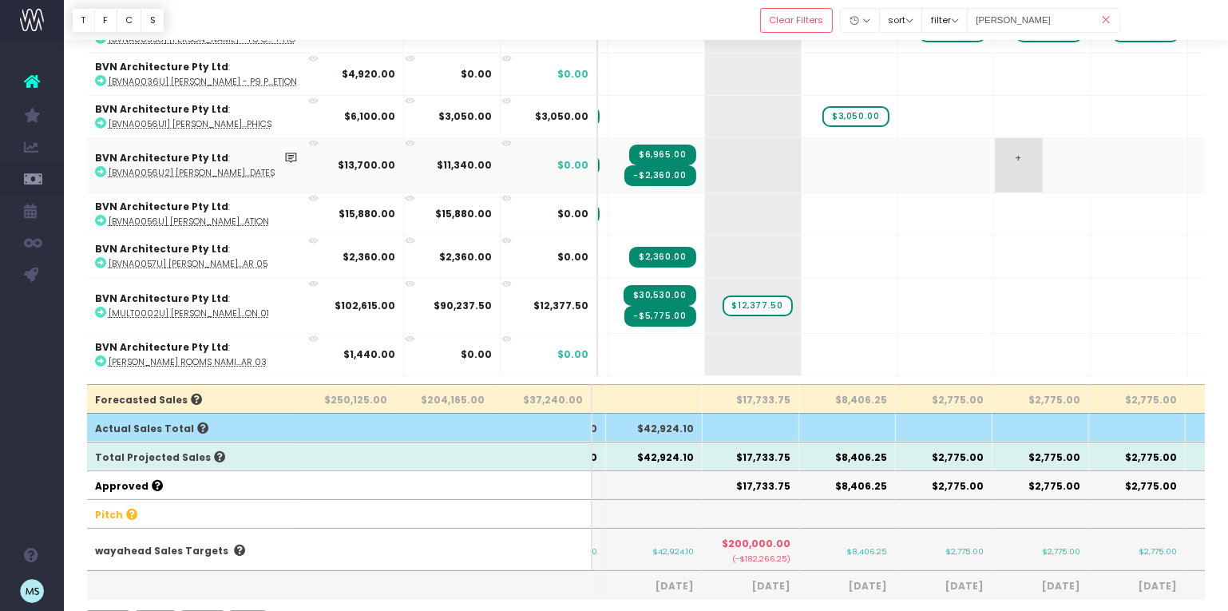
scroll to position [0, 0]
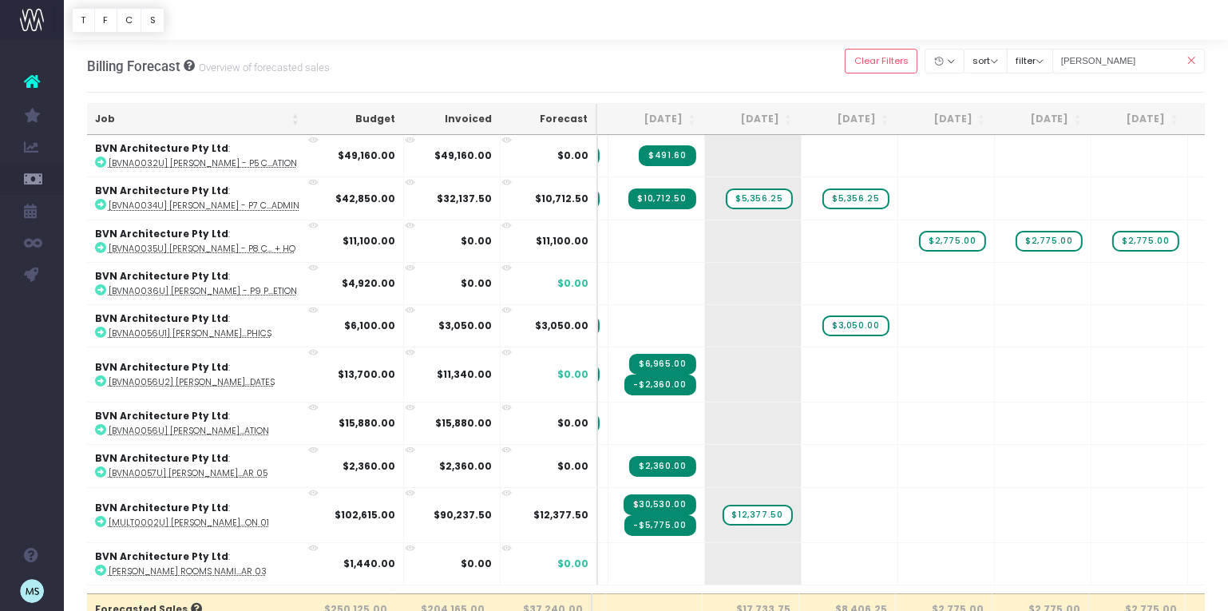
click at [1191, 62] on icon at bounding box center [1191, 61] width 28 height 33
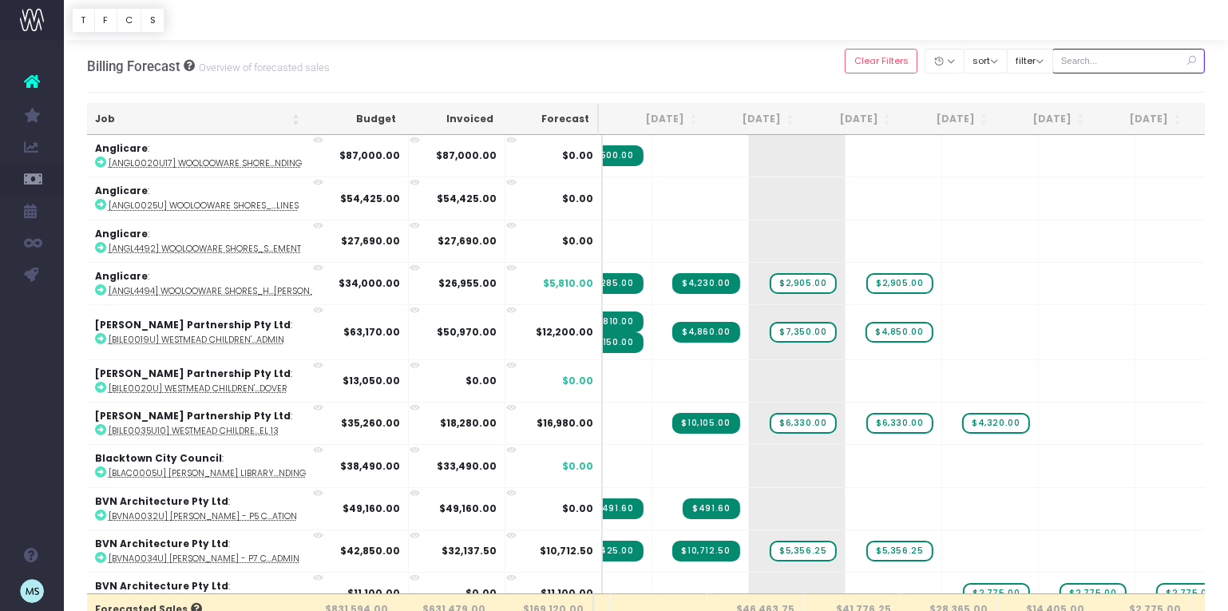
click at [1141, 59] on input "text" at bounding box center [1128, 61] width 153 height 25
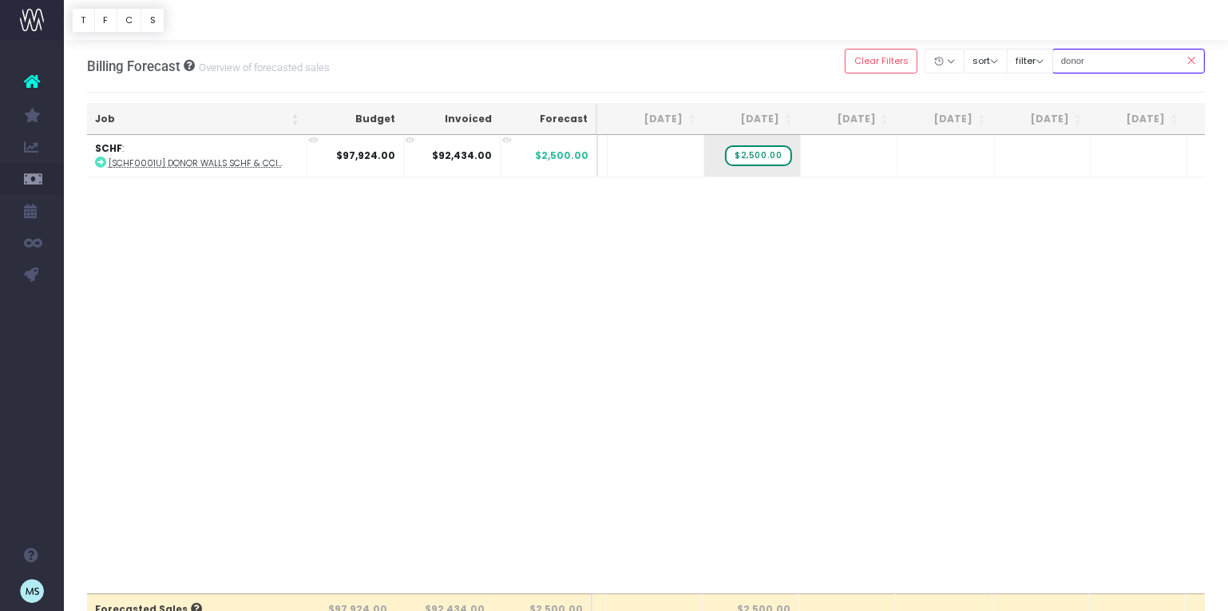
type input "donor"
click at [764, 156] on span "$2,500.00" at bounding box center [758, 155] width 66 height 21
type input "2990"
click at [784, 311] on body "Oh my... this is bad. [PERSON_NAME] wasn't able to load this page. Please conta…" at bounding box center [614, 305] width 1228 height 611
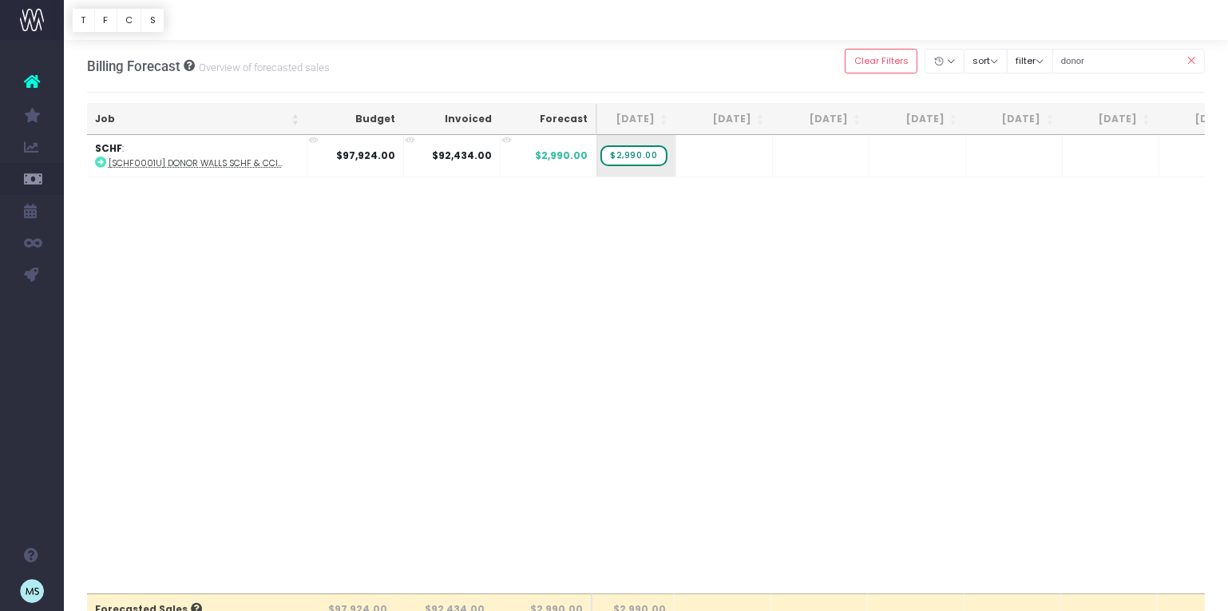
scroll to position [0, 276]
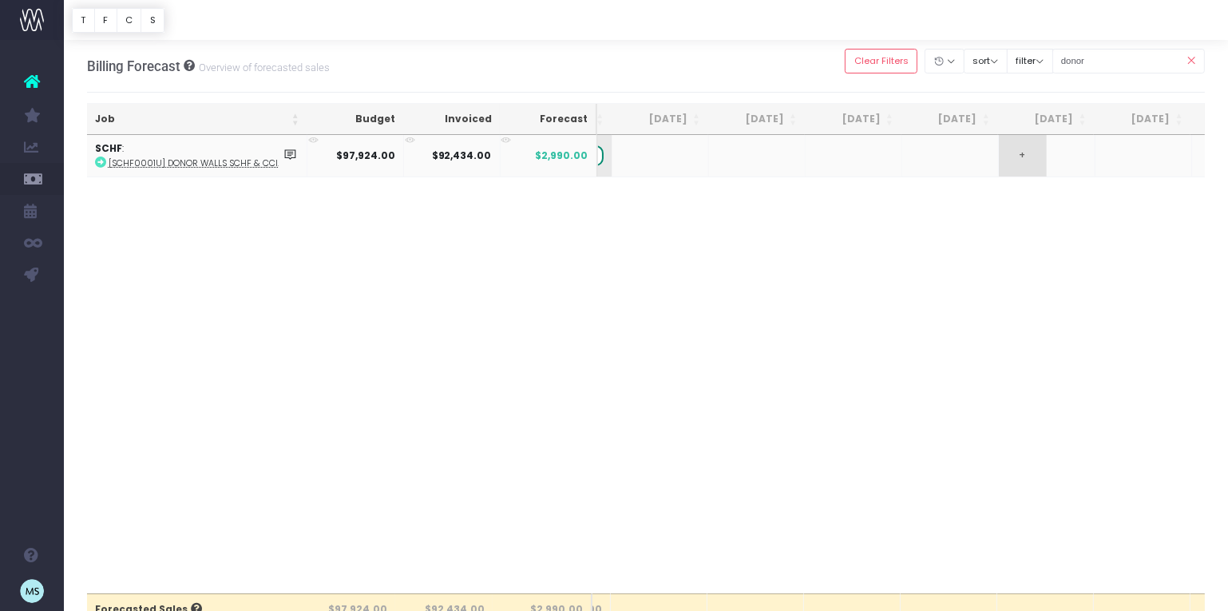
click at [1051, 150] on td "+" at bounding box center [1047, 156] width 97 height 42
click at [1021, 157] on span "+" at bounding box center [1023, 156] width 48 height 42
click at [1090, 342] on body "Oh my... this is bad. [PERSON_NAME] wasn't able to load this page. Please conta…" at bounding box center [614, 305] width 1228 height 611
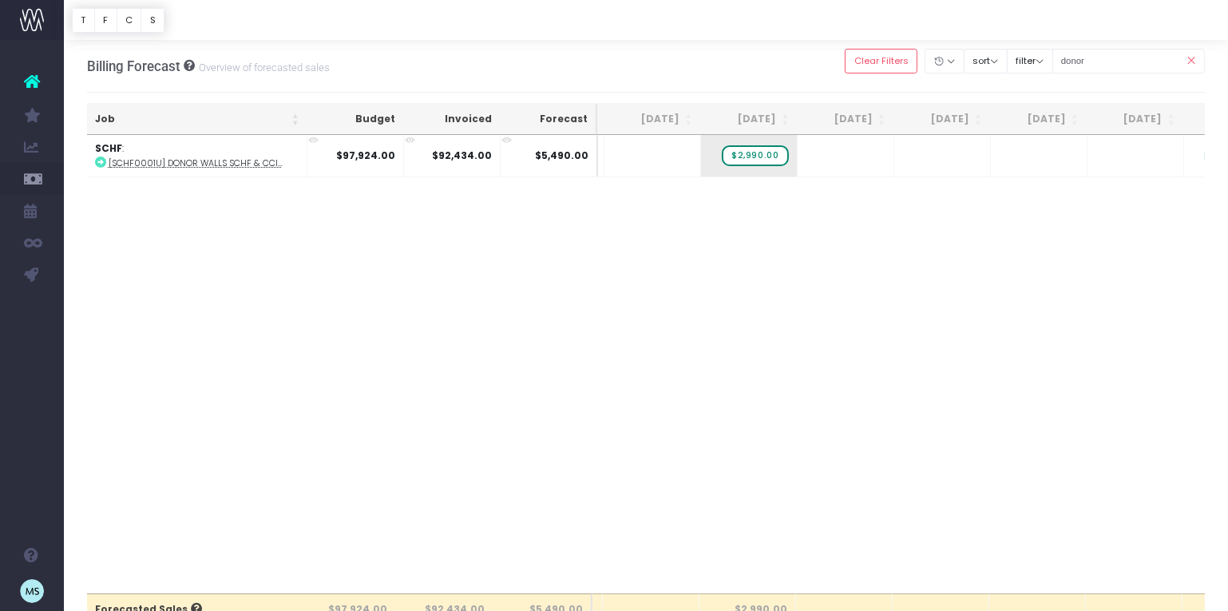
scroll to position [0, 91]
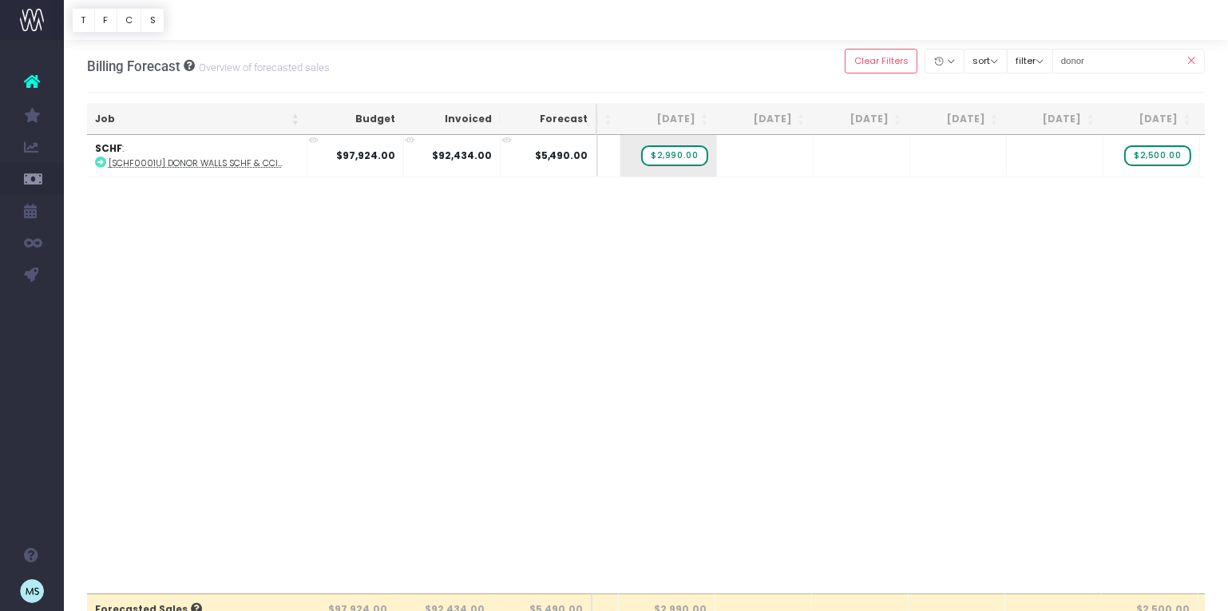
click at [1188, 55] on icon at bounding box center [1191, 61] width 28 height 33
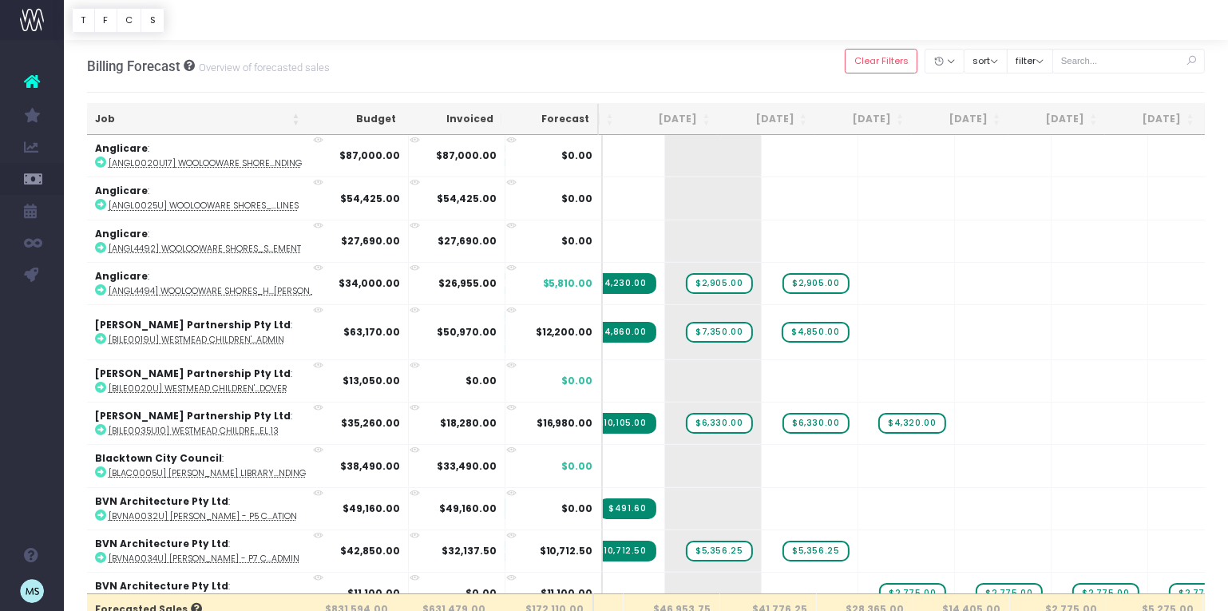
click at [1189, 59] on icon at bounding box center [1191, 61] width 28 height 33
click at [1125, 61] on input "text" at bounding box center [1128, 61] width 153 height 25
type input "[PERSON_NAME]"
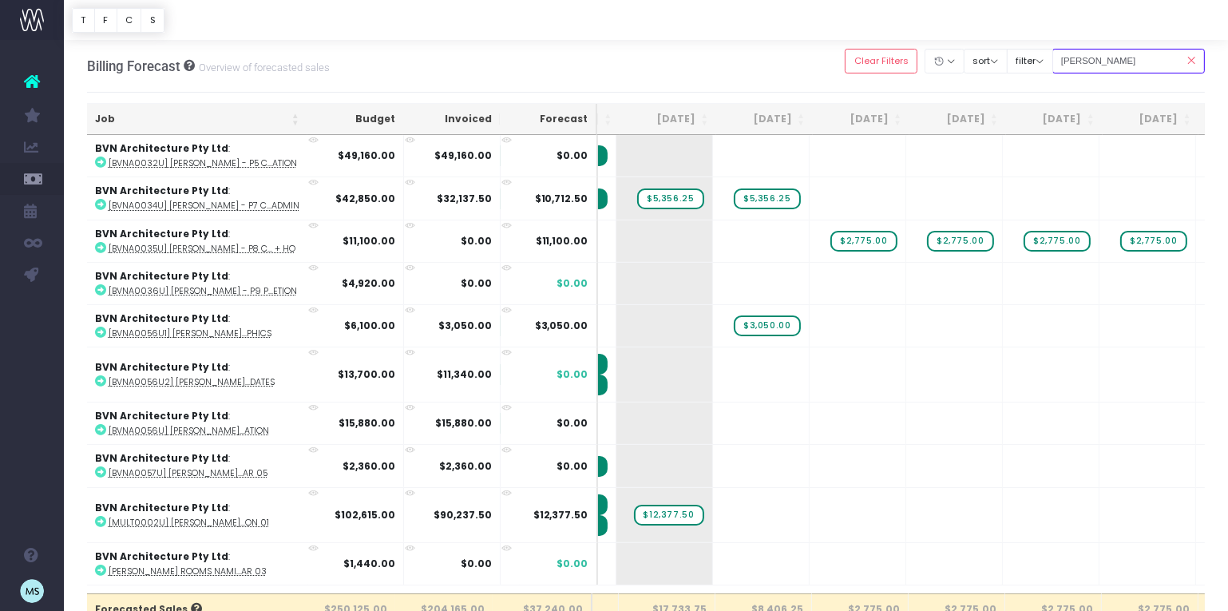
scroll to position [0, 183]
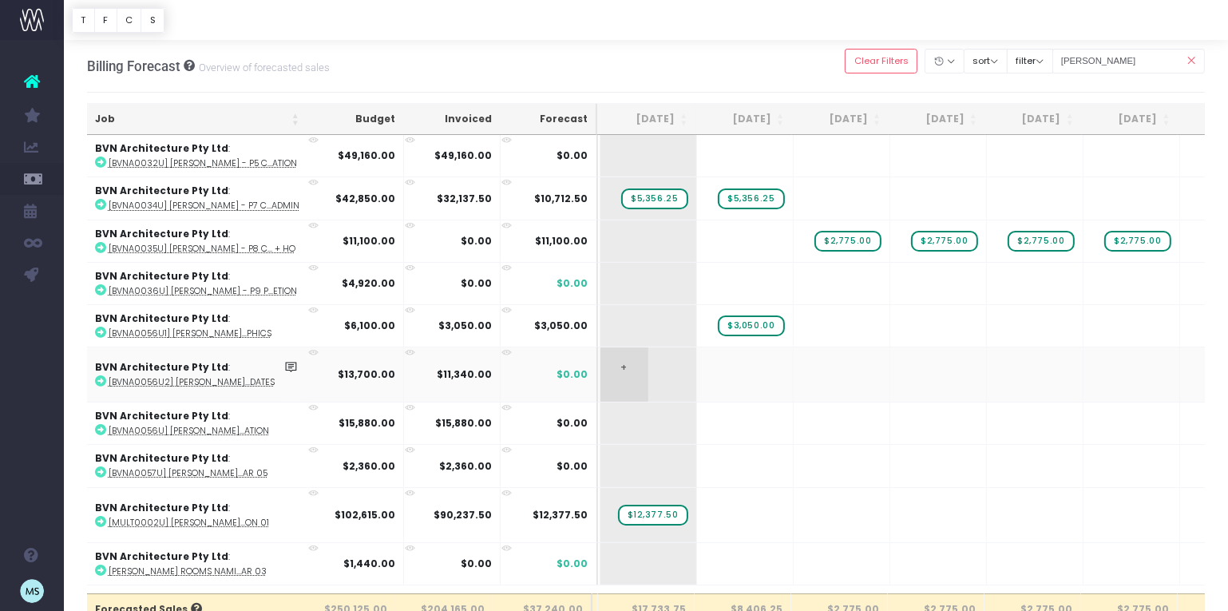
click at [635, 370] on span "+" at bounding box center [624, 374] width 48 height 54
click at [789, 424] on body "Oh my... this is bad. [PERSON_NAME] wasn't able to load this page. Please conta…" at bounding box center [614, 305] width 1228 height 611
click at [664, 375] on span "$2,360.00" at bounding box center [654, 374] width 66 height 21
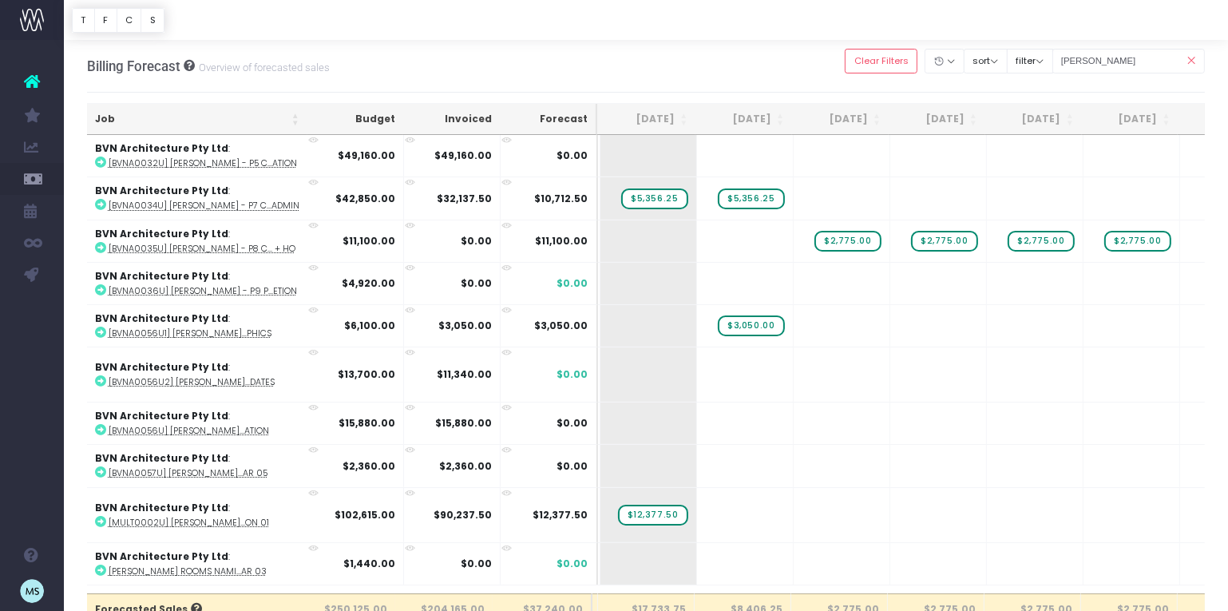
click at [1192, 63] on icon at bounding box center [1191, 61] width 28 height 33
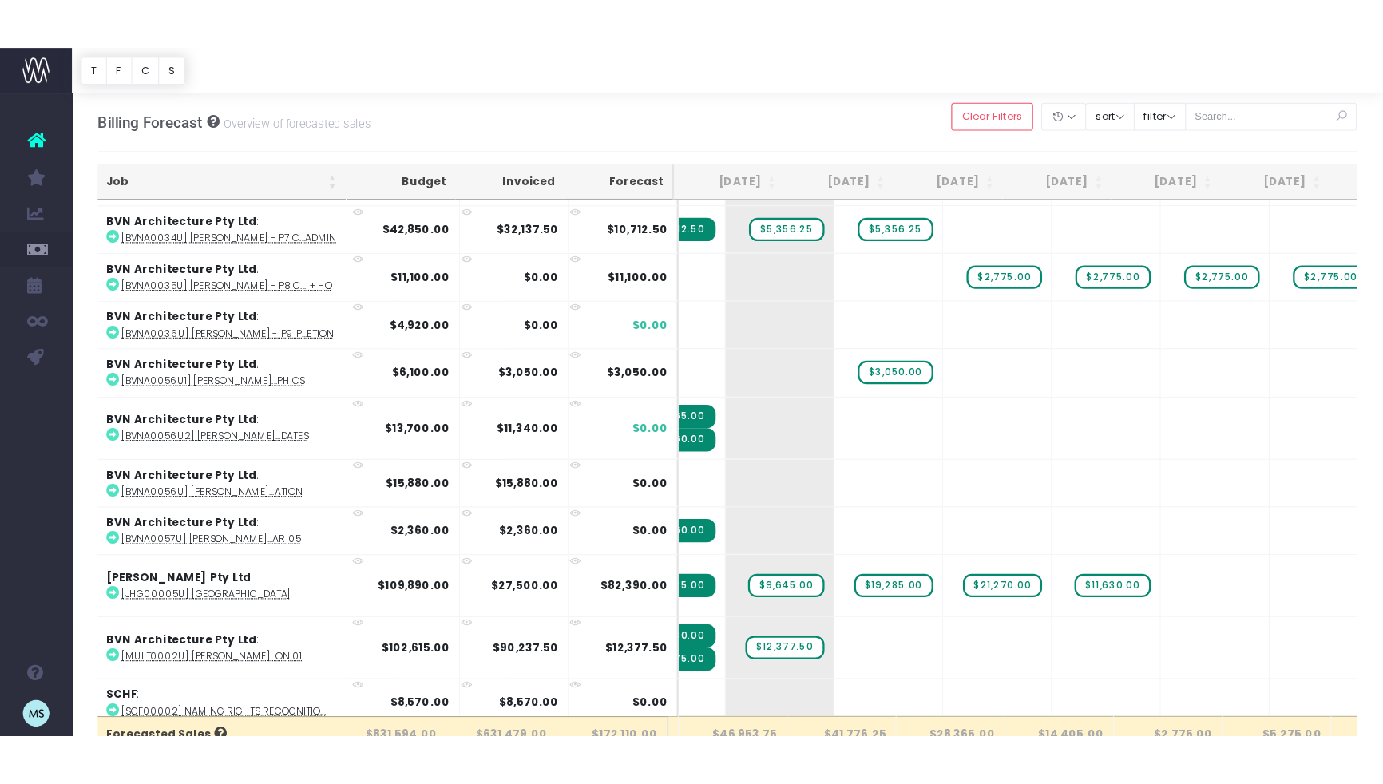
scroll to position [404, 192]
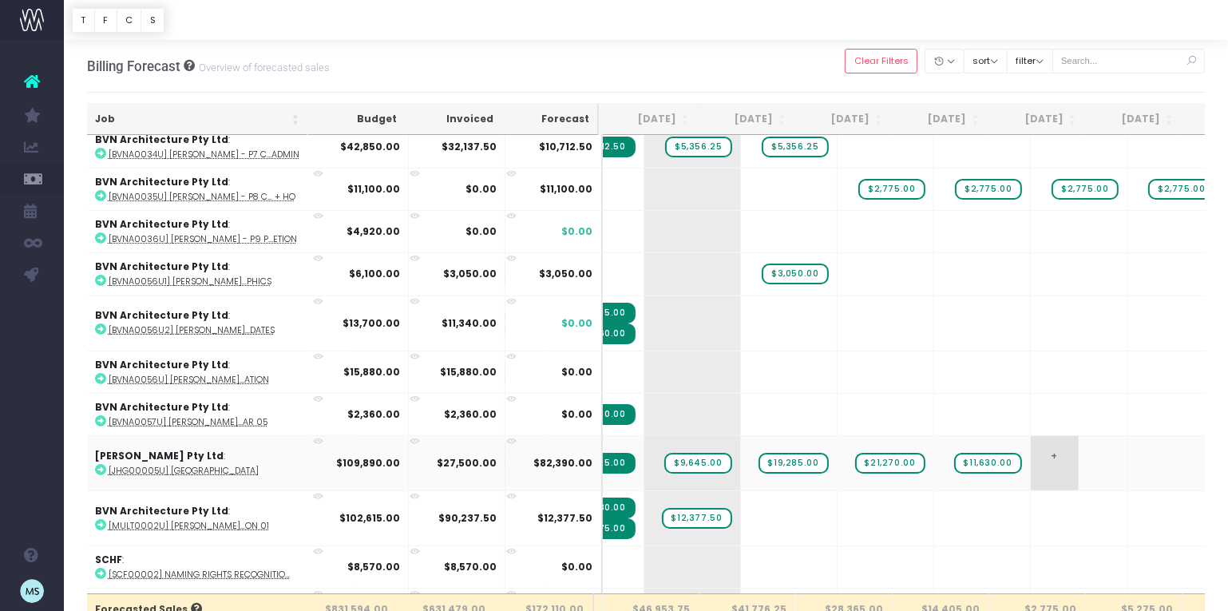
click at [1048, 454] on td "+" at bounding box center [1079, 462] width 97 height 55
click at [1031, 457] on span "+" at bounding box center [1055, 463] width 48 height 54
type input "11630"
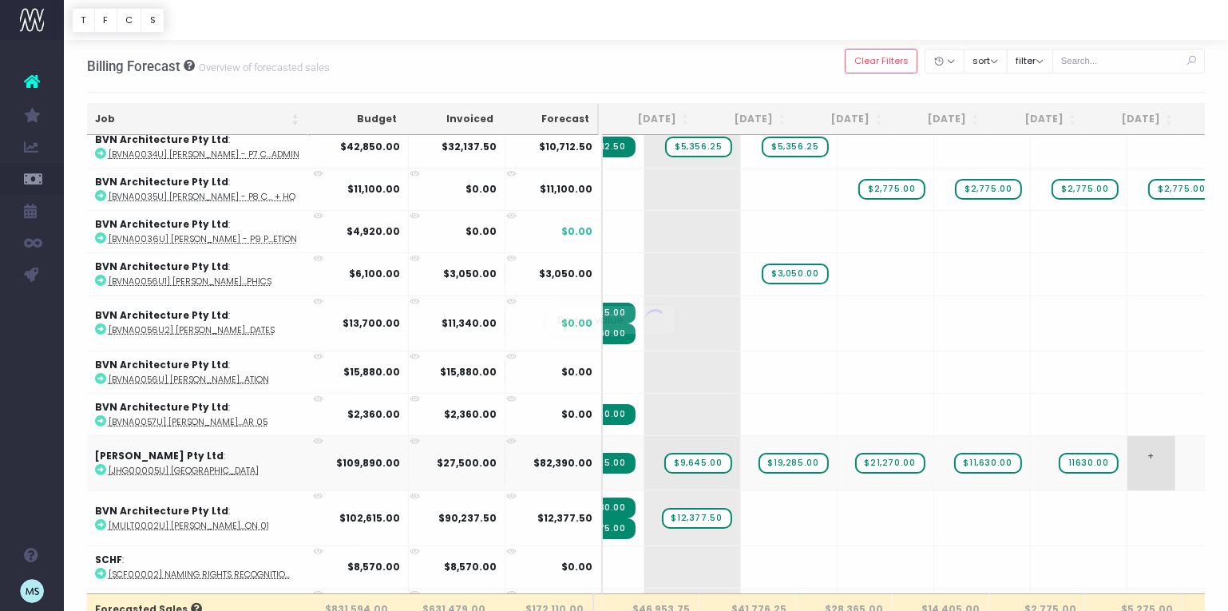
click at [1140, 461] on body "Oh my... this is bad. [PERSON_NAME] wasn't able to load this page. Please conta…" at bounding box center [614, 305] width 1228 height 611
click at [954, 456] on span "$11,630.00" at bounding box center [988, 463] width 68 height 21
click at [936, 458] on span "+" at bounding box center [958, 463] width 48 height 54
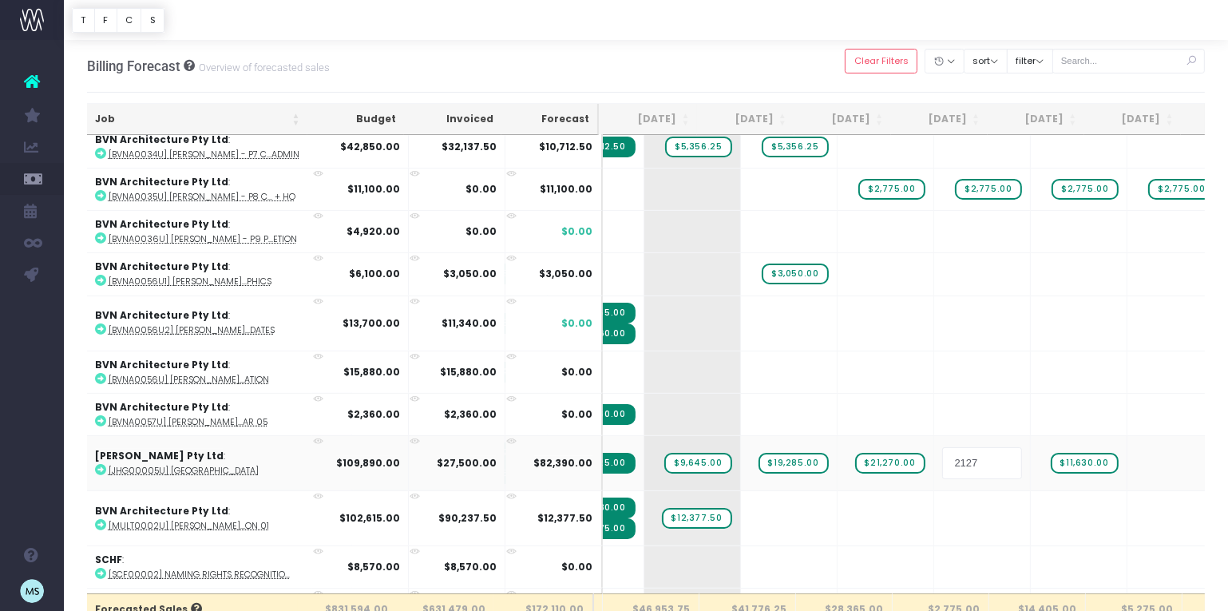
type input "21270"
click at [1090, 511] on body "Oh my... this is bad. [PERSON_NAME] wasn't able to load this page. Please conta…" at bounding box center [614, 305] width 1228 height 611
click at [859, 453] on span "$21,270.00" at bounding box center [890, 463] width 70 height 21
click at [837, 454] on span "+" at bounding box center [861, 463] width 48 height 54
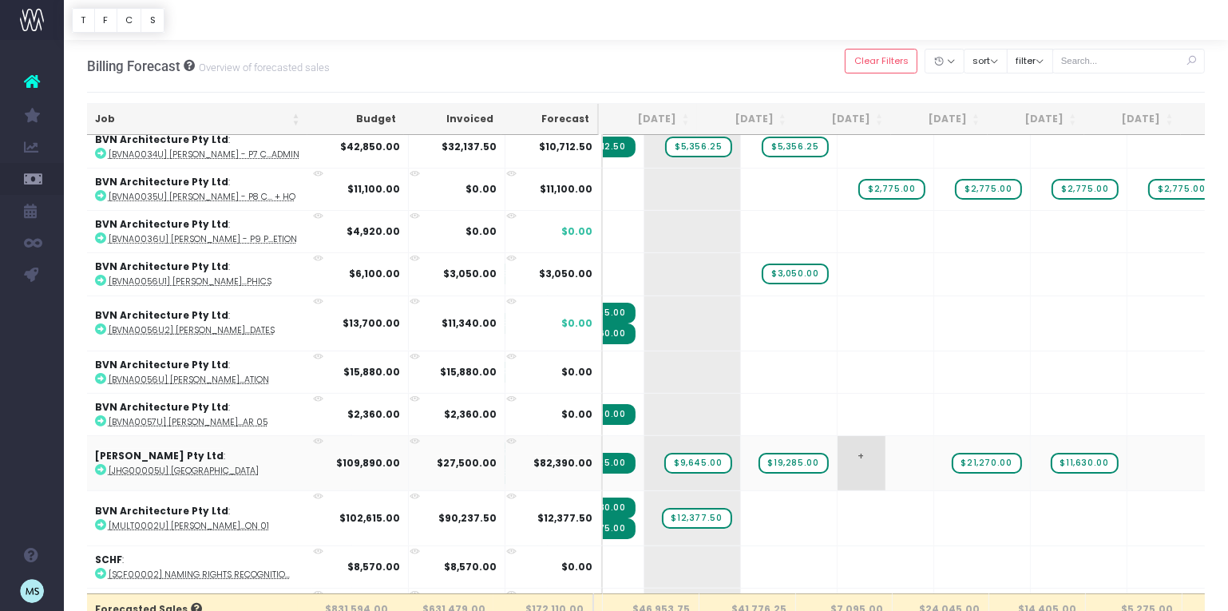
click at [837, 454] on span "+" at bounding box center [861, 463] width 48 height 54
type input "19285"
click at [927, 365] on body "Oh my... this is bad. [PERSON_NAME] wasn't able to load this page. Please conta…" at bounding box center [614, 305] width 1228 height 611
click at [763, 455] on span "$19,285.00" at bounding box center [793, 463] width 70 height 21
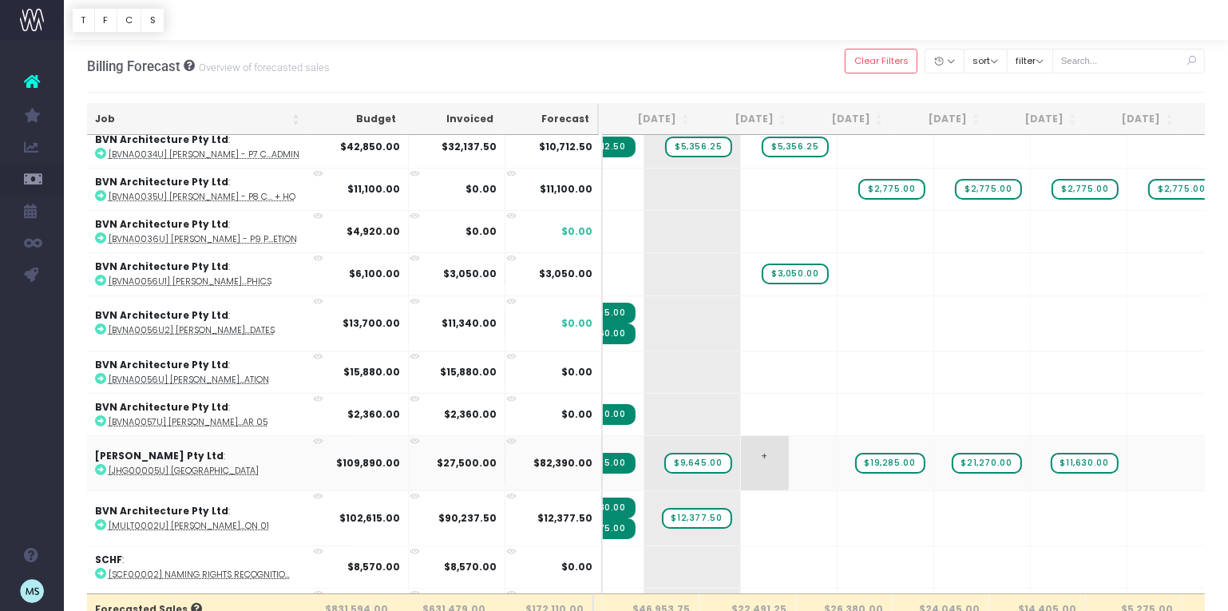
click at [742, 457] on span "+" at bounding box center [765, 463] width 48 height 54
type input "9645"
click at [1027, 379] on body "Oh my... this is bad. [PERSON_NAME] wasn't able to load this page. Please conta…" at bounding box center [614, 305] width 1228 height 611
click at [664, 457] on span "$9,645.00" at bounding box center [697, 463] width 67 height 21
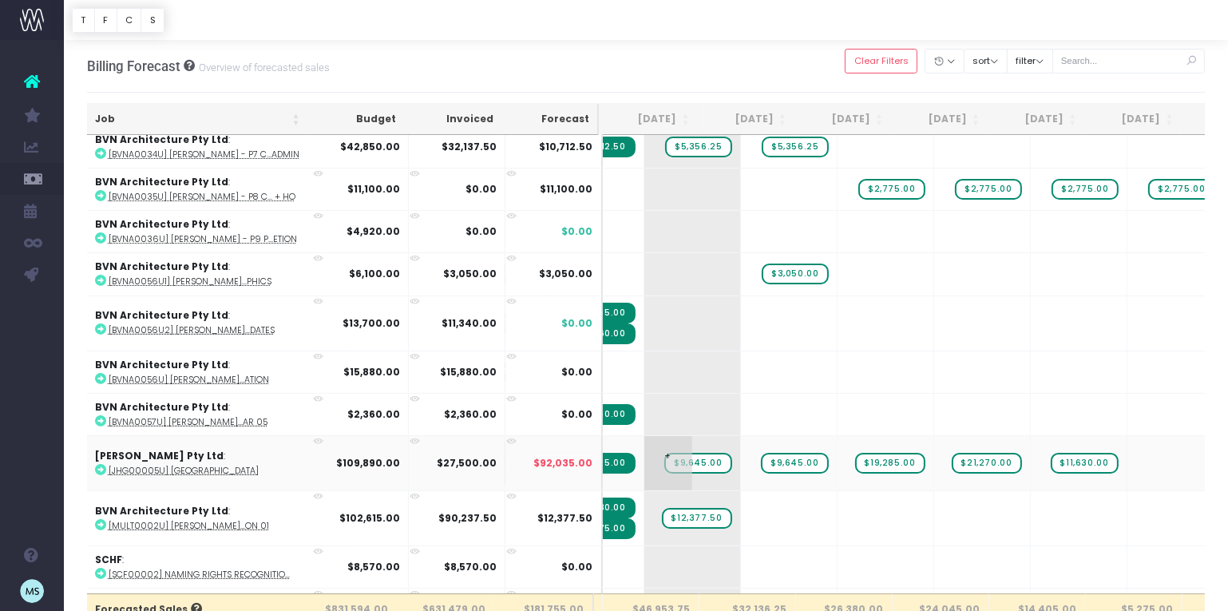
click at [664, 457] on span "$9,645.00" at bounding box center [697, 463] width 67 height 21
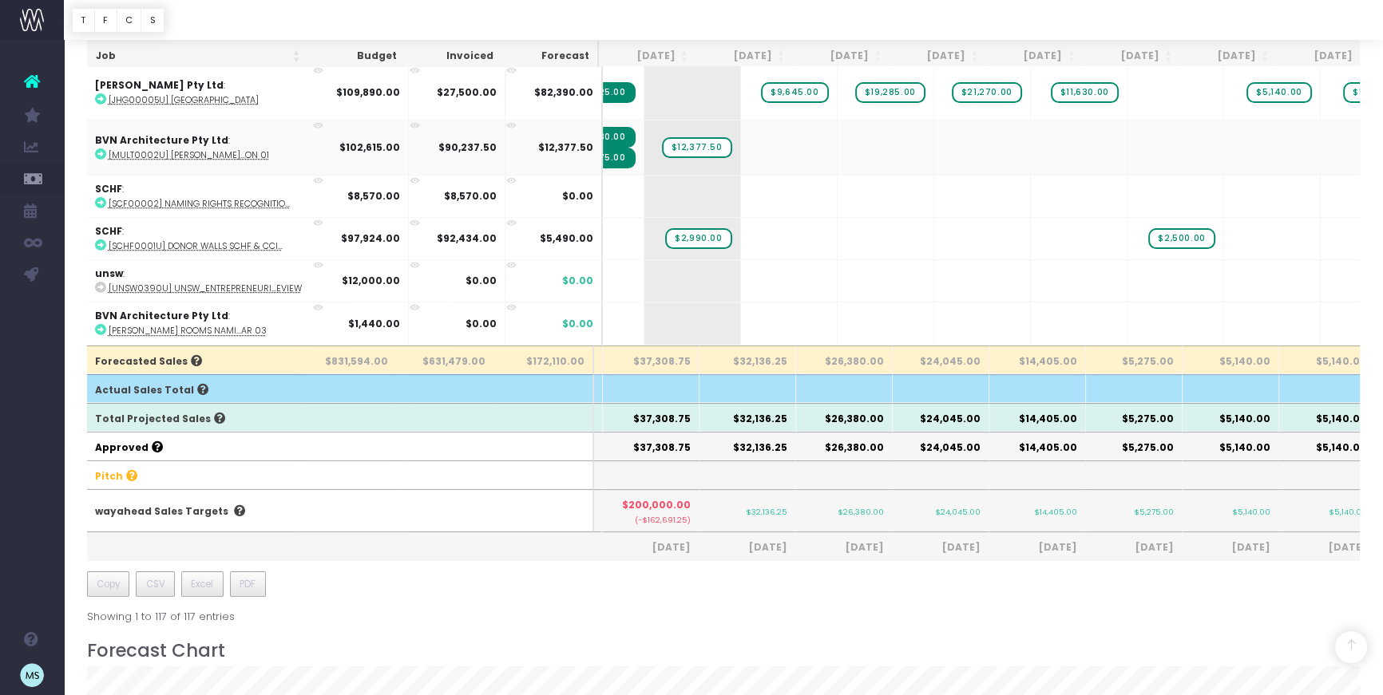
scroll to position [0, 192]
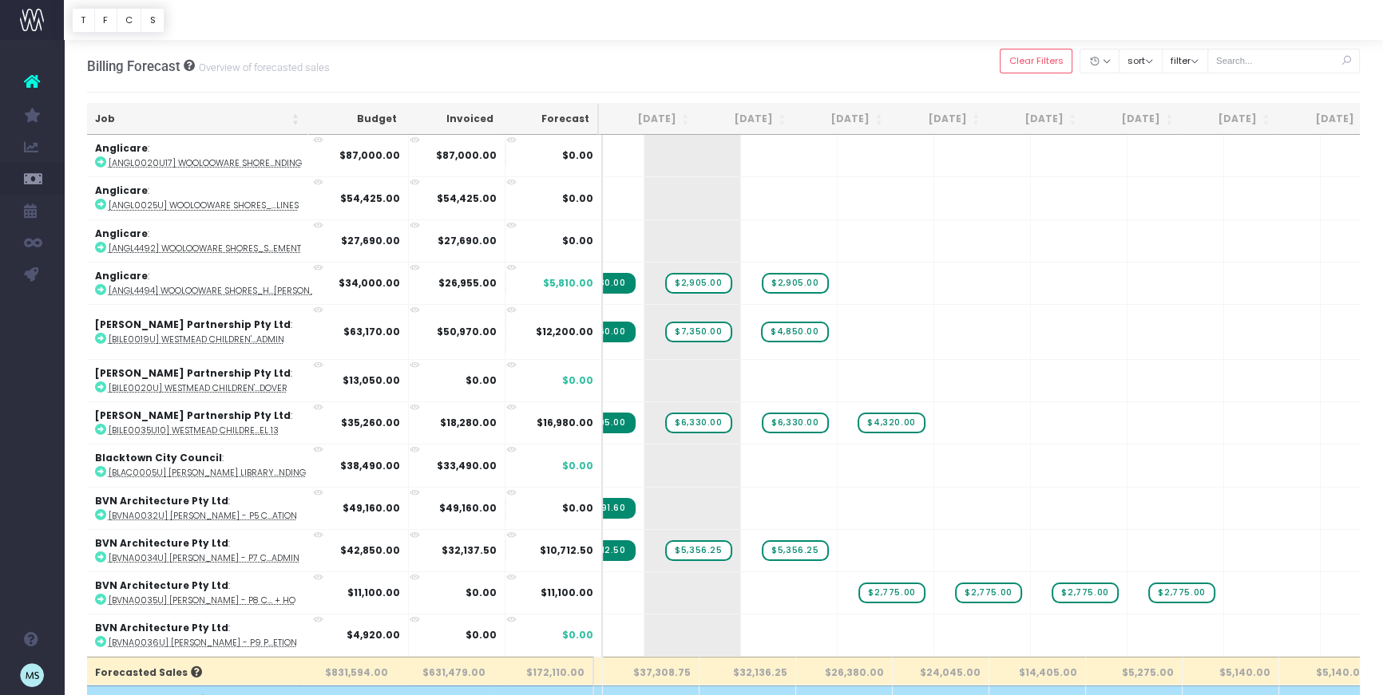
click at [510, 21] on div at bounding box center [723, 20] width 1319 height 40
